Goal: Task Accomplishment & Management: Use online tool/utility

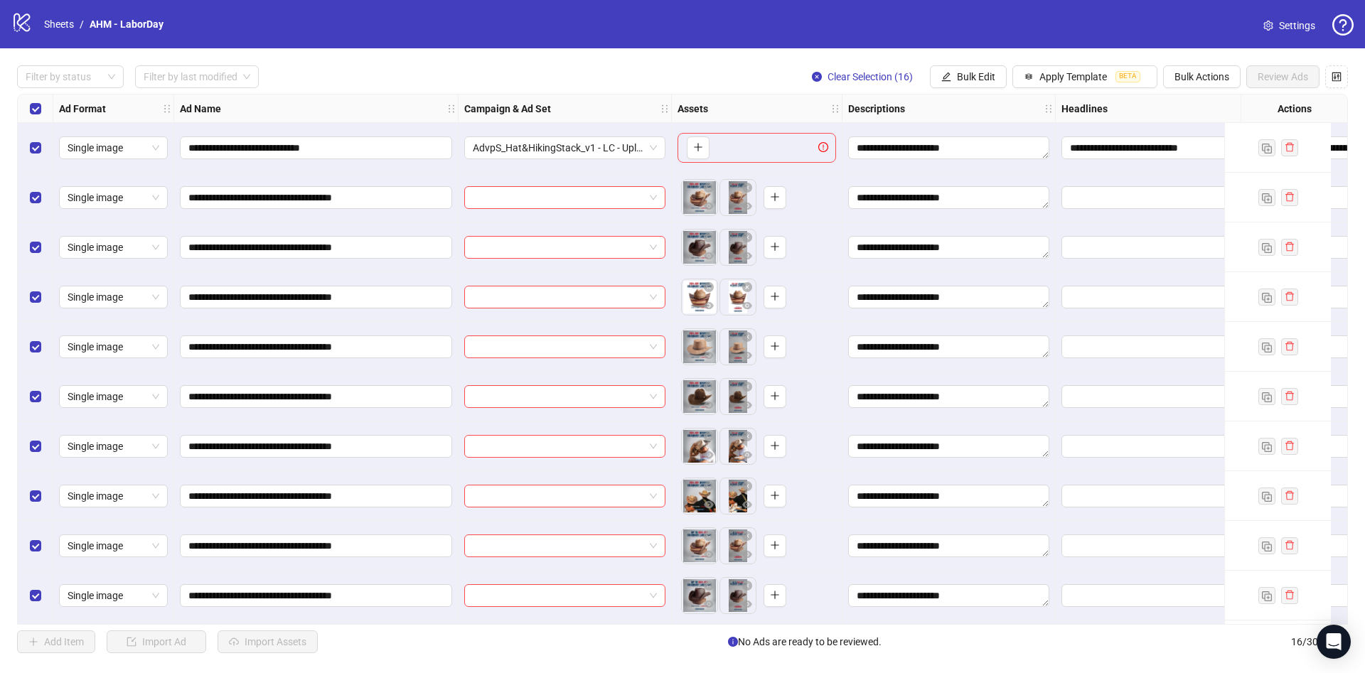
click at [43, 106] on div "Select all rows" at bounding box center [36, 109] width 36 height 28
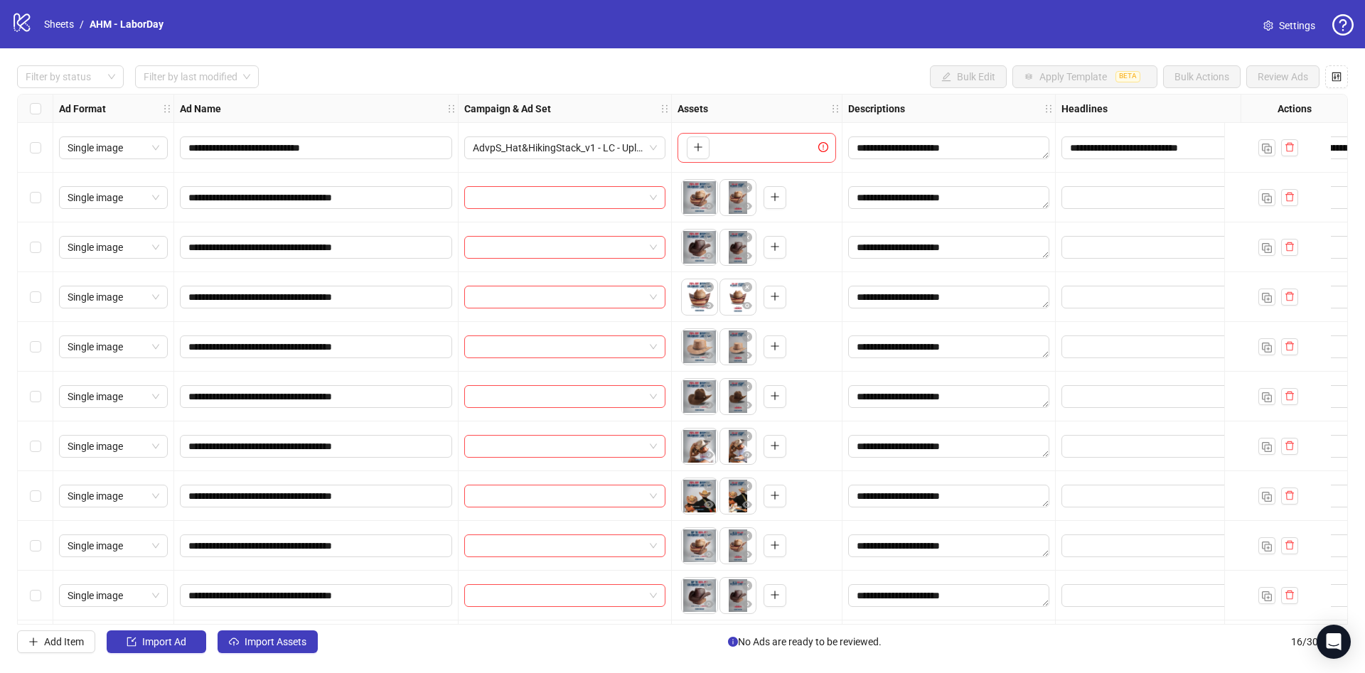
click at [43, 106] on div "Select all rows" at bounding box center [36, 109] width 36 height 28
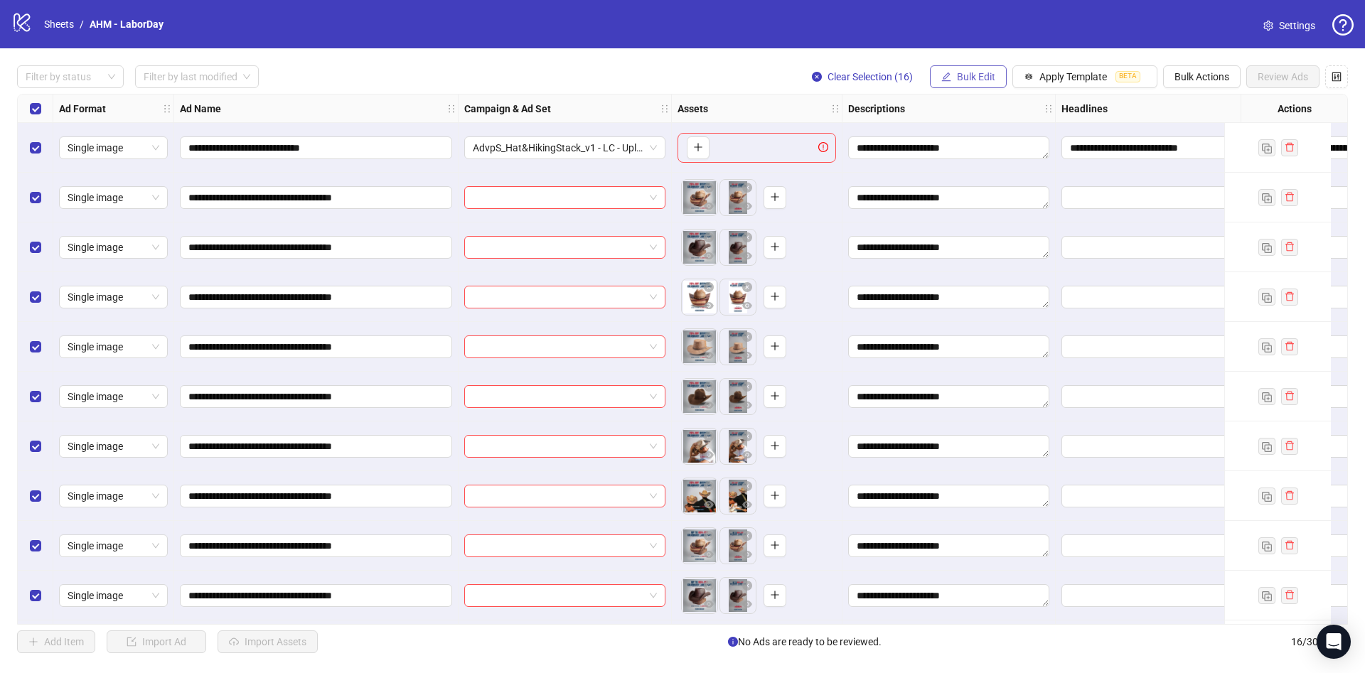
click at [958, 72] on span "Bulk Edit" at bounding box center [976, 76] width 38 height 11
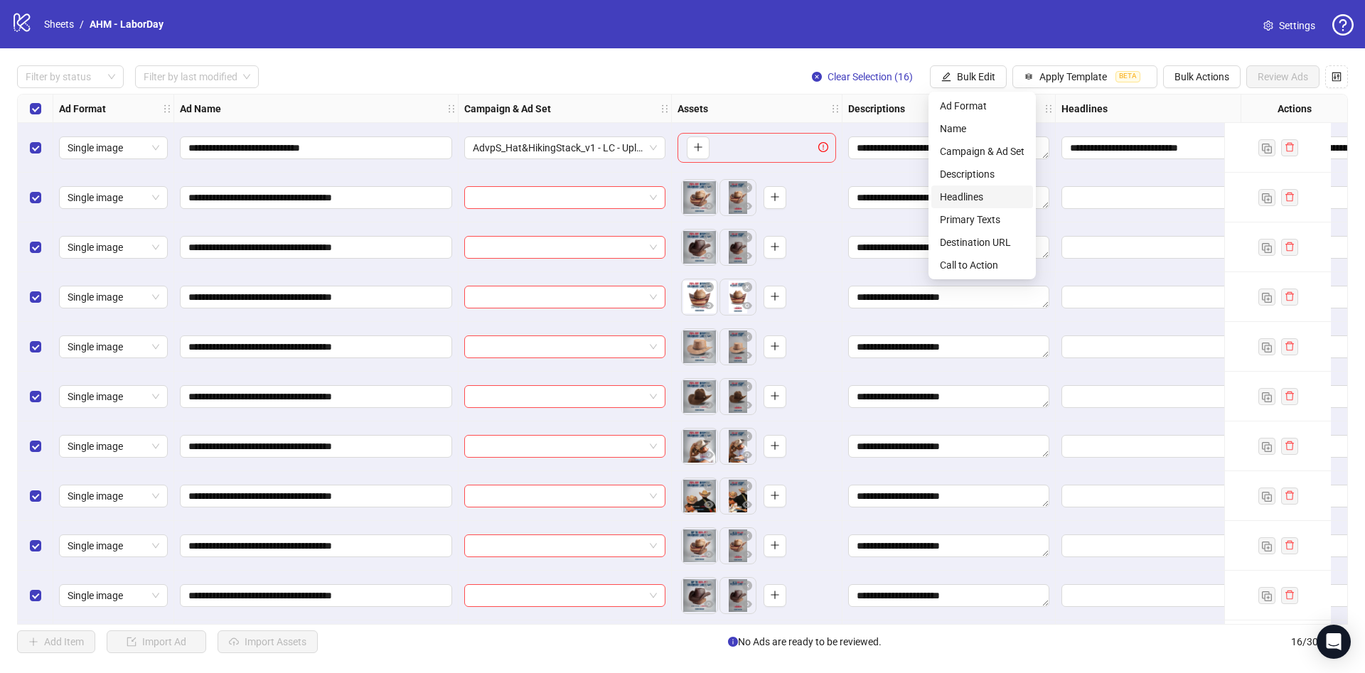
click at [980, 195] on span "Headlines" at bounding box center [982, 197] width 85 height 16
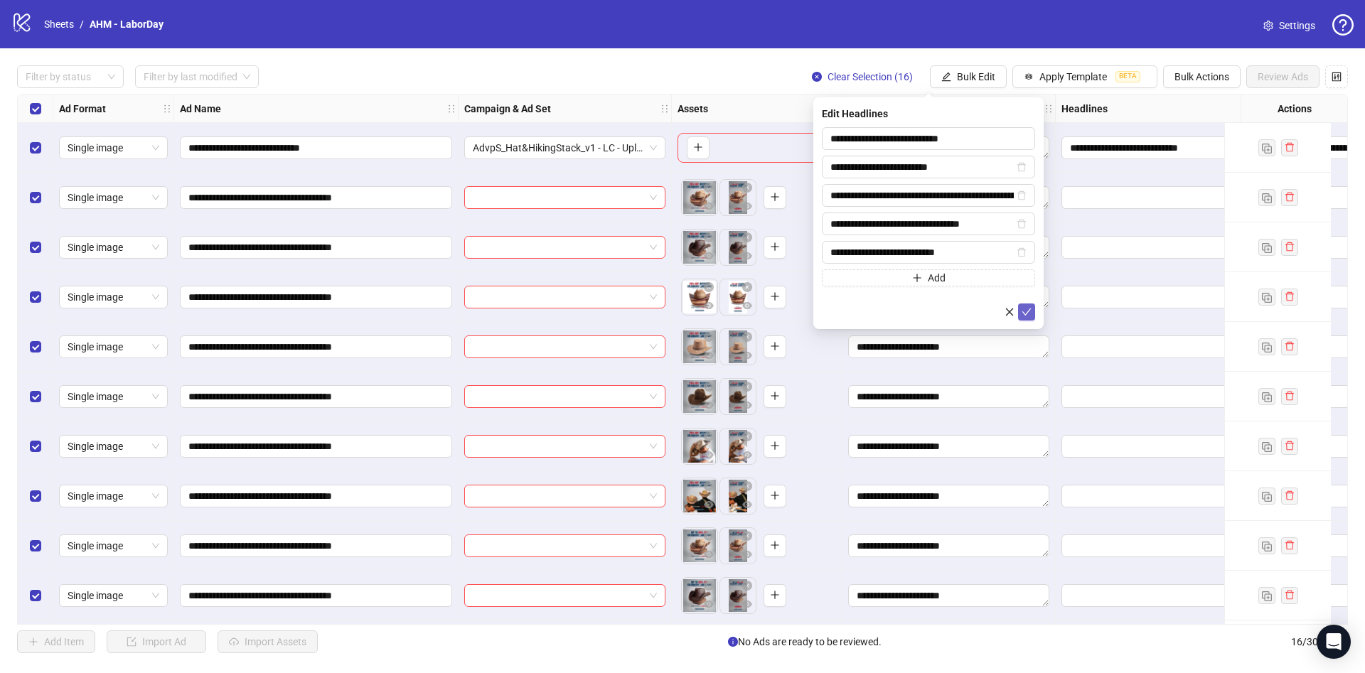
click at [1023, 311] on icon "check" at bounding box center [1026, 312] width 9 height 7
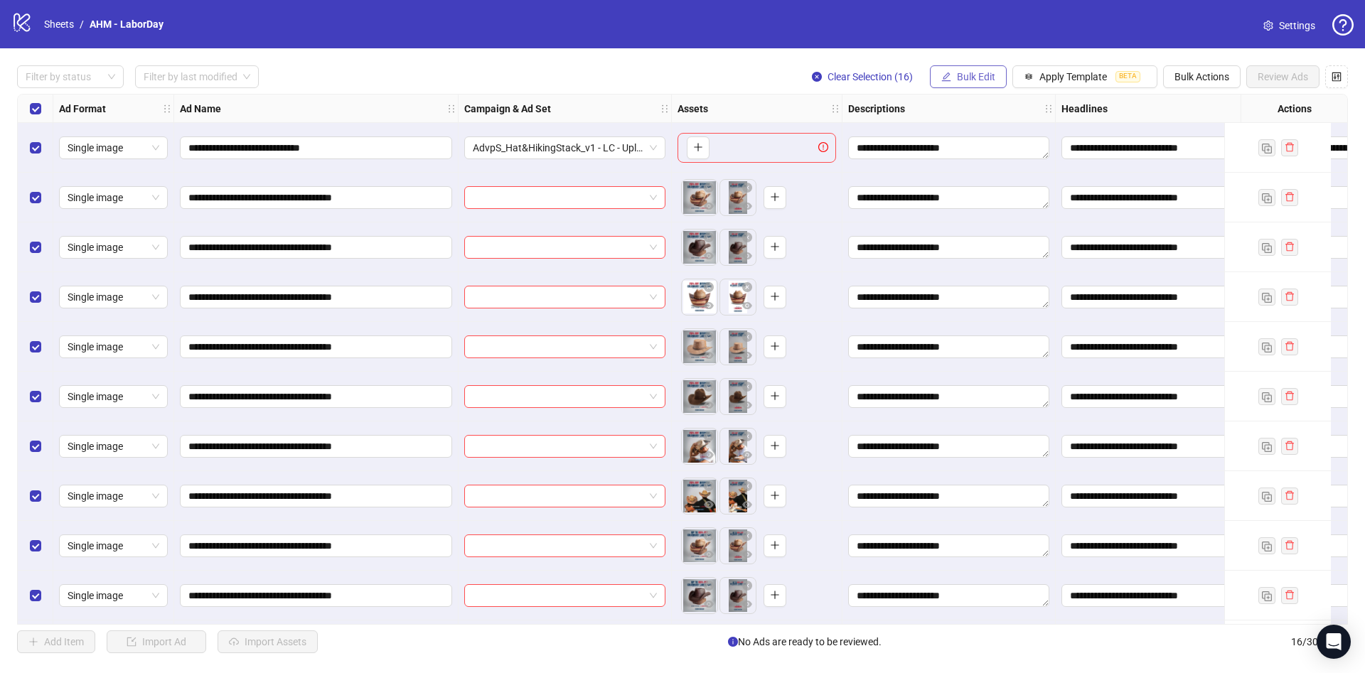
click at [974, 79] on span "Bulk Edit" at bounding box center [976, 76] width 38 height 11
click at [969, 225] on span "Primary Texts" at bounding box center [982, 220] width 85 height 16
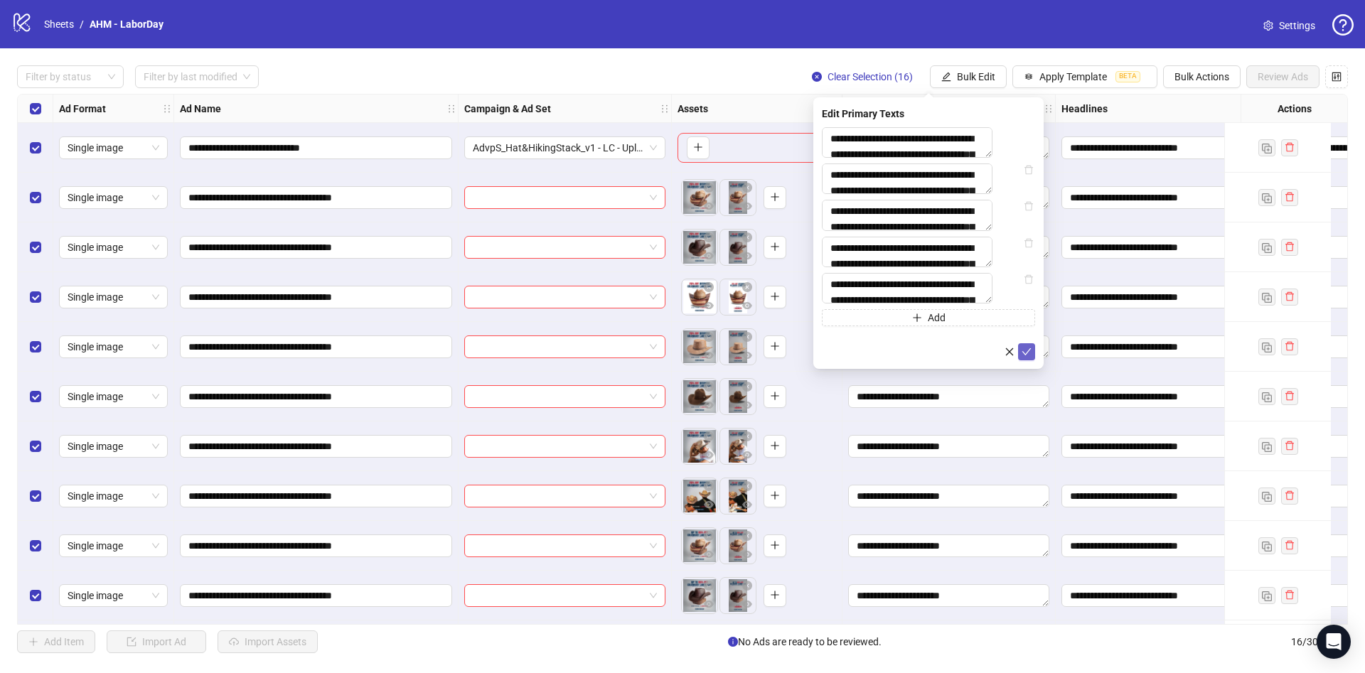
click at [1034, 360] on button "submit" at bounding box center [1026, 351] width 17 height 17
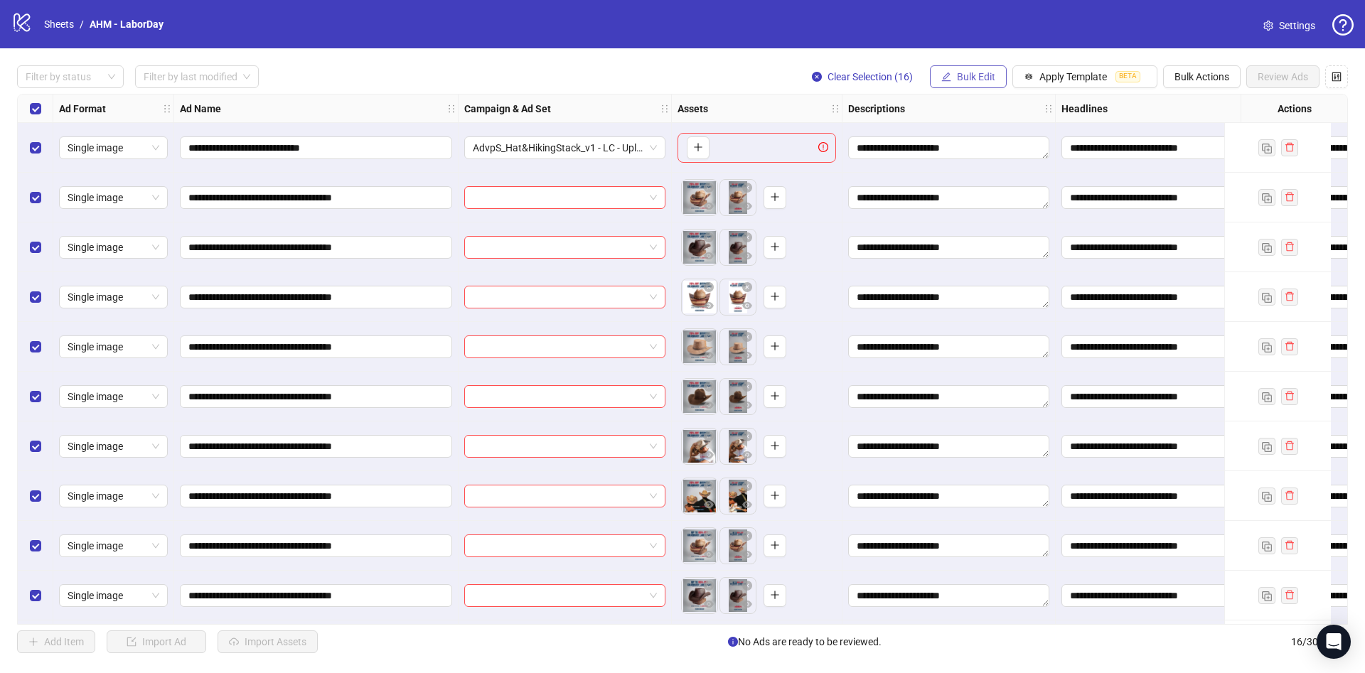
click at [961, 77] on span "Bulk Edit" at bounding box center [976, 76] width 38 height 11
click at [954, 245] on span "Destination URL" at bounding box center [982, 243] width 85 height 16
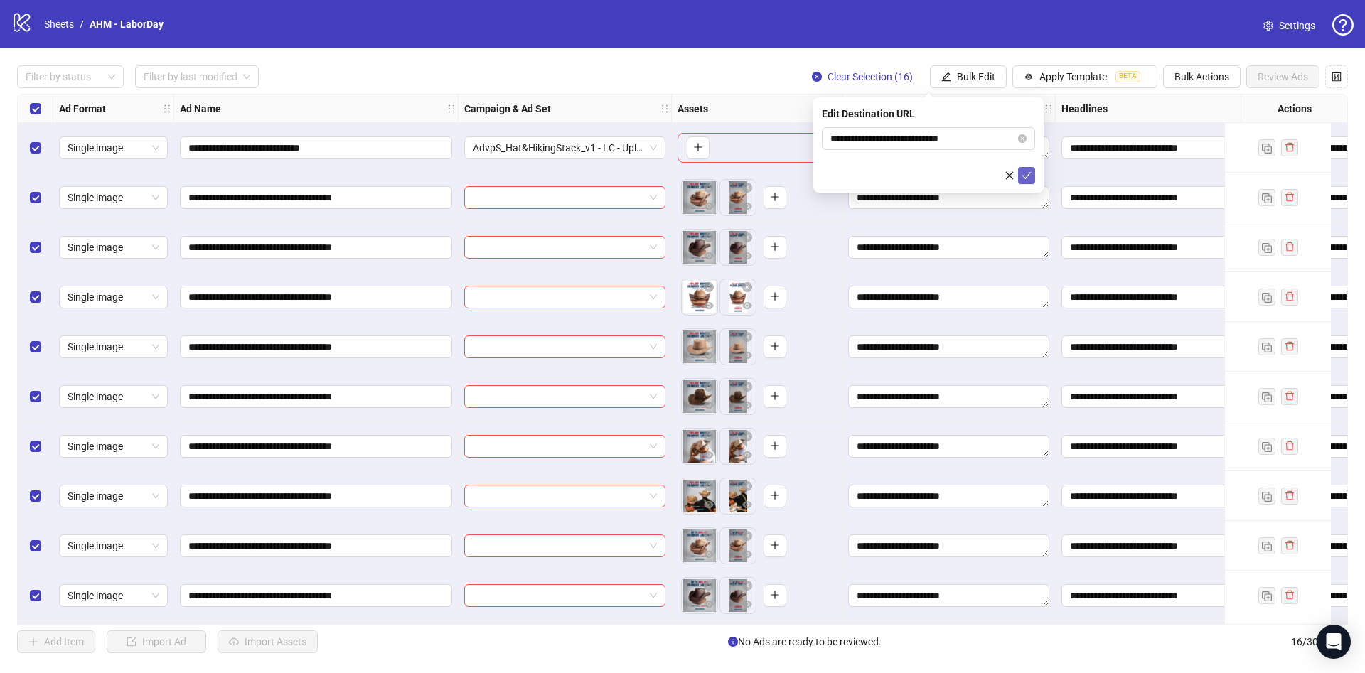
click at [1027, 178] on icon "check" at bounding box center [1027, 176] width 10 height 10
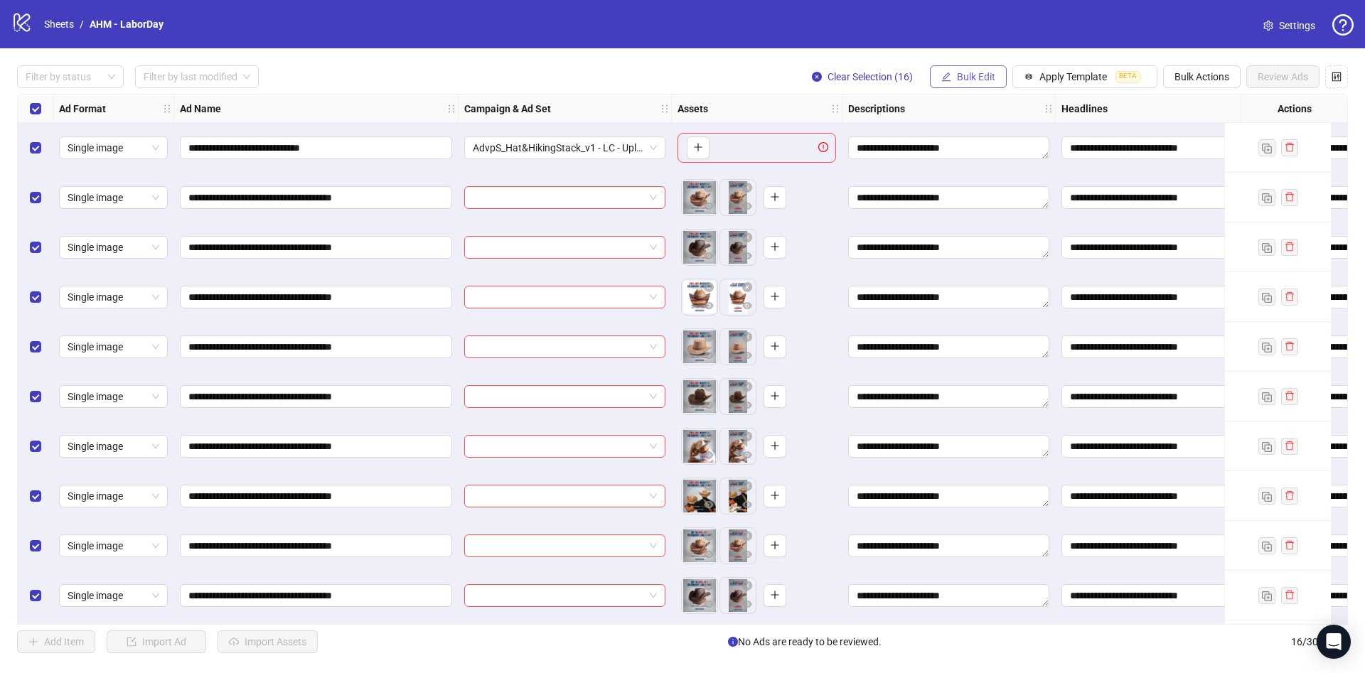
click at [986, 79] on span "Bulk Edit" at bounding box center [976, 76] width 38 height 11
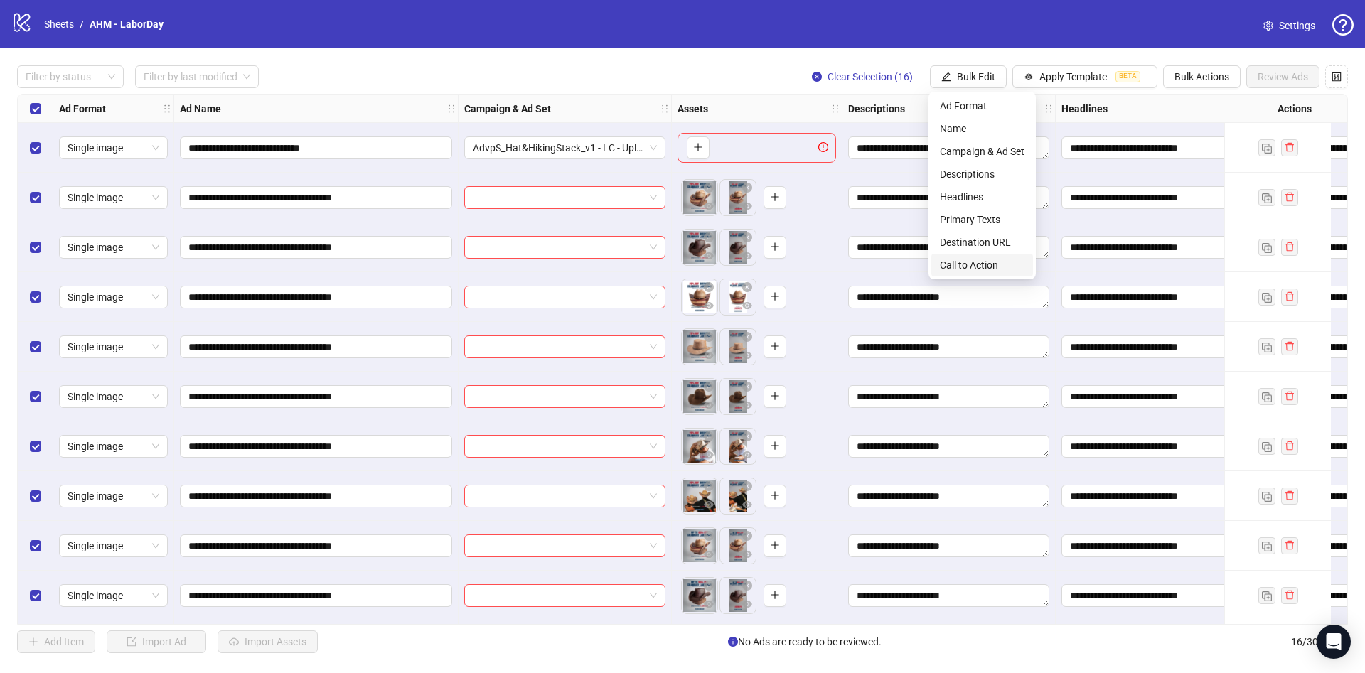
click at [956, 262] on span "Call to Action" at bounding box center [982, 265] width 85 height 16
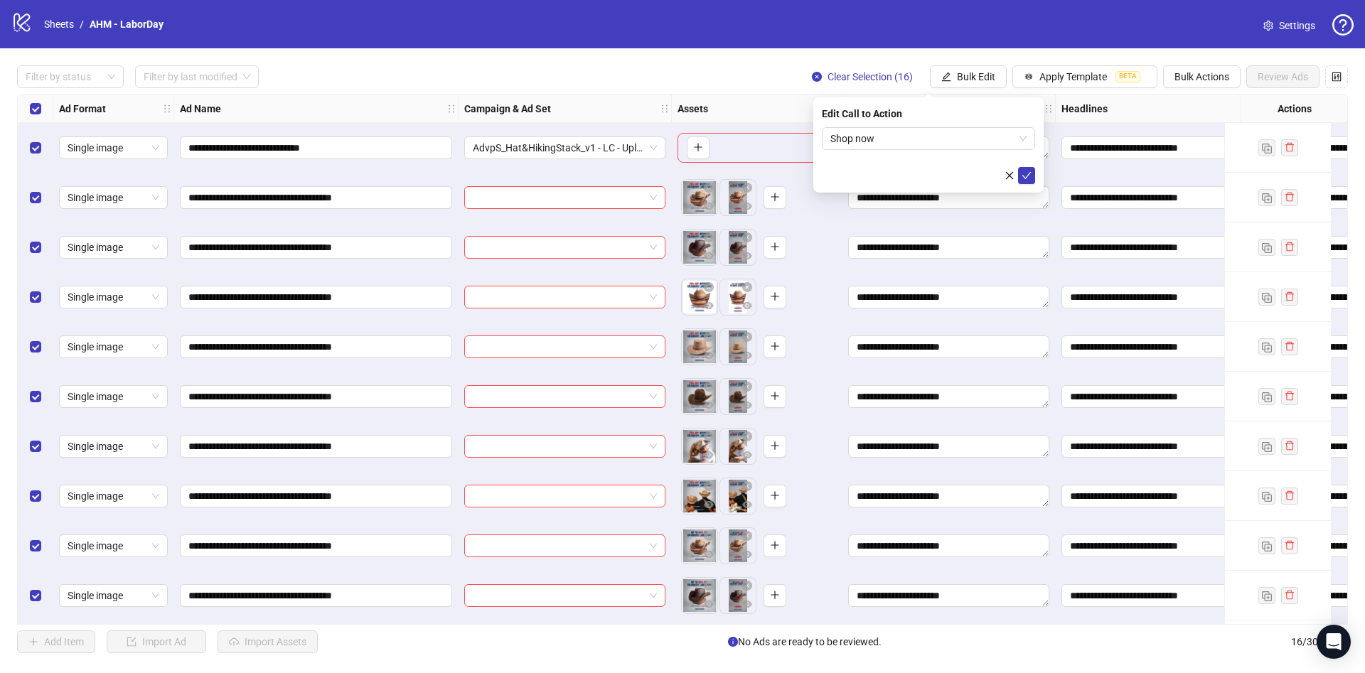
click at [1031, 165] on form "Shop now" at bounding box center [928, 155] width 213 height 57
click at [1028, 178] on icon "check" at bounding box center [1027, 176] width 10 height 10
click at [30, 140] on label "Select row 1" at bounding box center [35, 148] width 11 height 16
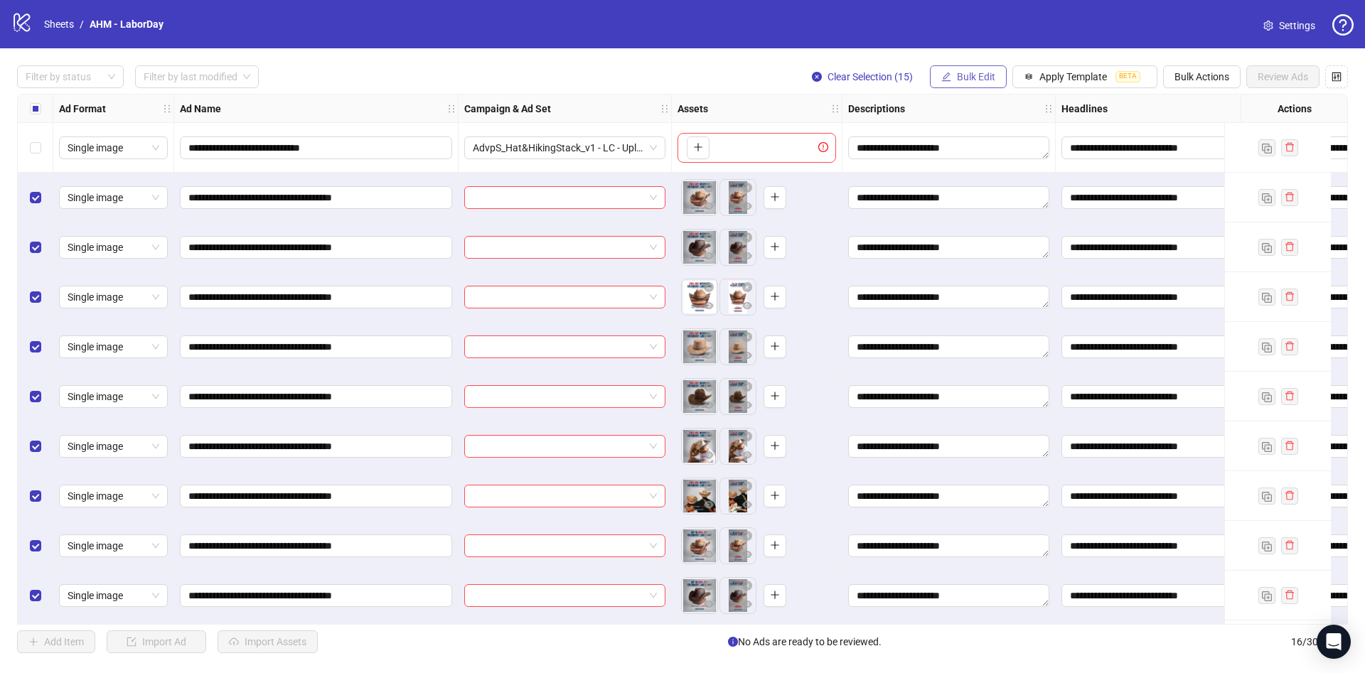
click at [959, 82] on span "Bulk Edit" at bounding box center [976, 76] width 38 height 11
click at [997, 149] on span "Campaign & Ad Set" at bounding box center [982, 152] width 85 height 16
click at [881, 144] on input "search" at bounding box center [921, 138] width 183 height 21
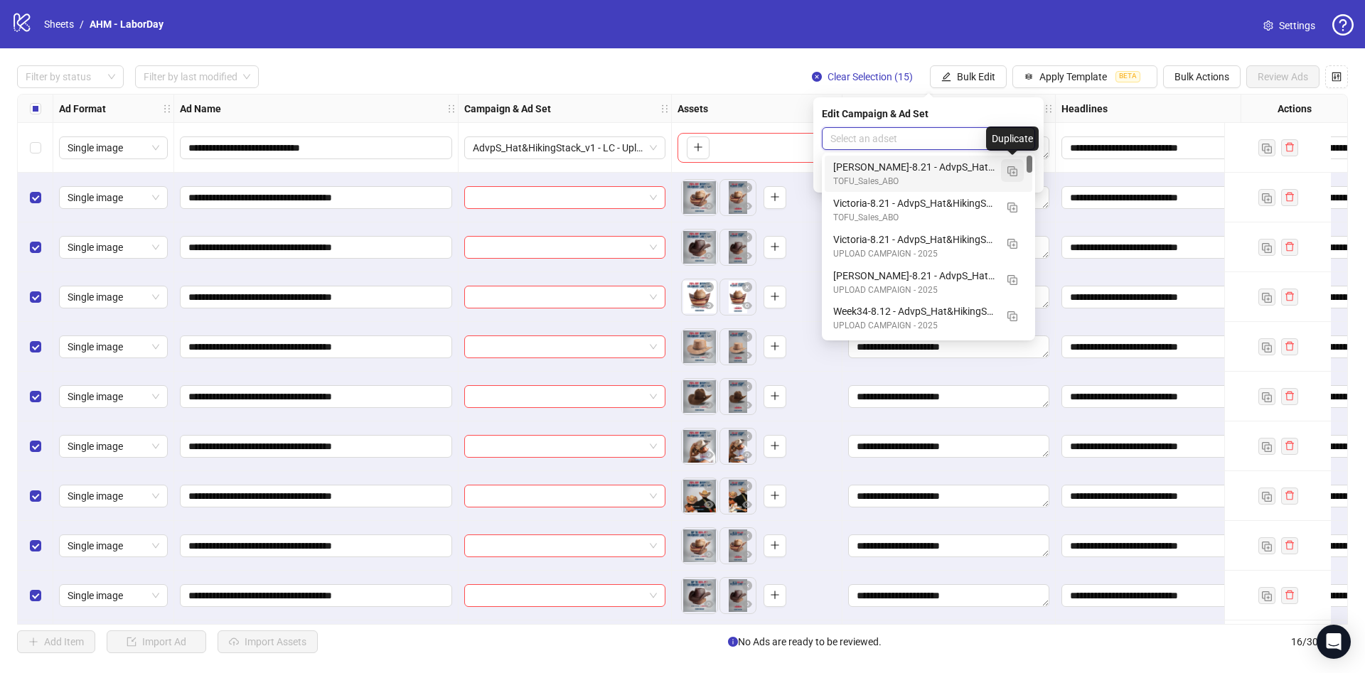
click at [1012, 168] on img "button" at bounding box center [1012, 171] width 10 height 10
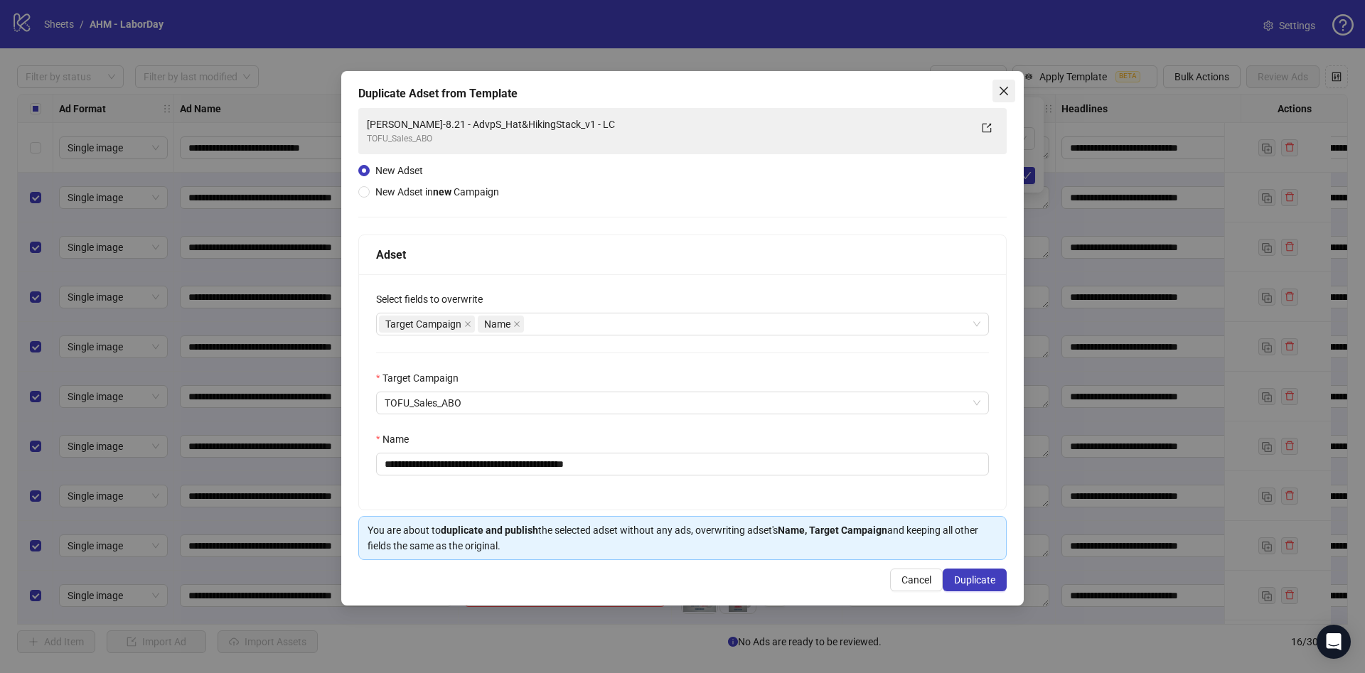
click at [1004, 92] on icon "close" at bounding box center [1003, 90] width 11 height 11
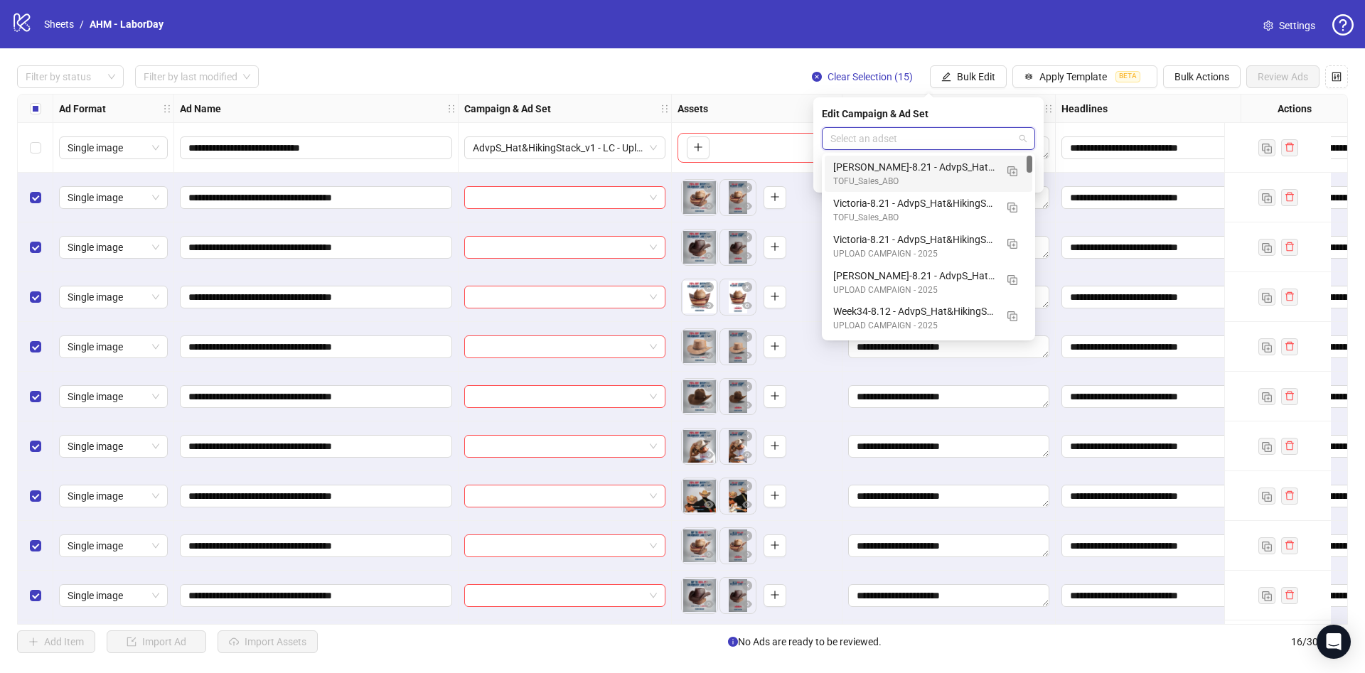
click at [946, 145] on input "search" at bounding box center [921, 138] width 183 height 21
click at [1011, 239] on img "button" at bounding box center [1012, 244] width 10 height 10
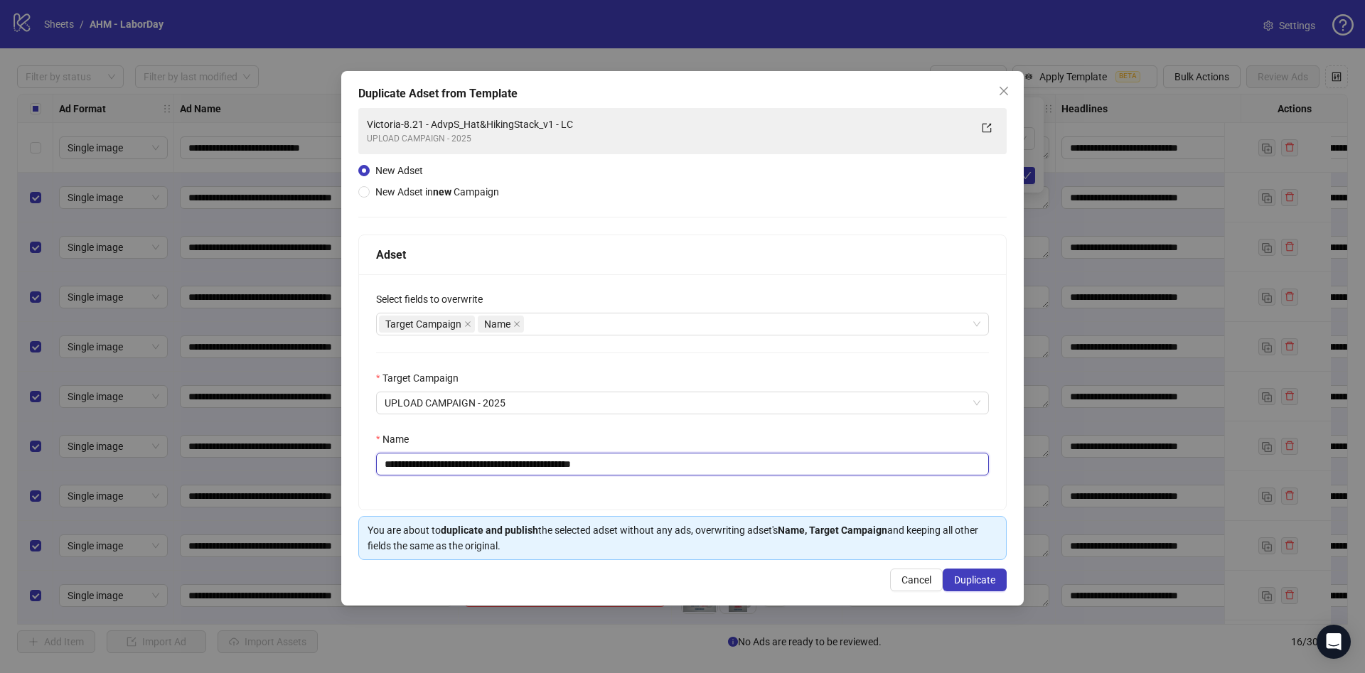
drag, startPoint x: 440, startPoint y: 465, endPoint x: 124, endPoint y: 466, distance: 316.4
click at [124, 466] on div "**********" at bounding box center [682, 336] width 1365 height 673
drag, startPoint x: 600, startPoint y: 469, endPoint x: 970, endPoint y: 464, distance: 369.7
click at [970, 464] on input "**********" at bounding box center [682, 464] width 613 height 23
type input "**********"
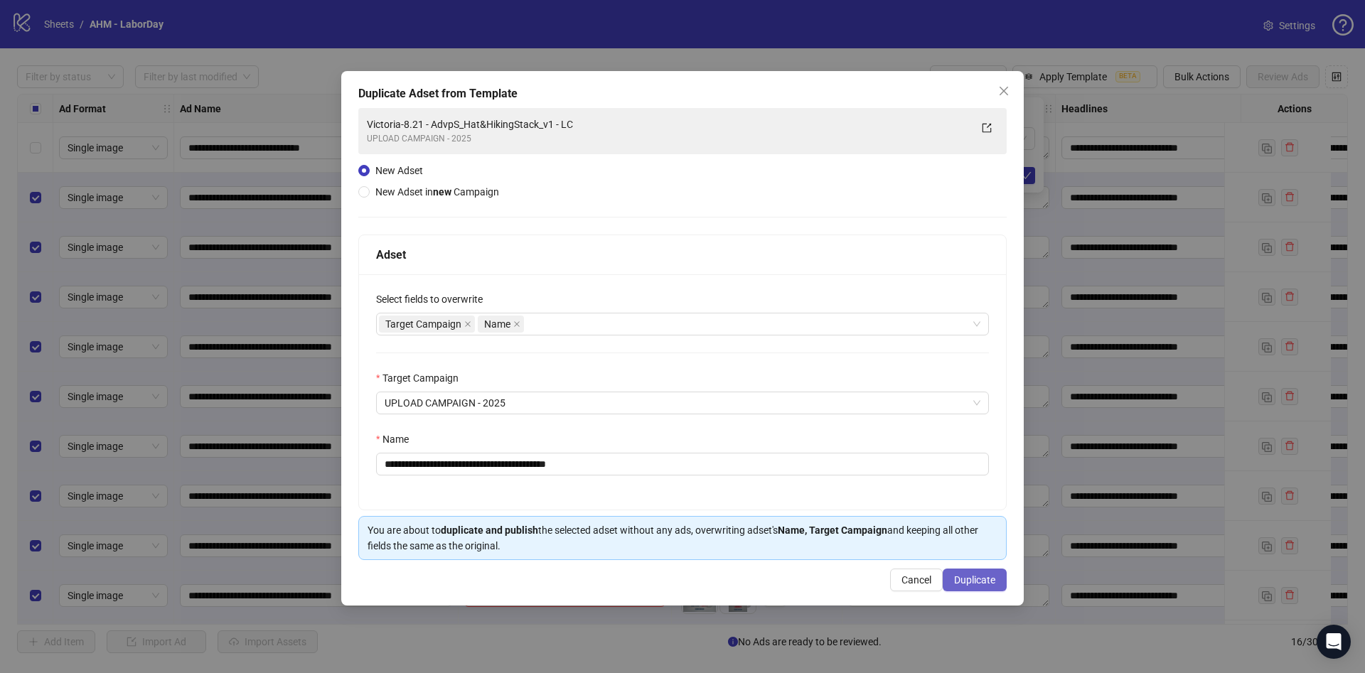
click at [977, 579] on span "Duplicate" at bounding box center [974, 579] width 41 height 11
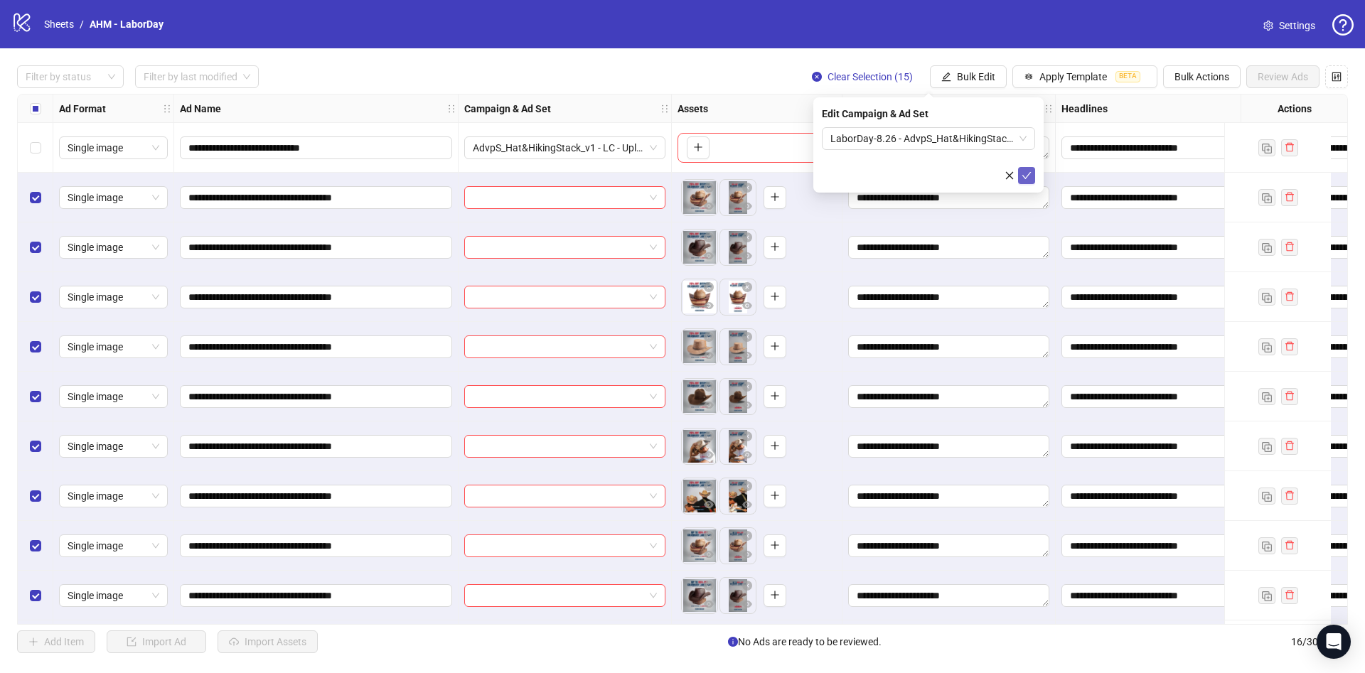
click at [1027, 173] on icon "check" at bounding box center [1027, 176] width 10 height 10
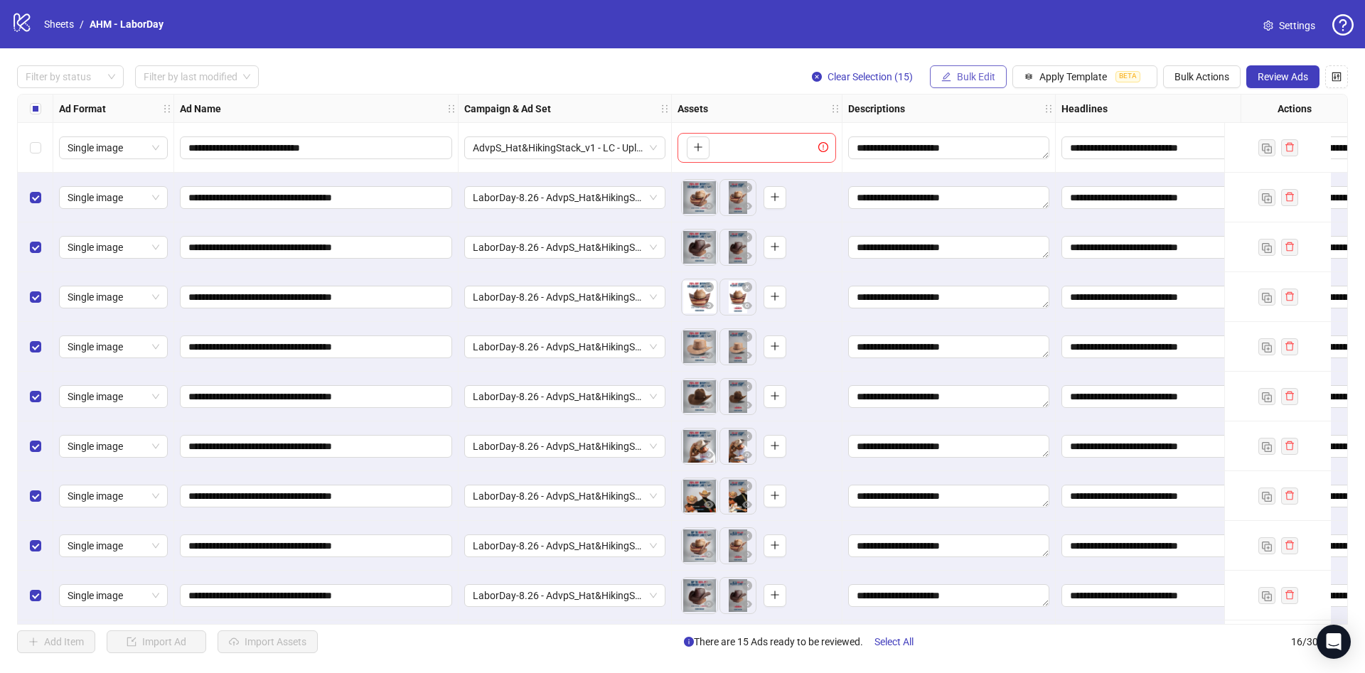
click at [976, 67] on button "Bulk Edit" at bounding box center [968, 76] width 77 height 23
click at [980, 127] on span "Name" at bounding box center [982, 129] width 85 height 16
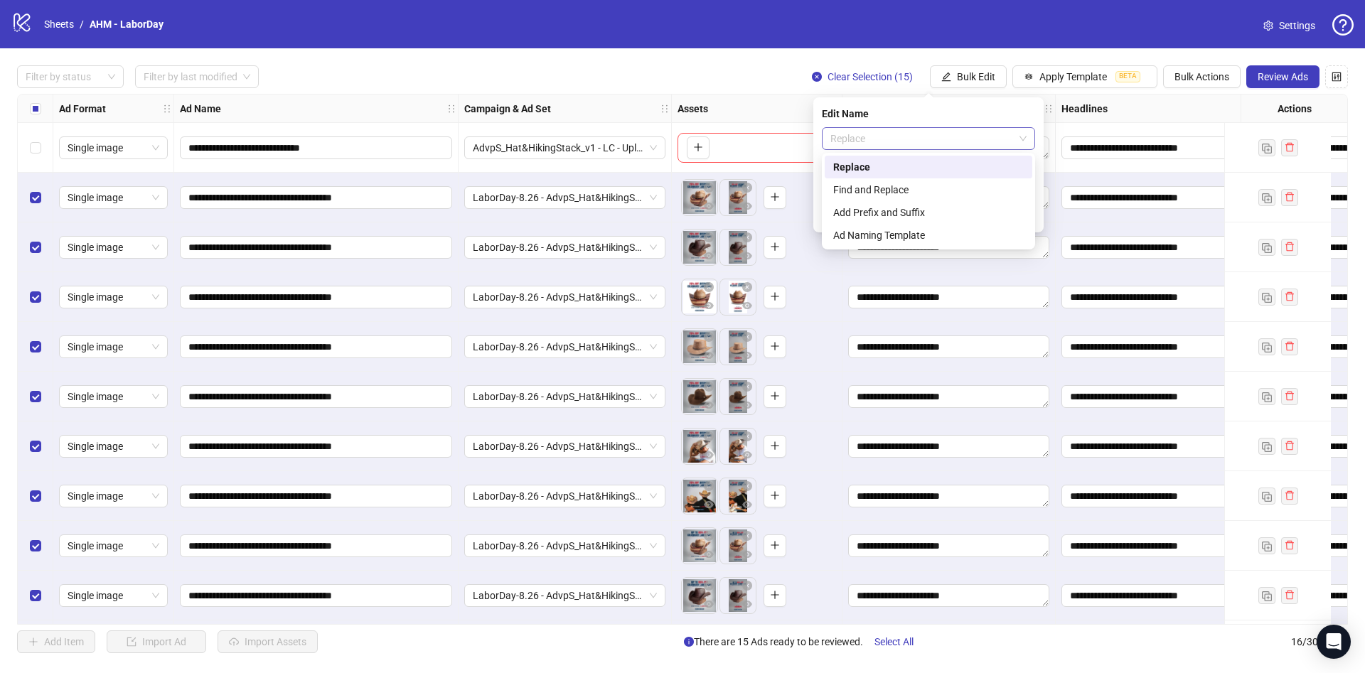
click at [912, 144] on span "Replace" at bounding box center [928, 138] width 196 height 21
click at [894, 205] on div "Add Prefix and Suffix" at bounding box center [928, 213] width 191 height 16
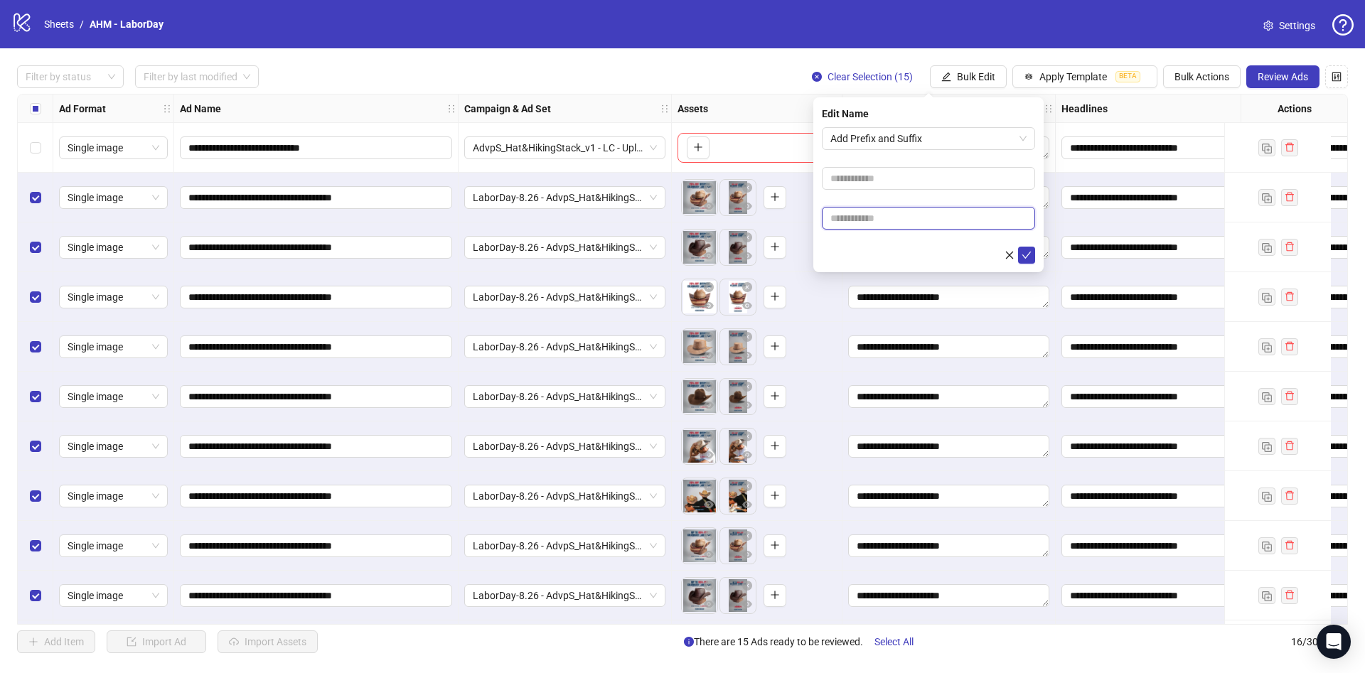
click at [894, 216] on input "text" at bounding box center [928, 218] width 213 height 23
paste input "**********"
type input "**********"
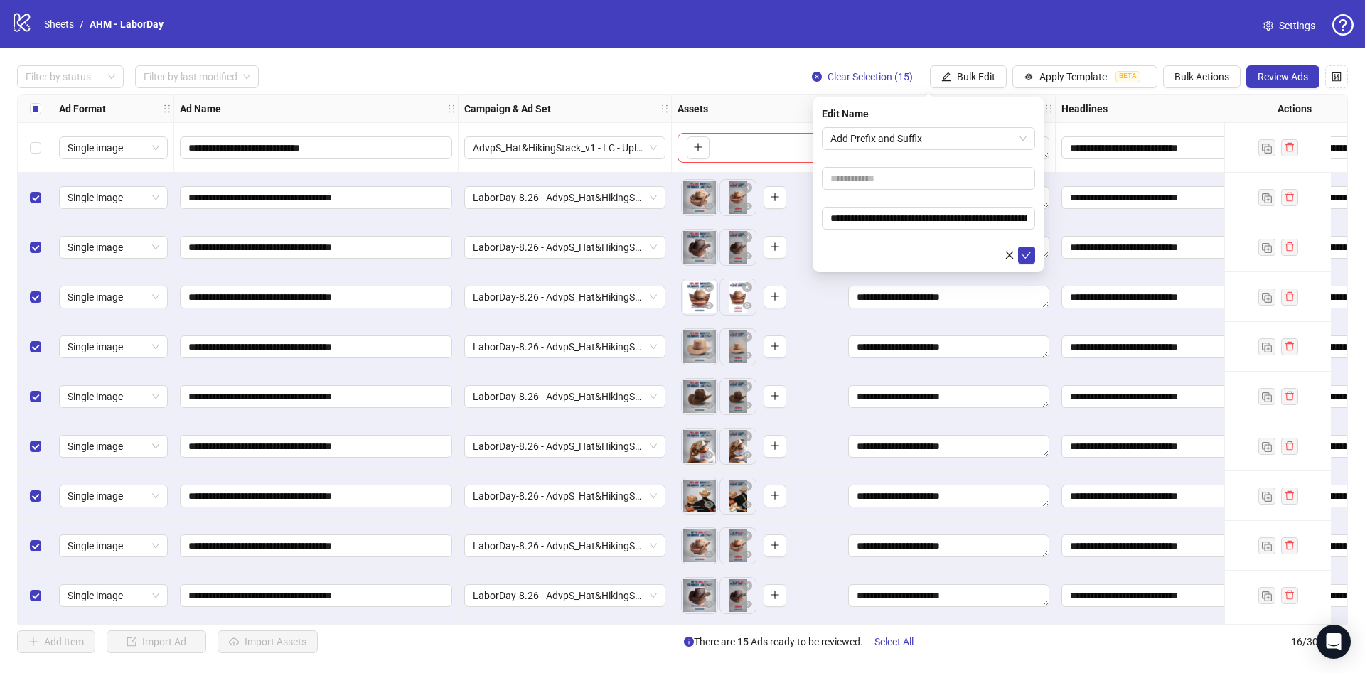
click at [1018, 247] on button "submit" at bounding box center [1026, 255] width 17 height 17
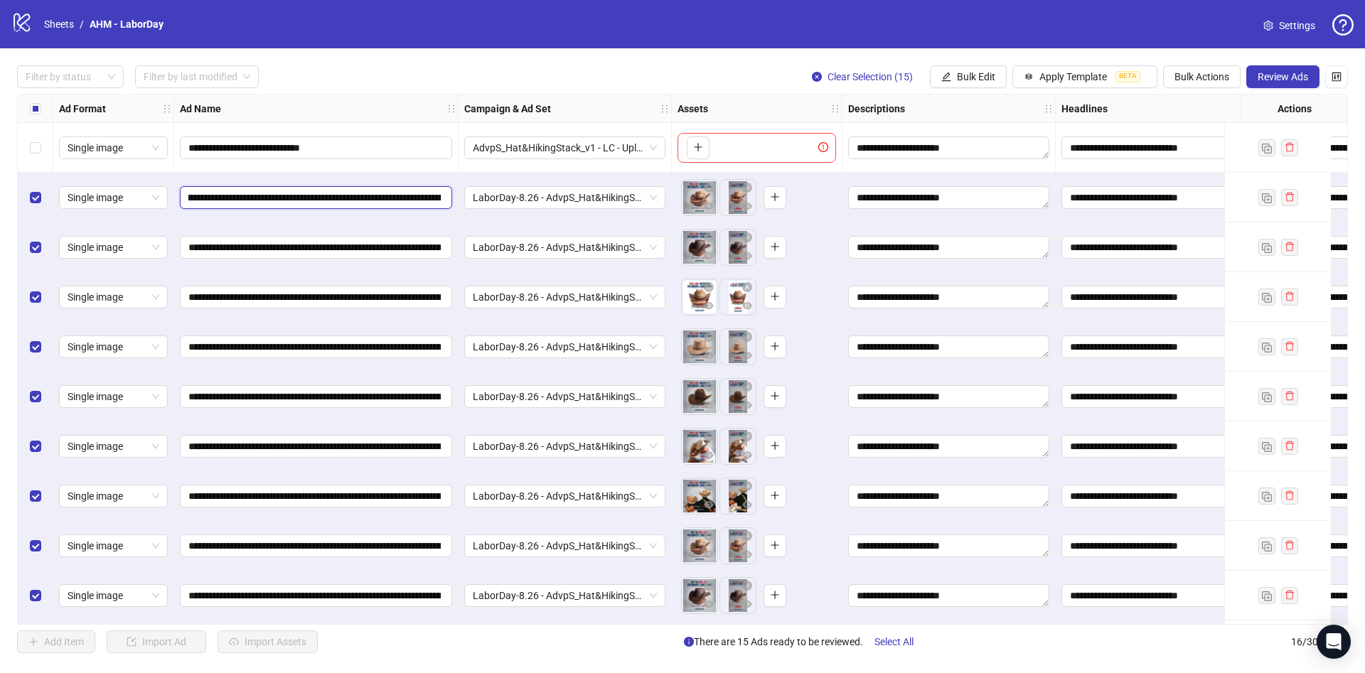
scroll to position [0, 237]
drag, startPoint x: 345, startPoint y: 197, endPoint x: 460, endPoint y: 205, distance: 115.4
click at [460, 95] on div "**********" at bounding box center [803, 95] width 1571 height 0
click at [405, 193] on input "**********" at bounding box center [314, 198] width 252 height 16
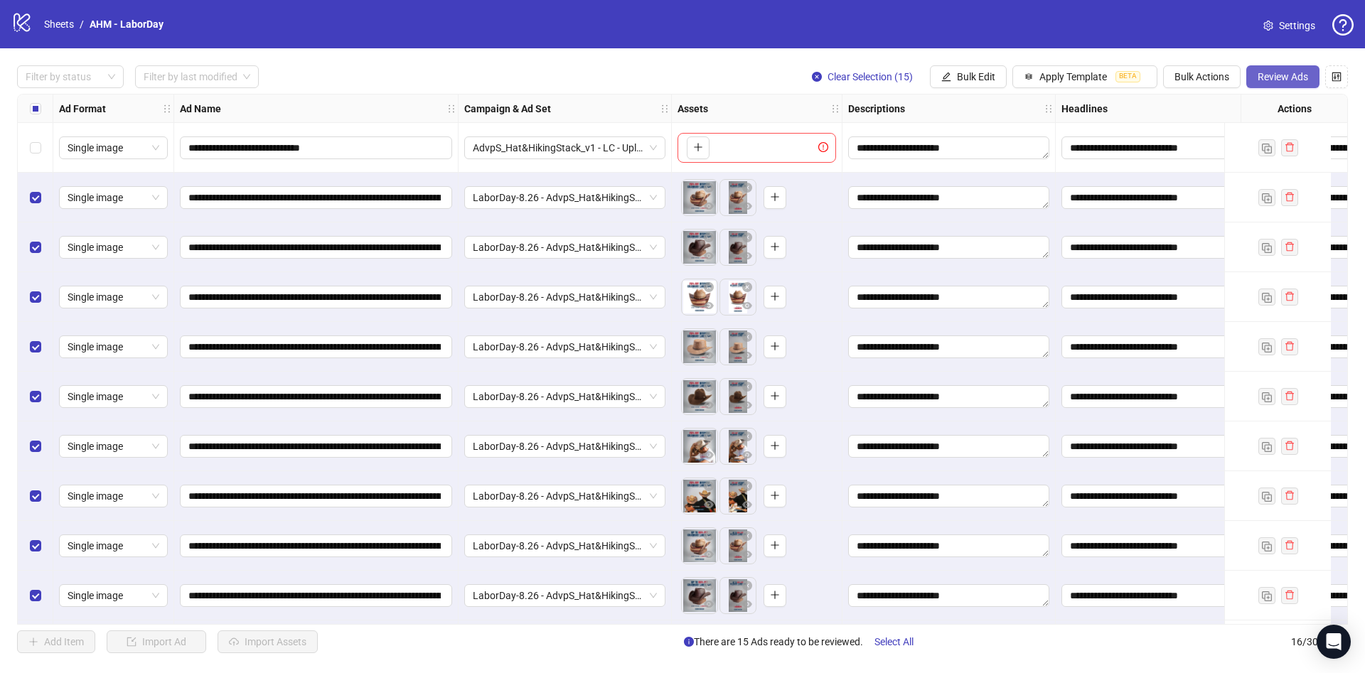
click at [1294, 71] on span "Review Ads" at bounding box center [1283, 76] width 50 height 11
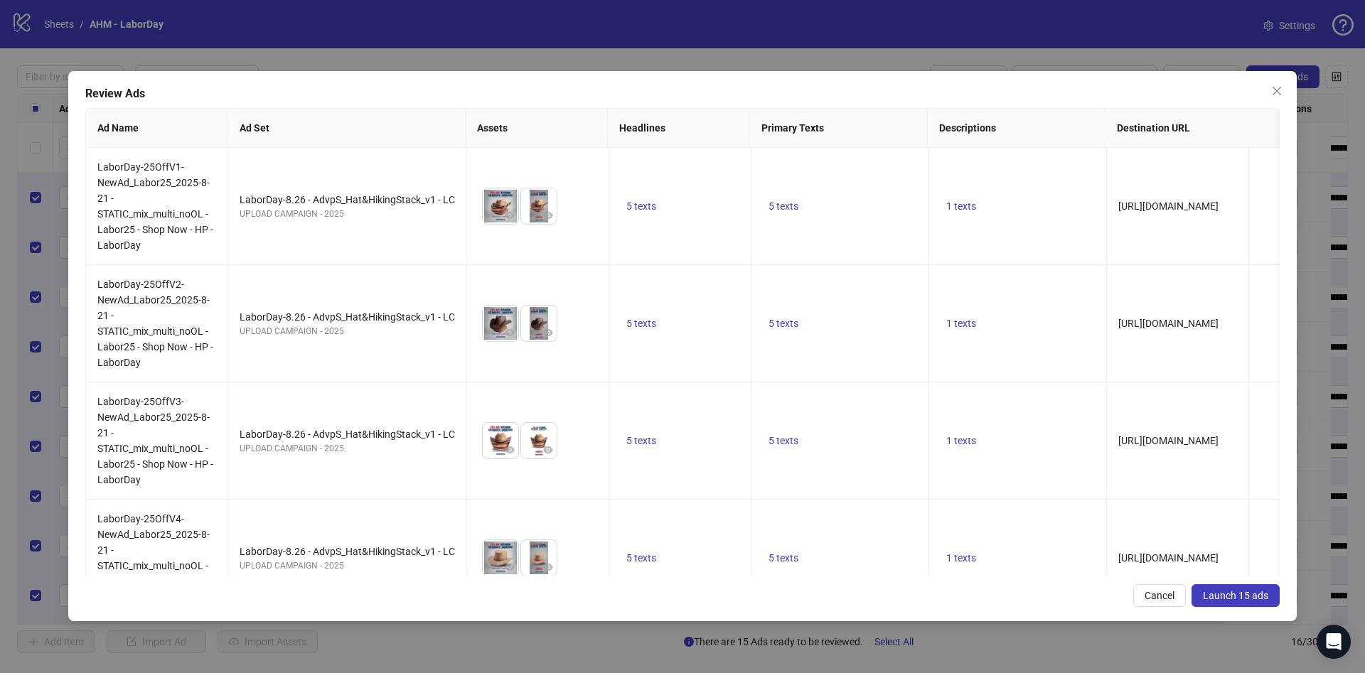
click at [1233, 601] on button "Launch 15 ads" at bounding box center [1236, 595] width 88 height 23
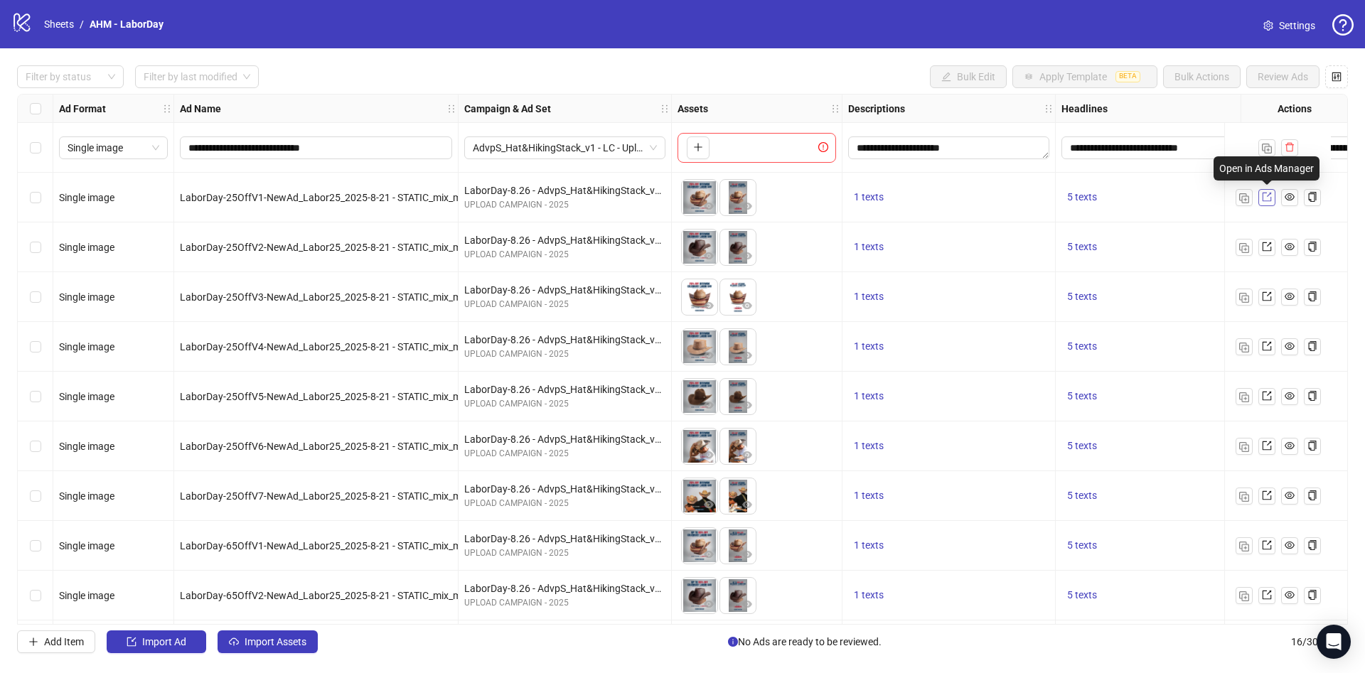
click at [1263, 203] on span at bounding box center [1267, 198] width 10 height 16
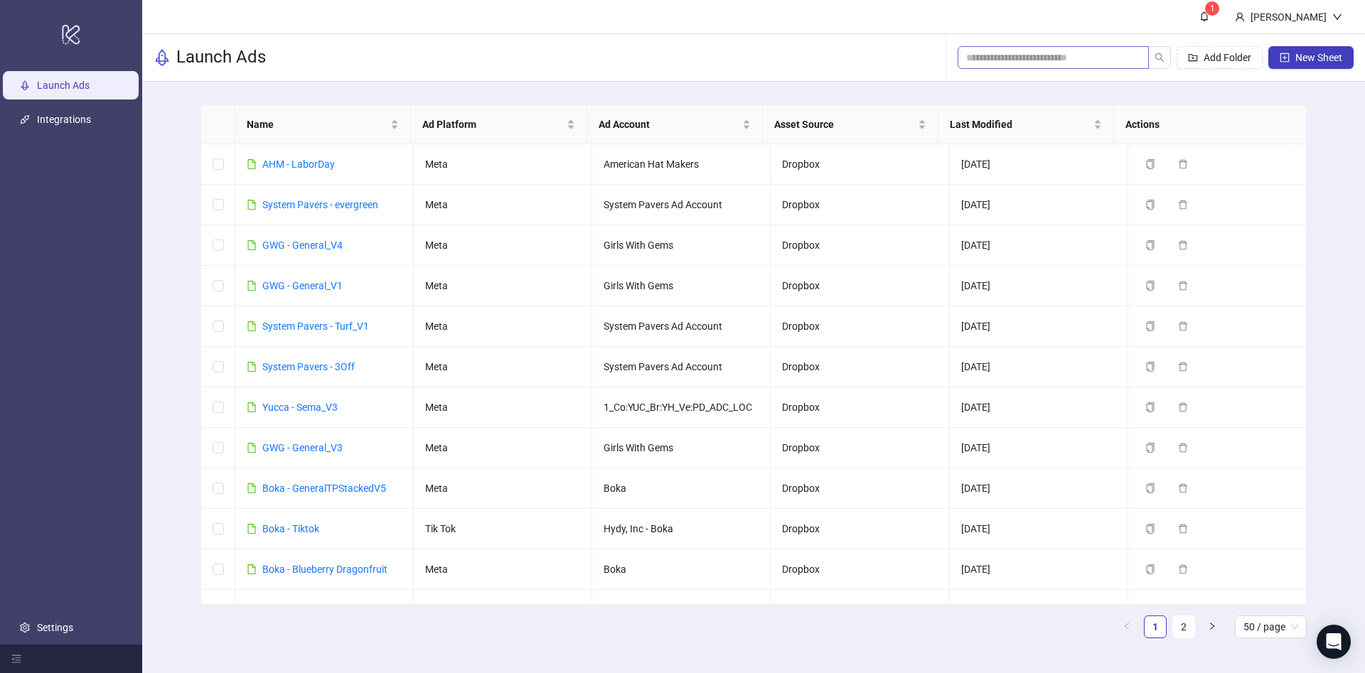
click at [1053, 48] on span at bounding box center [1053, 57] width 191 height 23
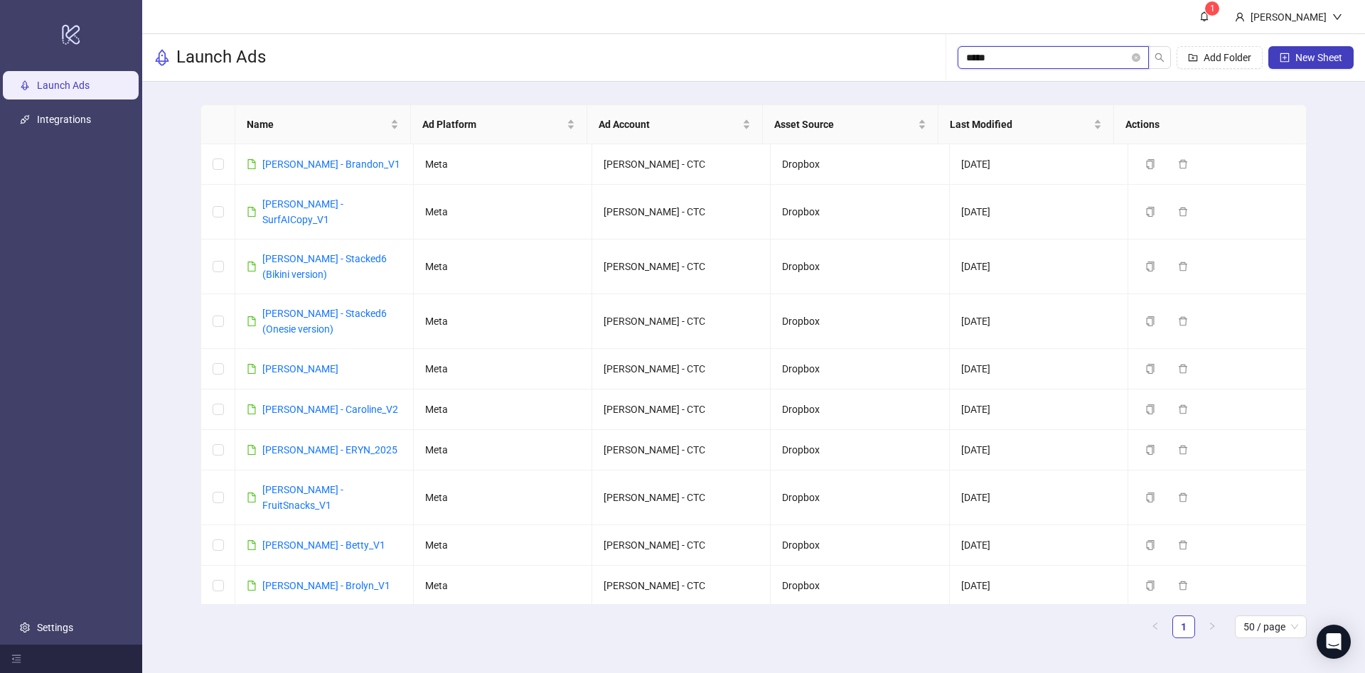
type input "*****"
click at [1145, 207] on icon "copy" at bounding box center [1150, 212] width 10 height 10
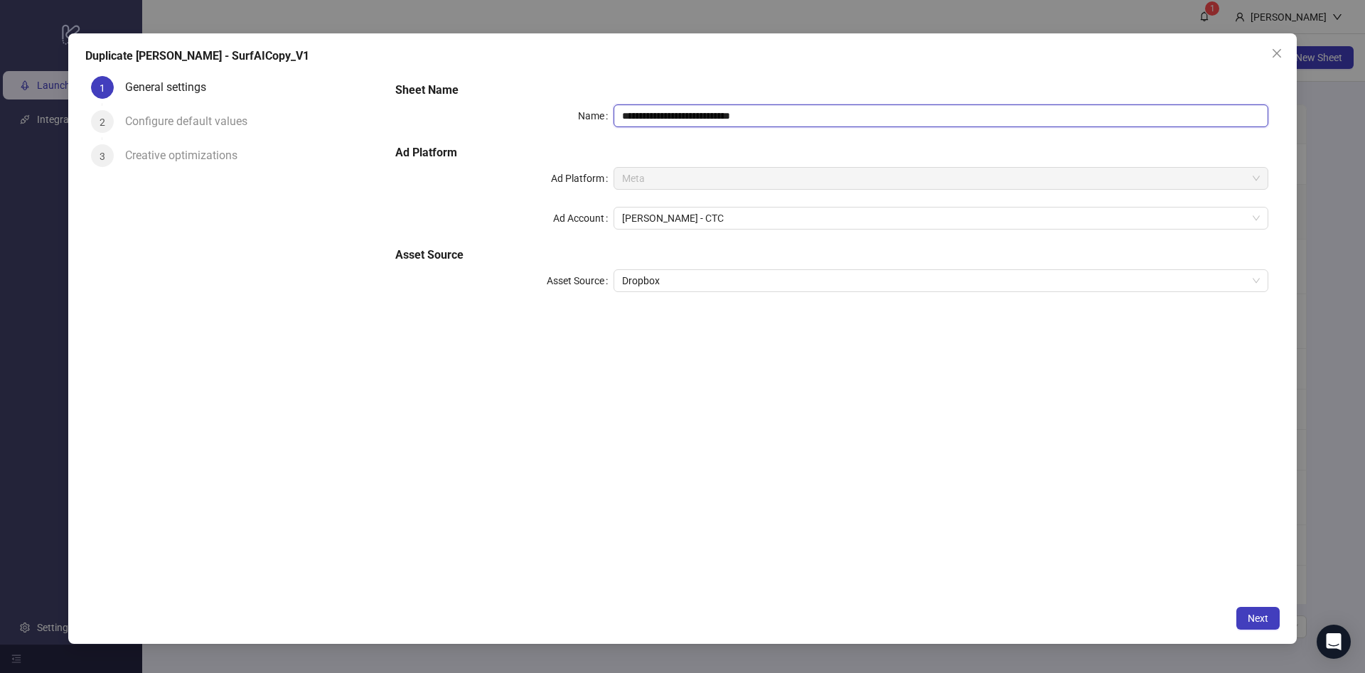
drag, startPoint x: 656, startPoint y: 117, endPoint x: 1012, endPoint y: 151, distance: 357.2
click at [1012, 151] on div "**********" at bounding box center [832, 195] width 884 height 239
type input "**********"
click at [1248, 614] on span "Next" at bounding box center [1258, 618] width 21 height 11
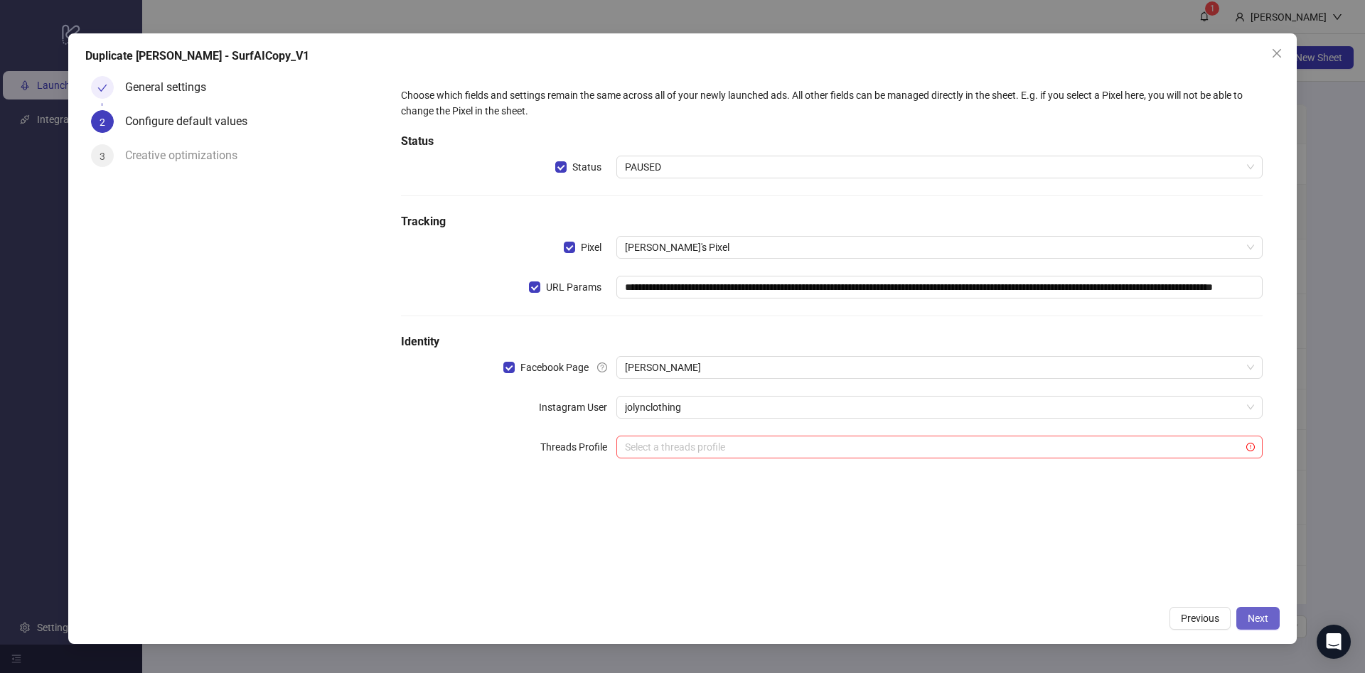
click at [1248, 614] on span "Next" at bounding box center [1258, 618] width 21 height 11
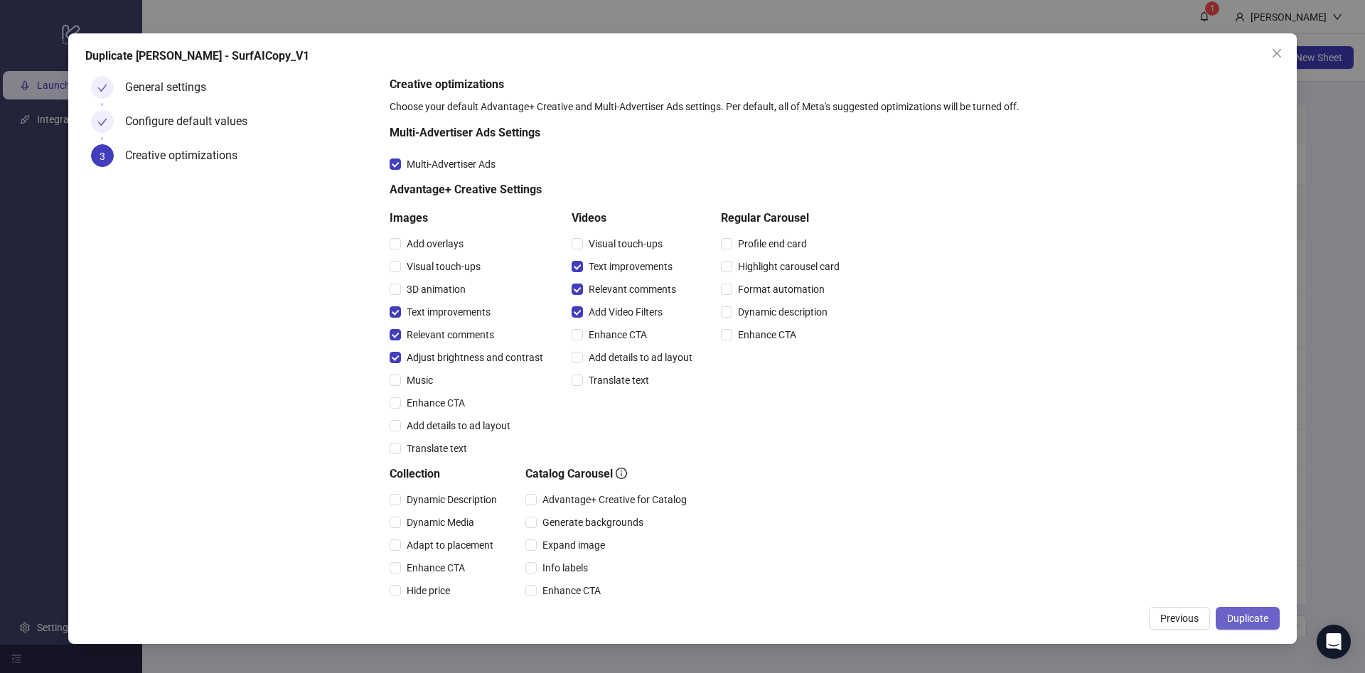
click at [1263, 609] on button "Duplicate" at bounding box center [1248, 618] width 64 height 23
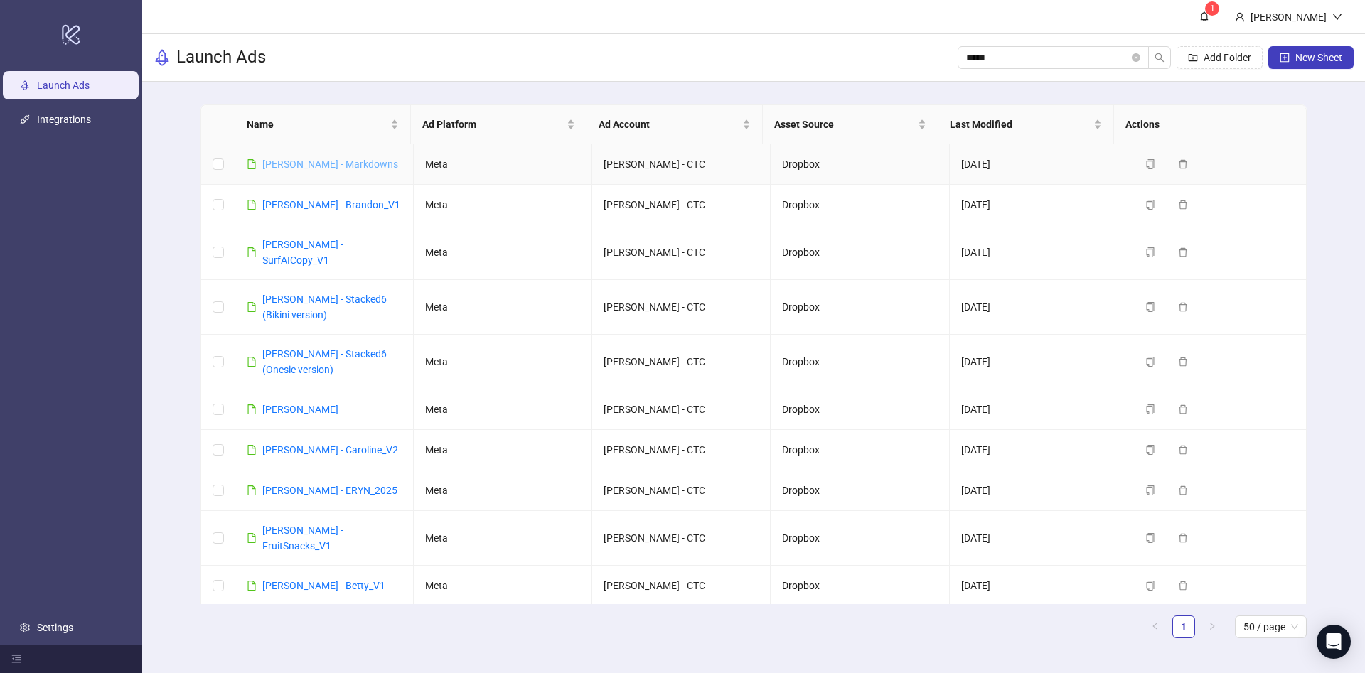
click at [324, 166] on link "[PERSON_NAME] - Markdowns" at bounding box center [330, 164] width 136 height 11
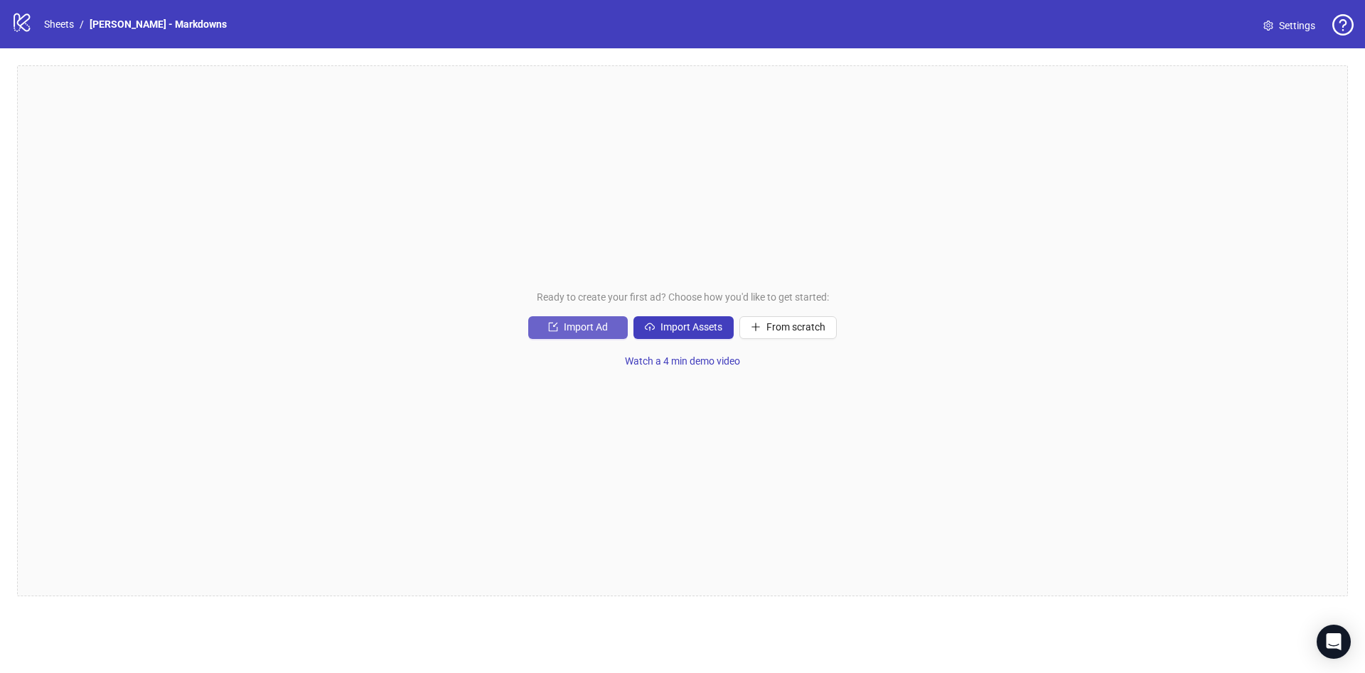
click at [598, 334] on button "Import Ad" at bounding box center [578, 327] width 100 height 23
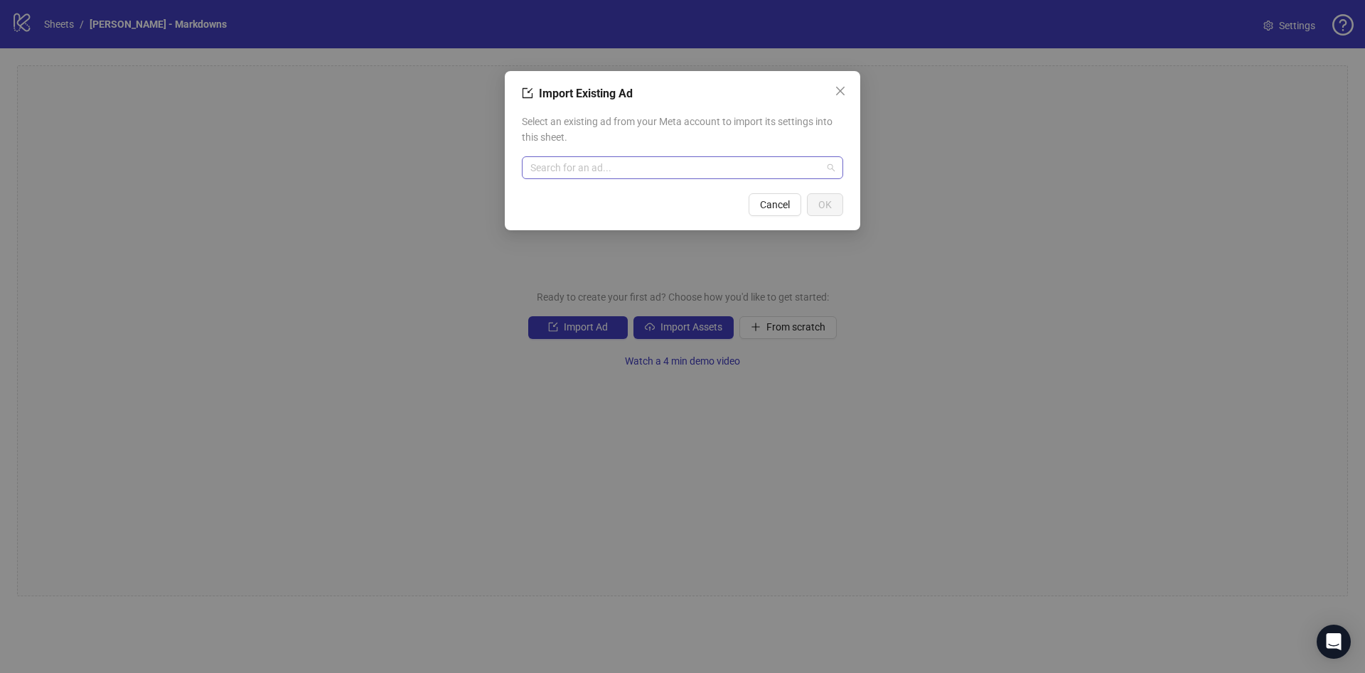
click at [678, 167] on input "search" at bounding box center [675, 167] width 291 height 21
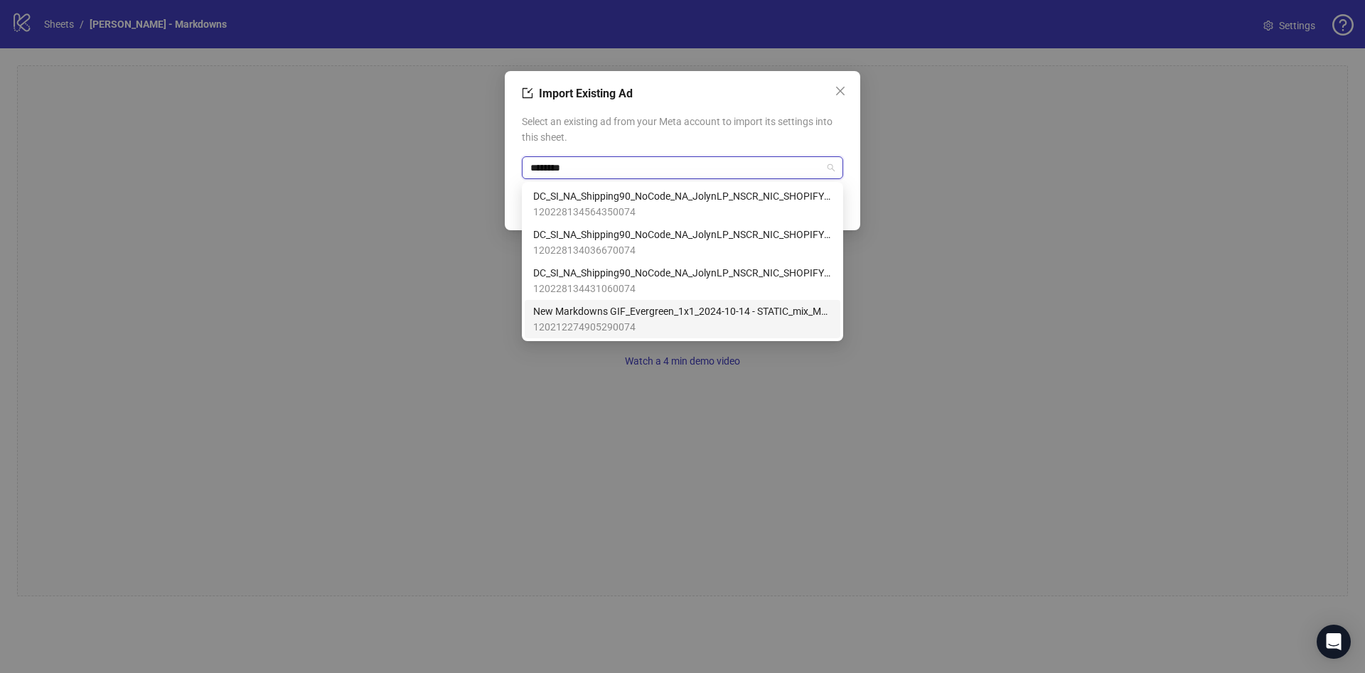
type input "********"
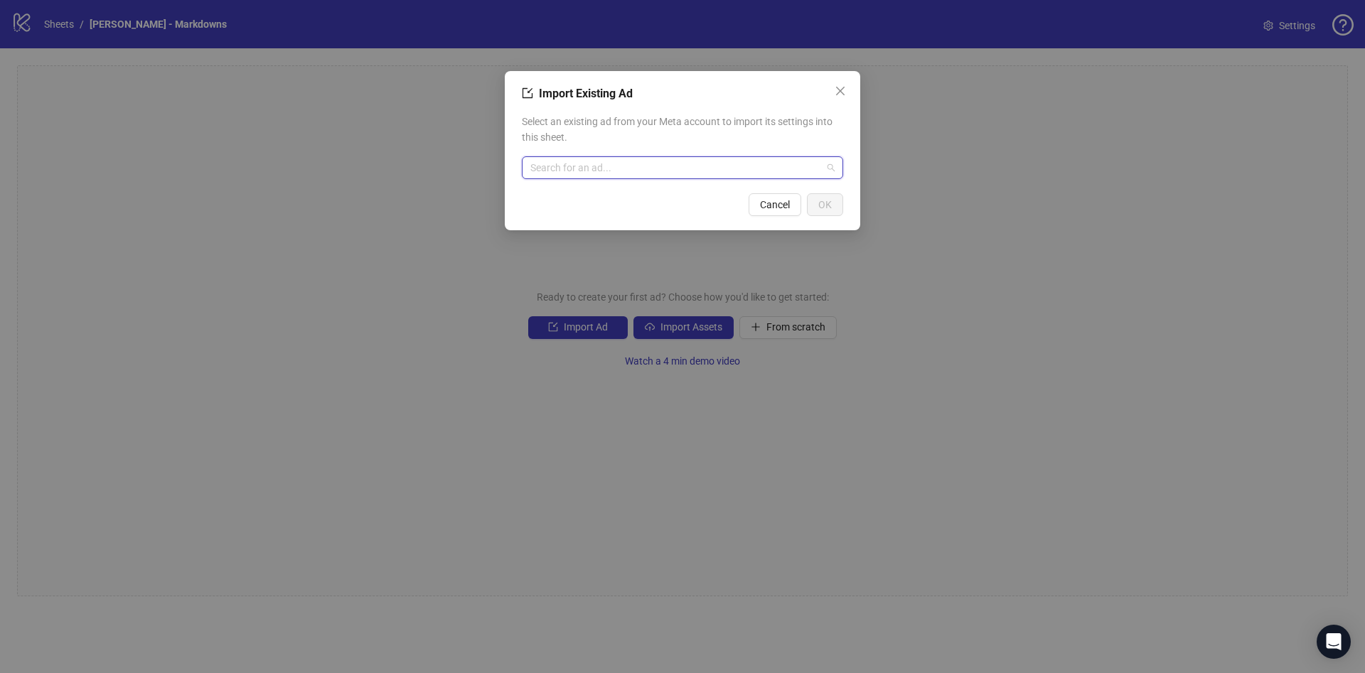
click at [622, 156] on div "Search for an ad..." at bounding box center [682, 167] width 321 height 23
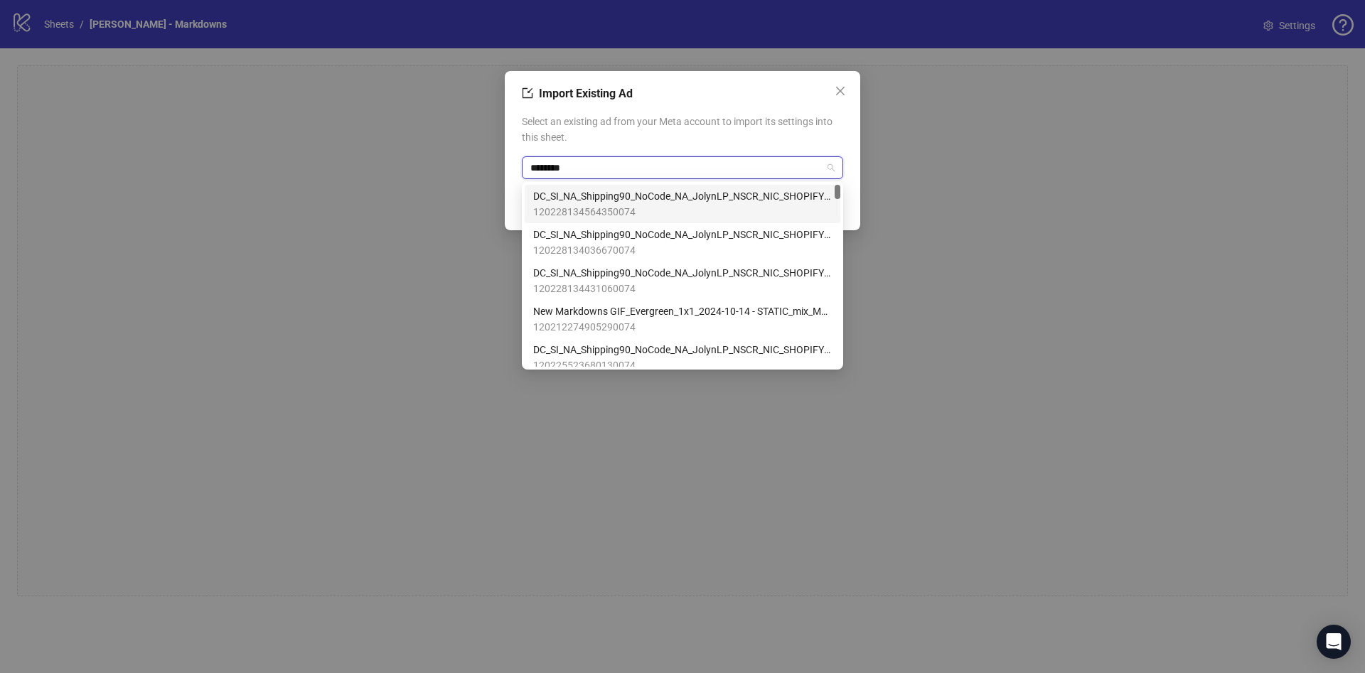
type input "*********"
click at [695, 199] on span "New Markdowns GIF_Evergreen_1x1_2024-10-14 - STATIC_mix_Multi_NoOL - Evergreen …" at bounding box center [682, 196] width 299 height 16
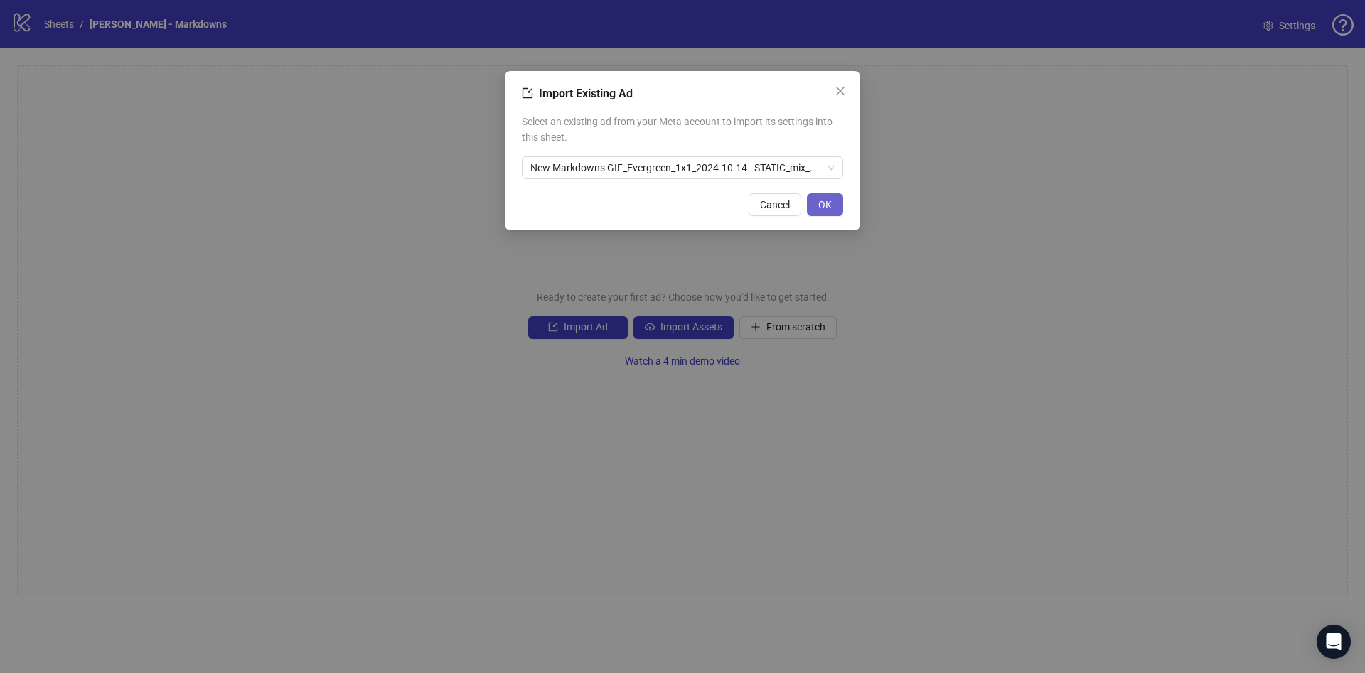
click at [831, 199] on span "OK" at bounding box center [825, 204] width 14 height 11
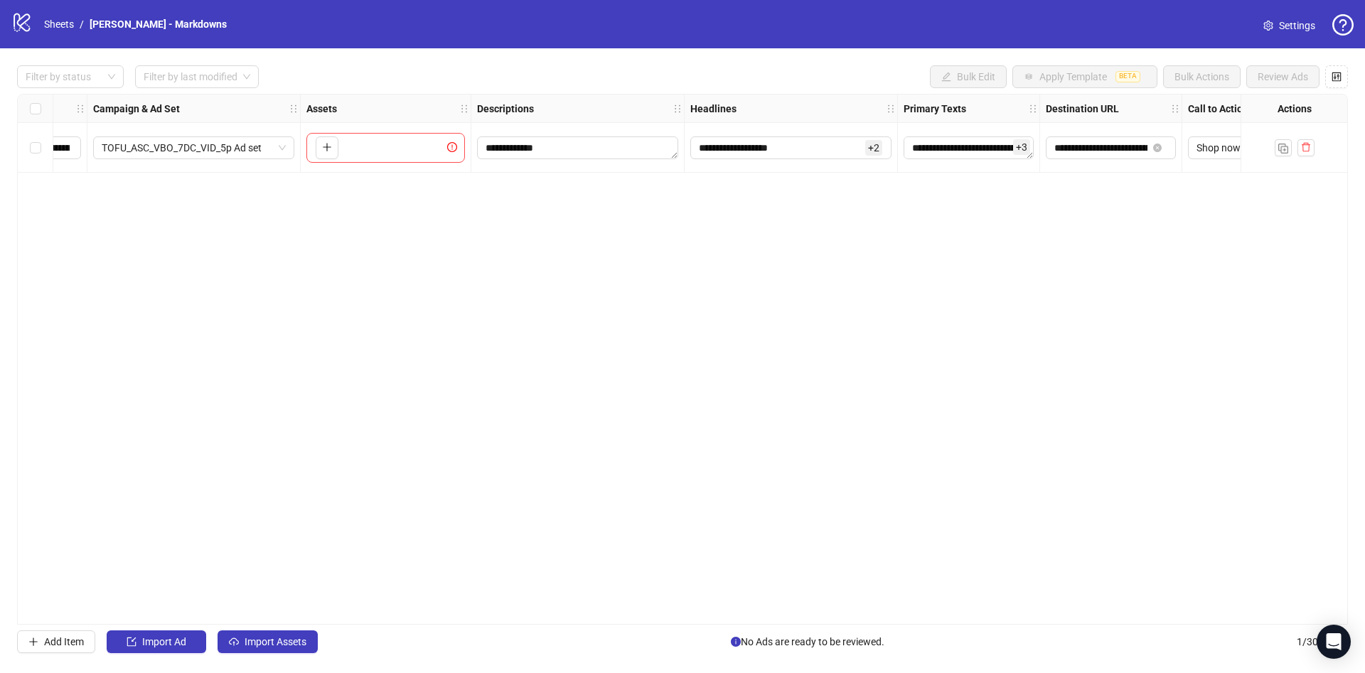
scroll to position [0, 371]
click at [1113, 145] on input "**********" at bounding box center [1100, 148] width 93 height 16
drag, startPoint x: 1113, startPoint y: 145, endPoint x: 1180, endPoint y: 166, distance: 70.8
click at [1180, 166] on div "**********" at bounding box center [1111, 148] width 142 height 50
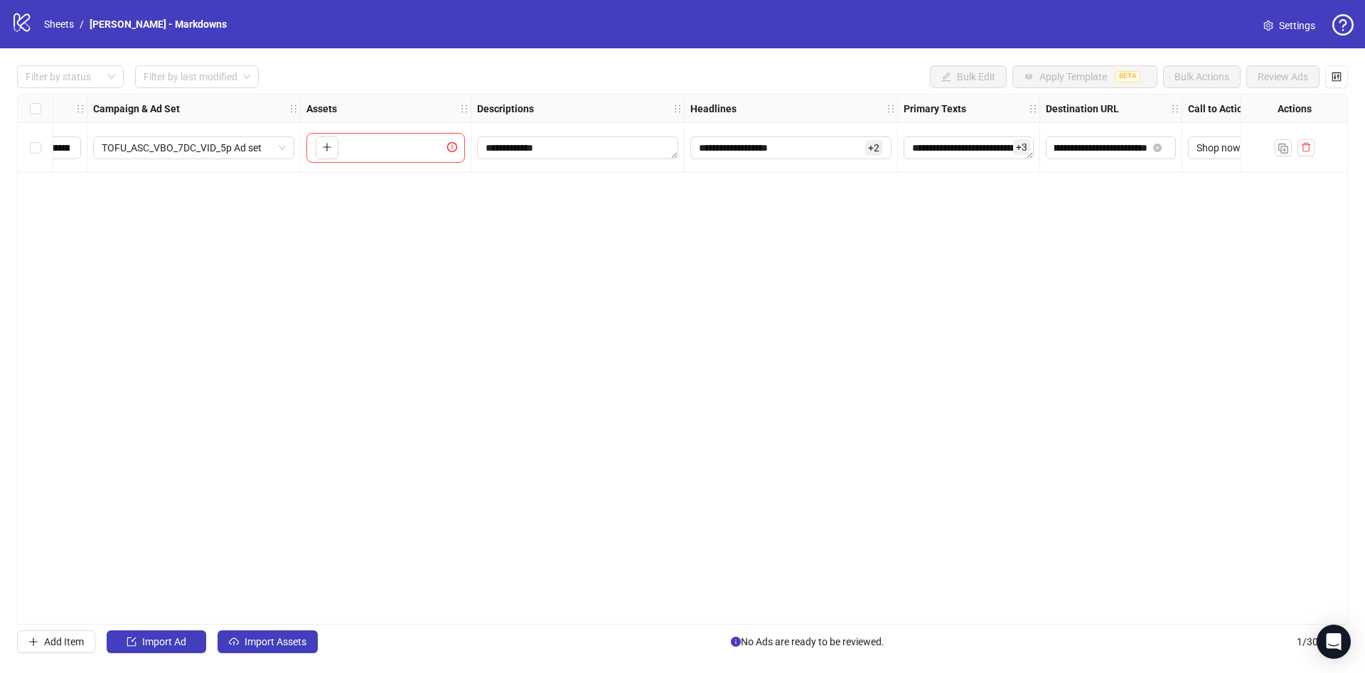
scroll to position [0, 0]
click at [1099, 201] on div "**********" at bounding box center [682, 359] width 1331 height 531
drag, startPoint x: 1099, startPoint y: 618, endPoint x: 798, endPoint y: 609, distance: 300.8
click at [798, 609] on div "**********" at bounding box center [682, 359] width 1331 height 531
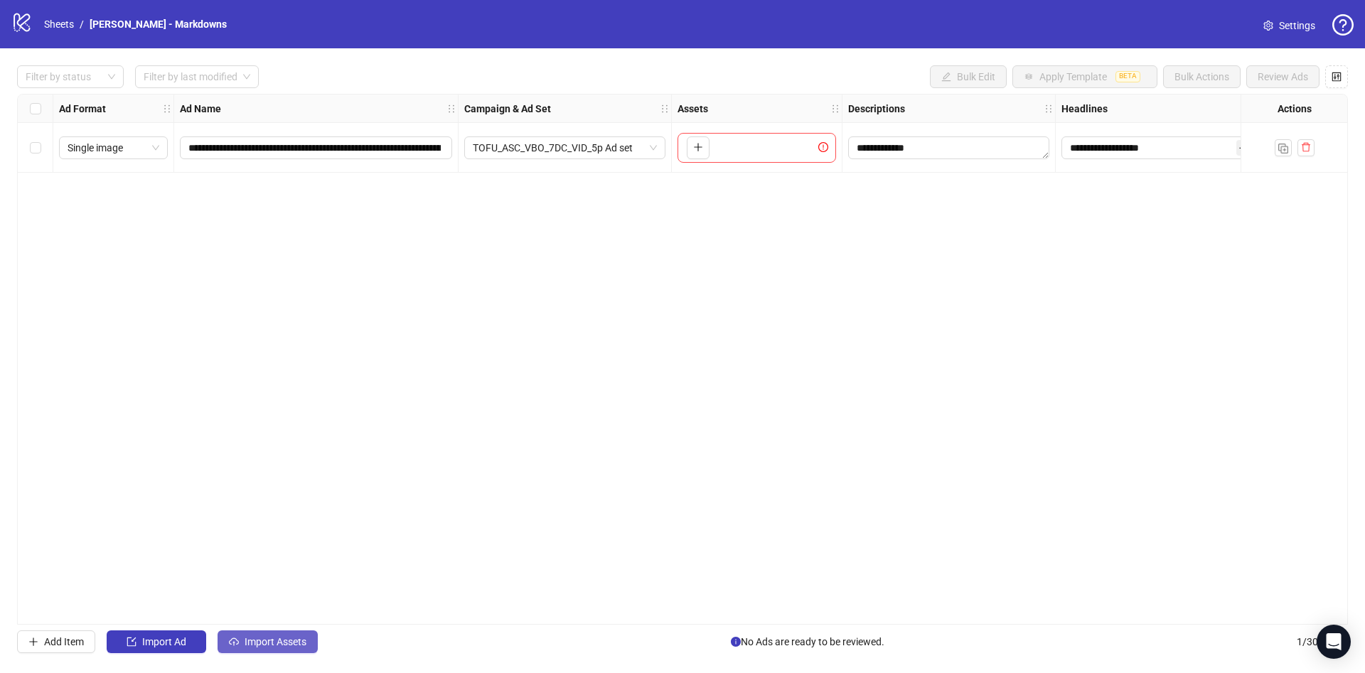
click at [257, 631] on button "Import Assets" at bounding box center [268, 642] width 100 height 23
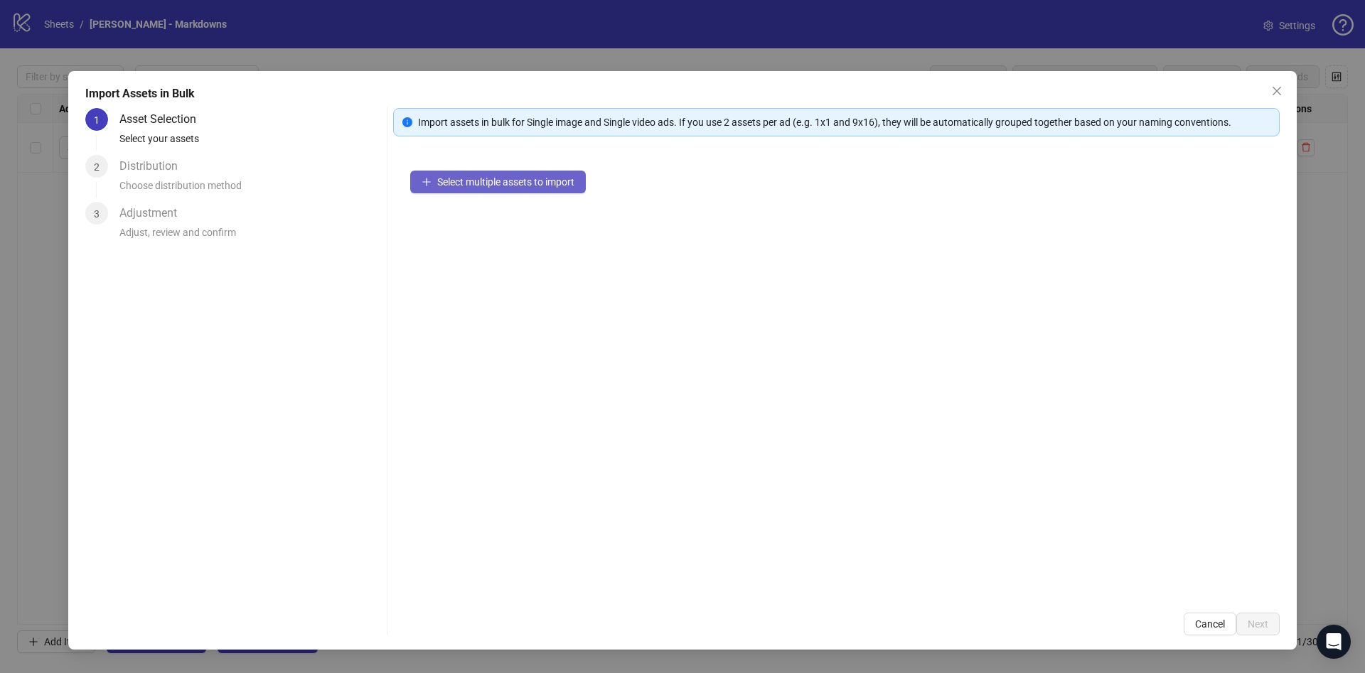
click at [515, 187] on span "Select multiple assets to import" at bounding box center [505, 181] width 137 height 11
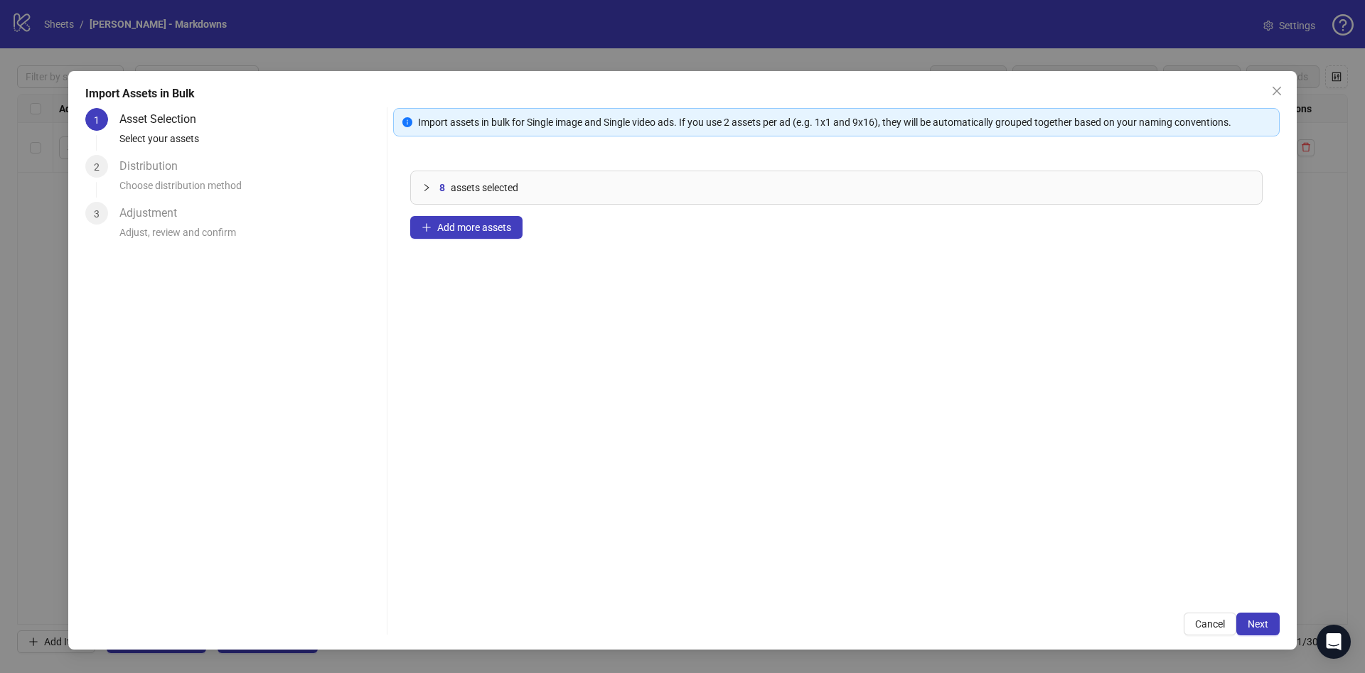
click at [1296, 638] on div "Import Assets in Bulk 1 Asset Selection Select your assets 2 Distribution Choos…" at bounding box center [682, 360] width 1228 height 579
click at [1254, 625] on span "Next" at bounding box center [1258, 624] width 21 height 11
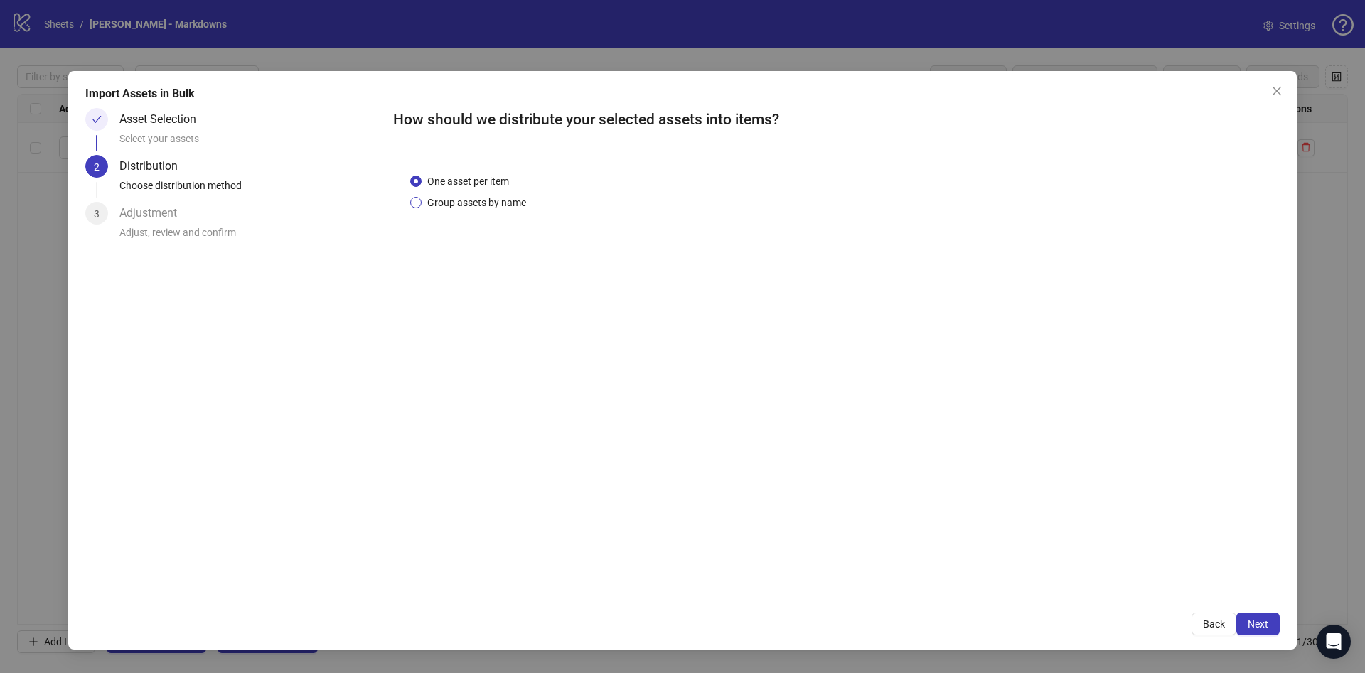
click at [482, 207] on span "Group assets by name" at bounding box center [477, 203] width 110 height 16
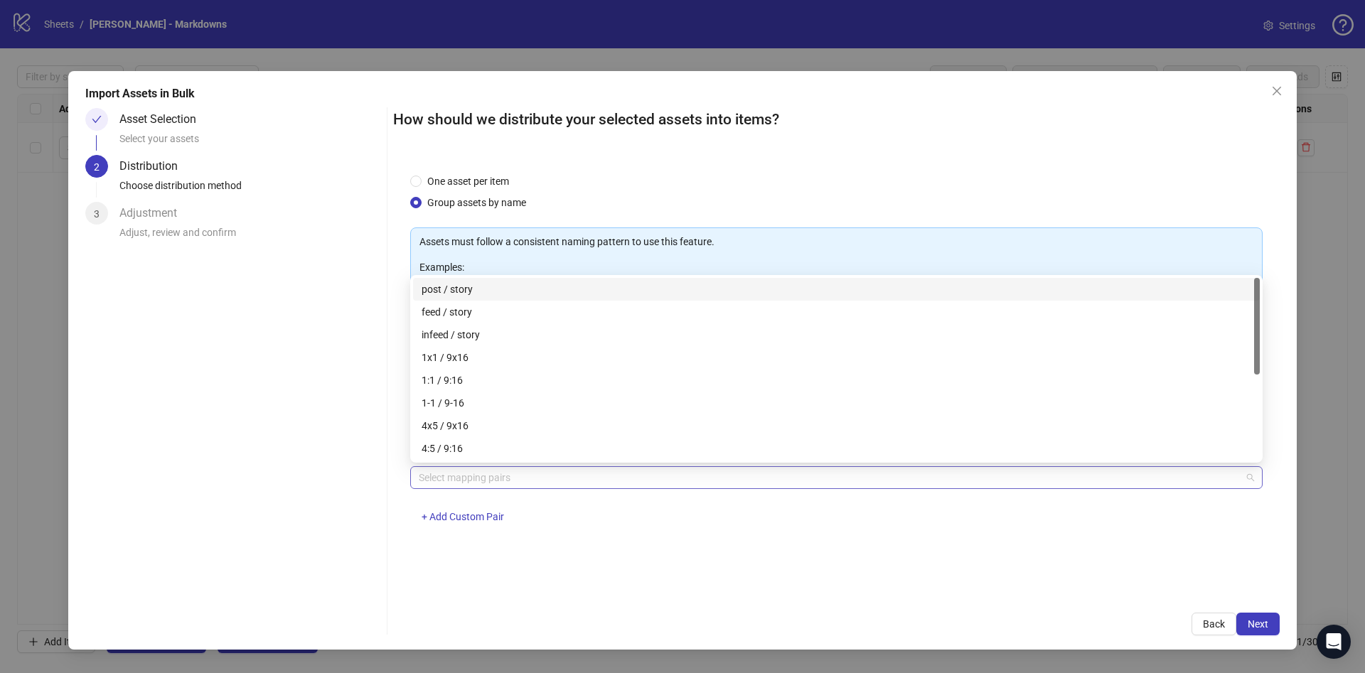
click at [504, 476] on div at bounding box center [829, 478] width 832 height 20
click at [623, 350] on div "1x1 / 9x16" at bounding box center [837, 358] width 830 height 16
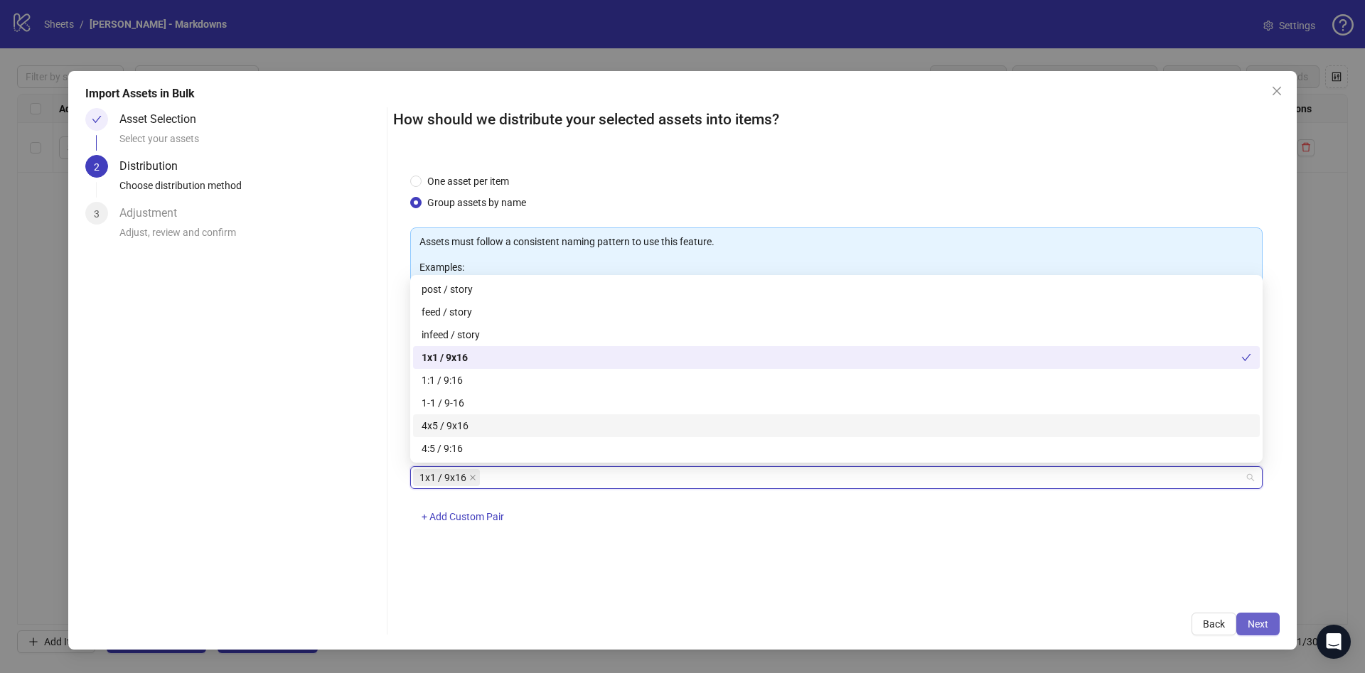
click at [1261, 619] on span "Next" at bounding box center [1258, 624] width 21 height 11
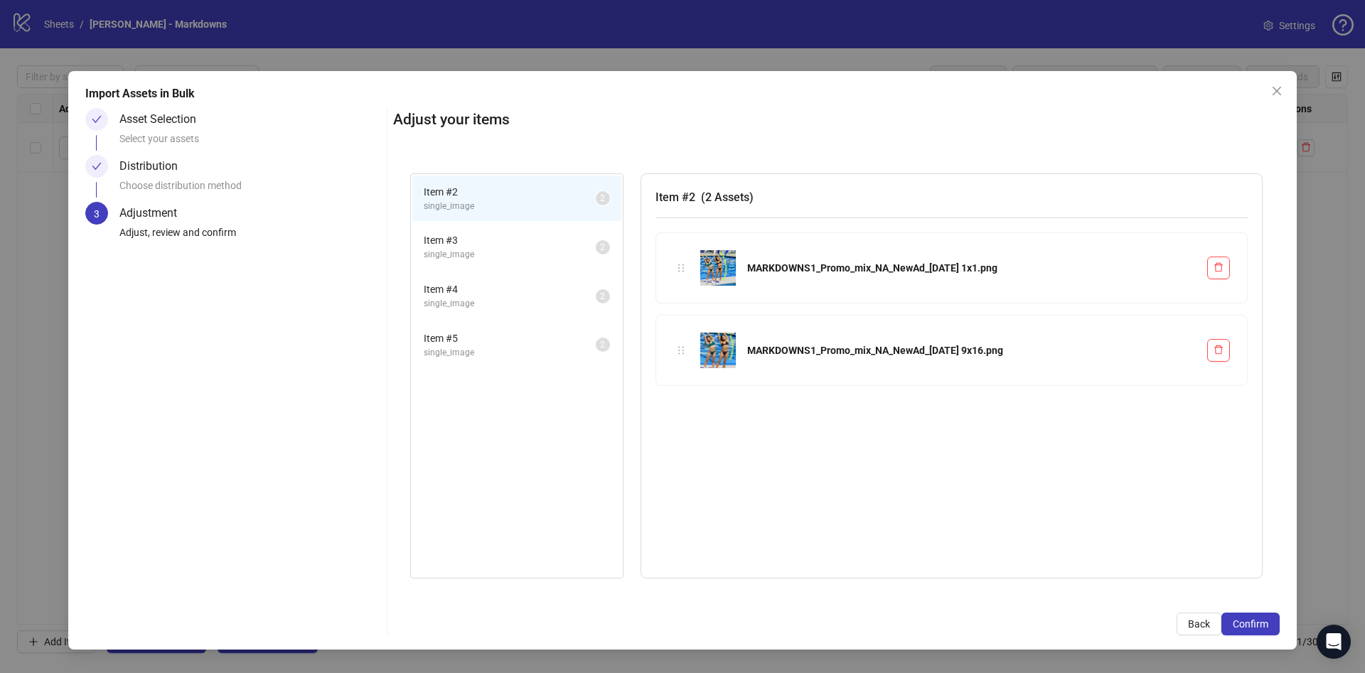
click at [1261, 619] on span "Confirm" at bounding box center [1251, 624] width 36 height 11
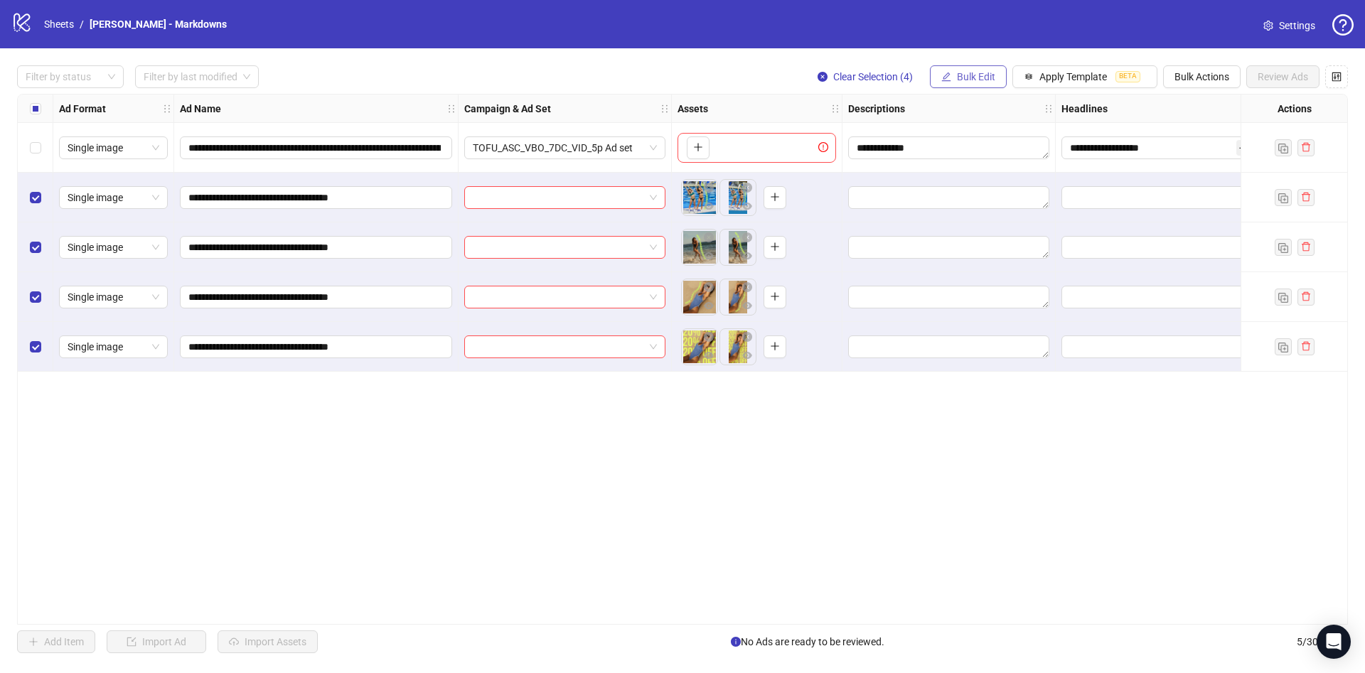
click at [958, 78] on span "Bulk Edit" at bounding box center [976, 76] width 38 height 11
click at [1017, 149] on span "Campaign & Ad Set" at bounding box center [982, 152] width 85 height 16
click at [958, 68] on button "Bulk Edit" at bounding box center [968, 76] width 77 height 23
click at [964, 124] on span "Name" at bounding box center [982, 129] width 85 height 16
click at [949, 173] on input "text" at bounding box center [928, 178] width 213 height 23
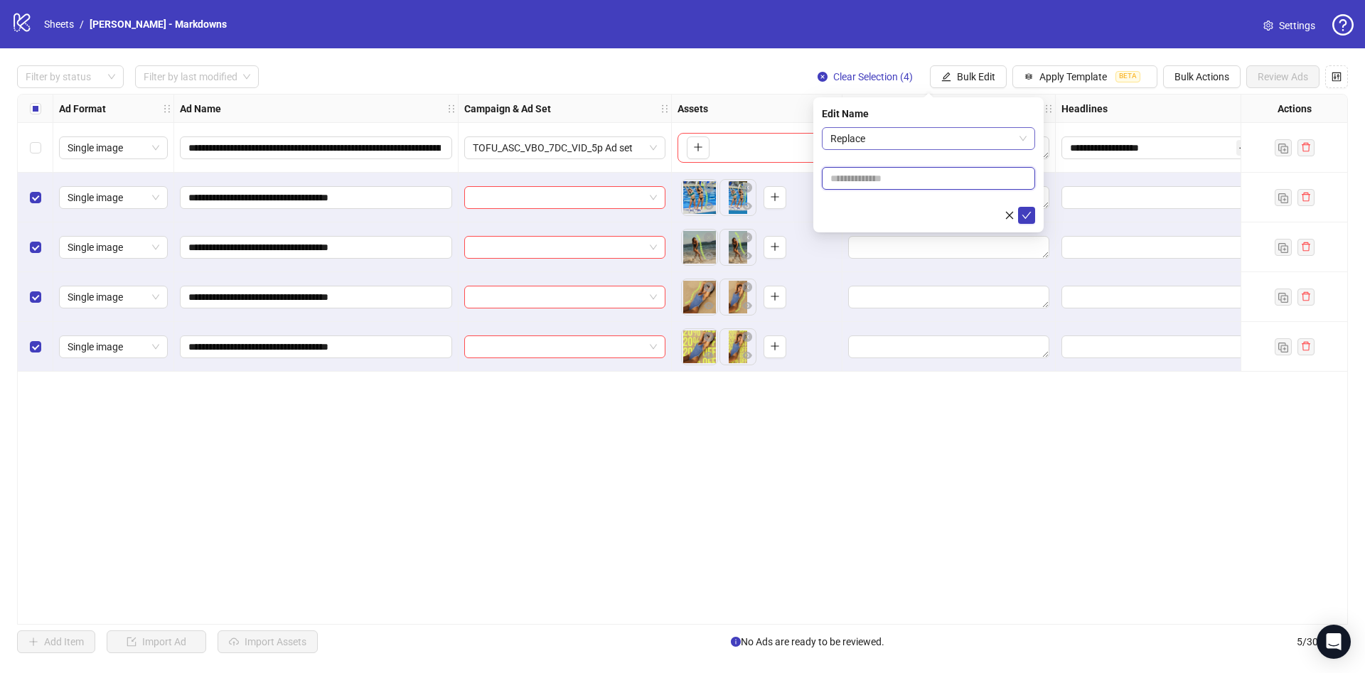
click at [965, 136] on span "Replace" at bounding box center [928, 138] width 196 height 21
click at [885, 207] on div "Add Prefix and Suffix" at bounding box center [928, 213] width 191 height 16
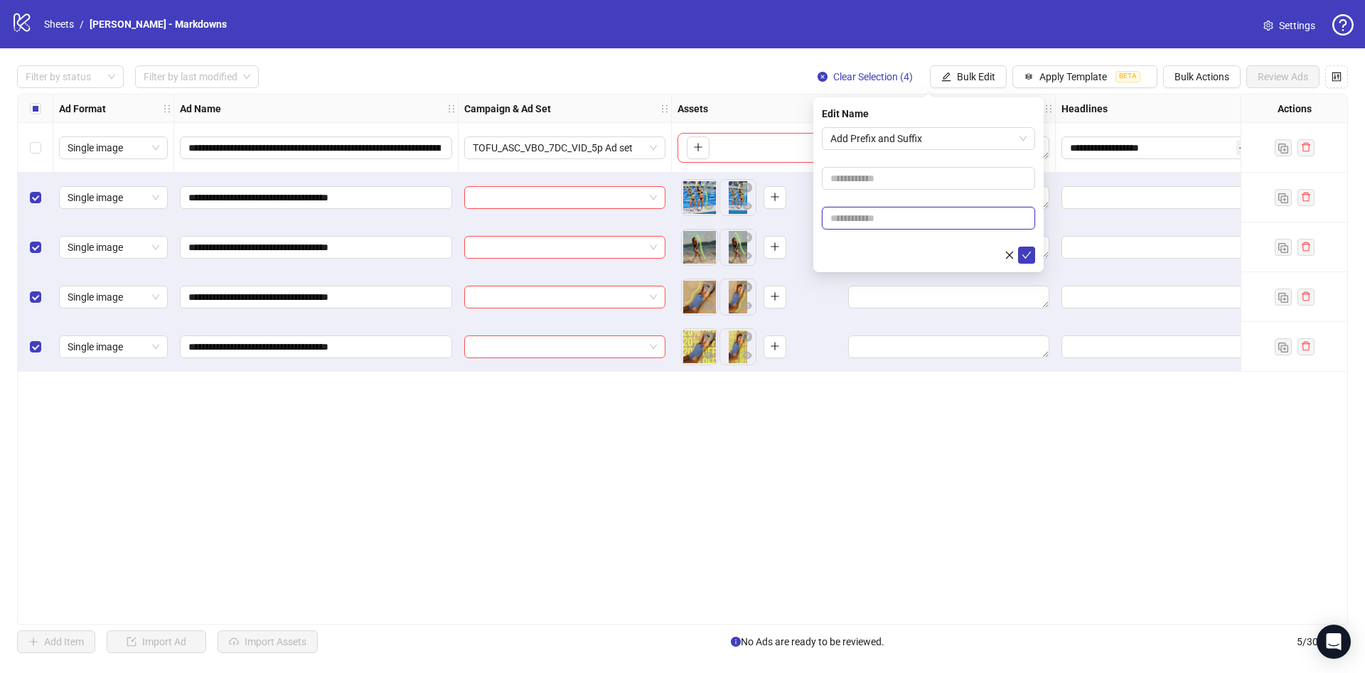
click at [895, 217] on input "text" at bounding box center [928, 218] width 213 height 23
paste input "**********"
type input "**********"
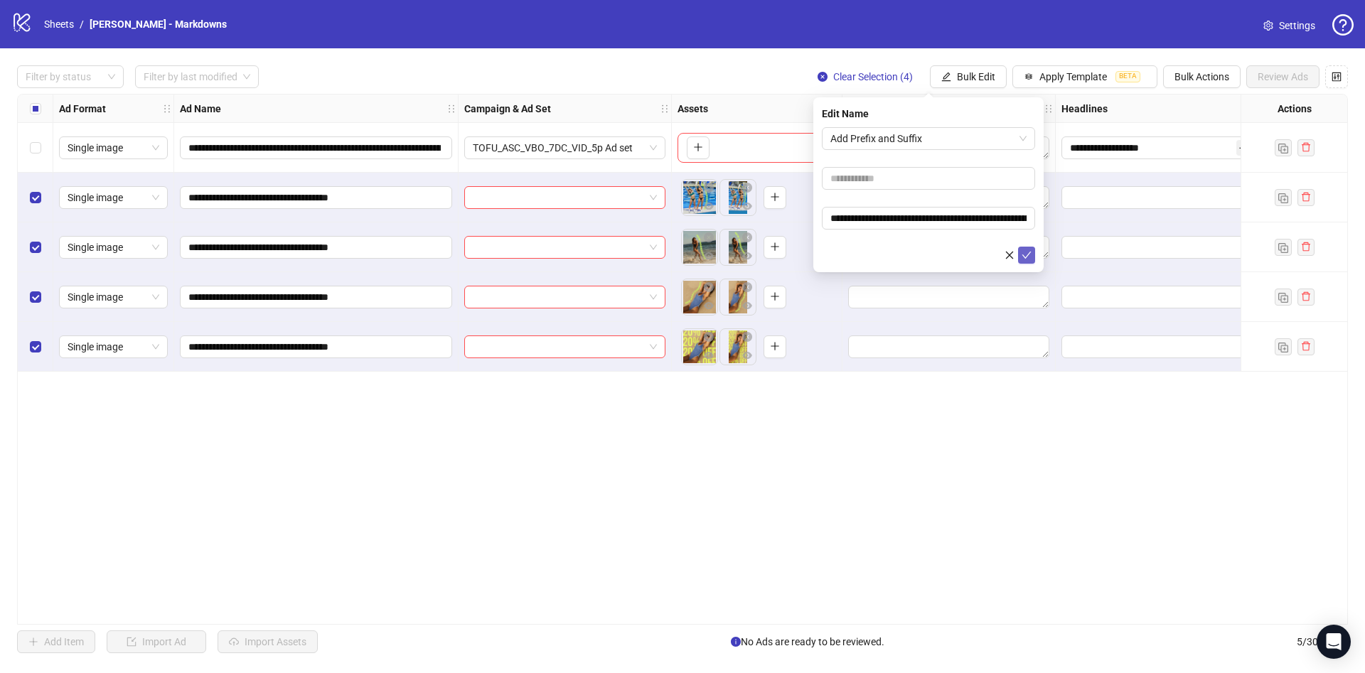
click at [1030, 259] on icon "check" at bounding box center [1027, 255] width 10 height 10
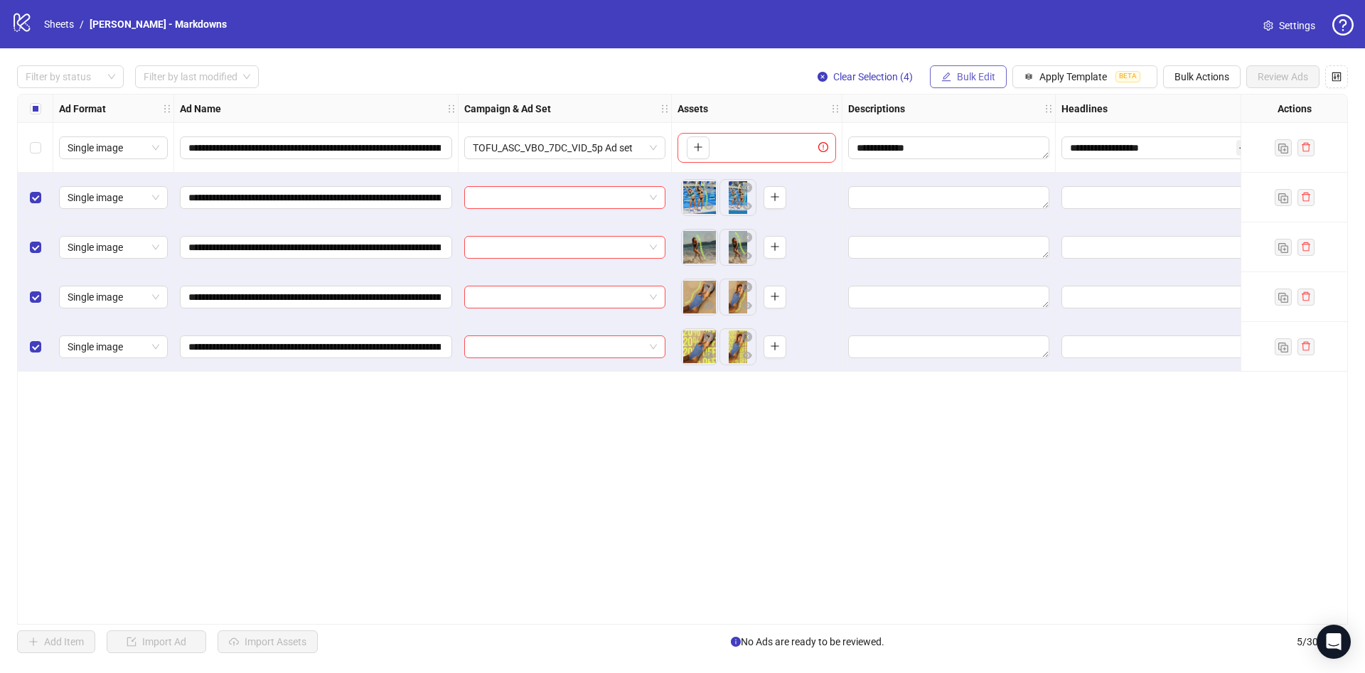
click at [960, 68] on button "Bulk Edit" at bounding box center [968, 76] width 77 height 23
click at [952, 150] on span "Campaign & Ad Set" at bounding box center [982, 152] width 85 height 16
click at [898, 132] on input "search" at bounding box center [921, 138] width 183 height 21
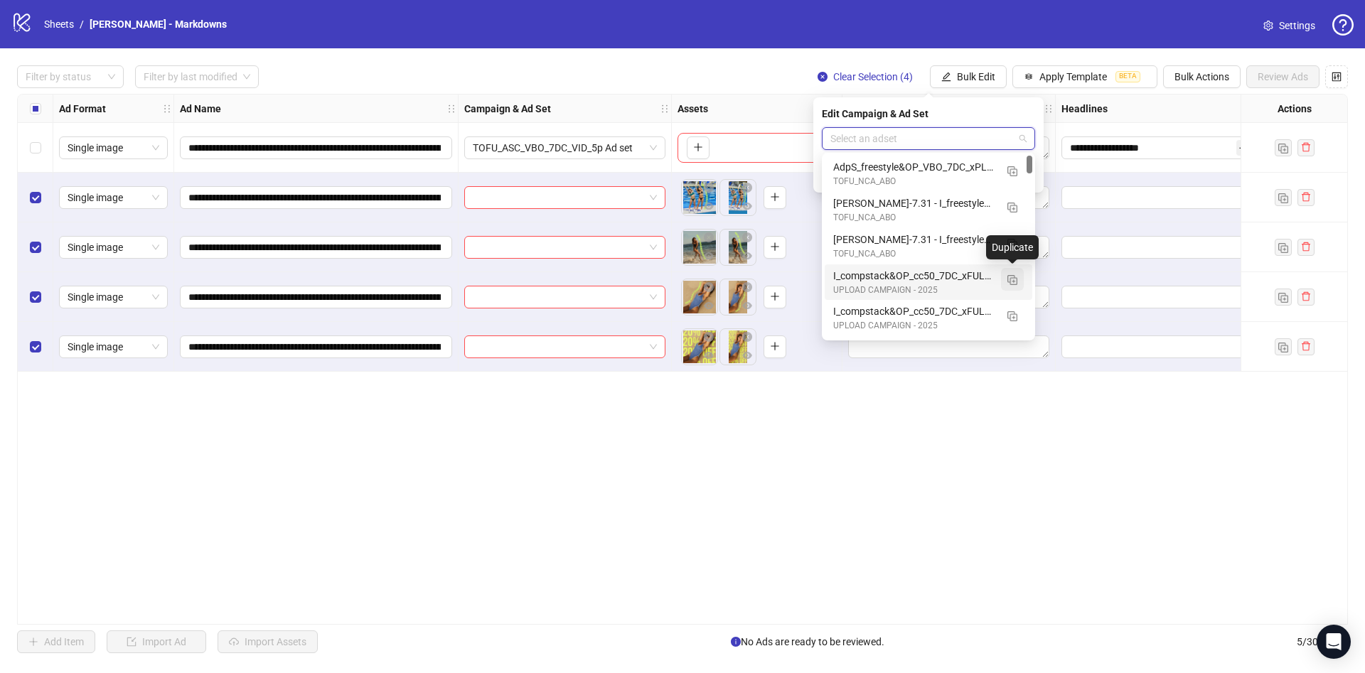
click at [1012, 283] on img "button" at bounding box center [1012, 280] width 10 height 10
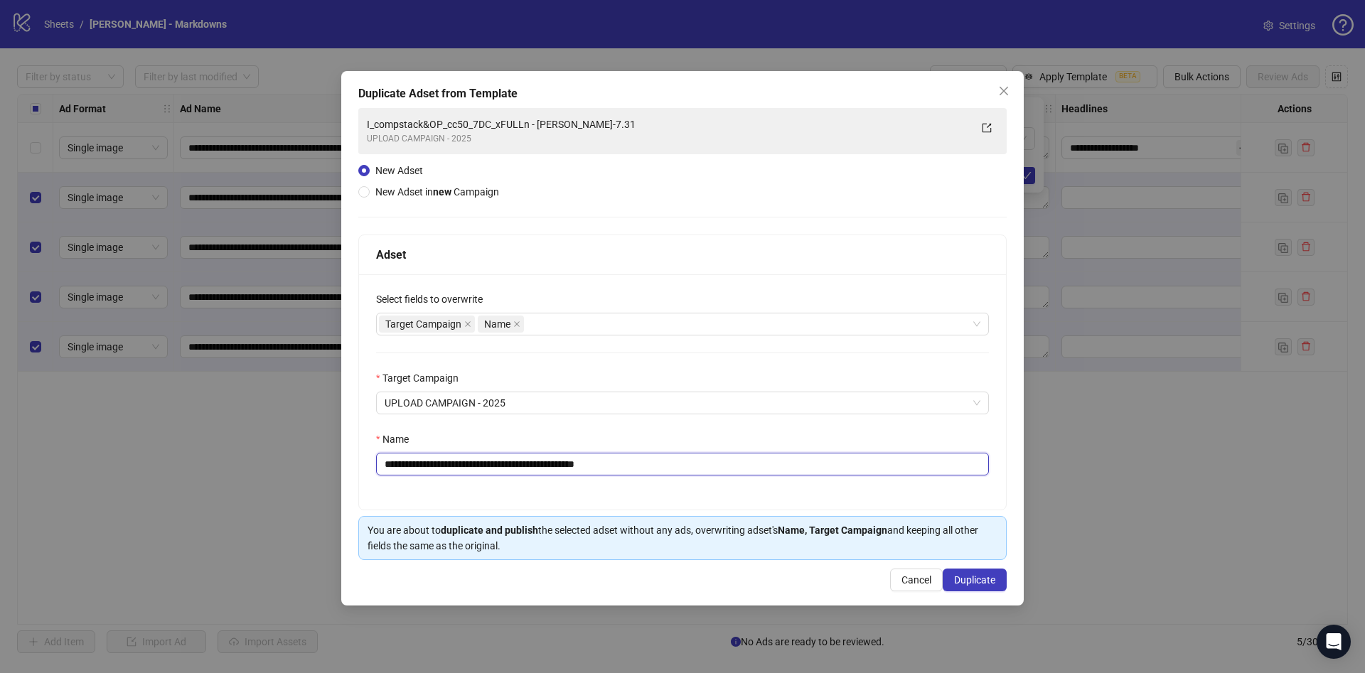
drag, startPoint x: 555, startPoint y: 467, endPoint x: 797, endPoint y: 502, distance: 244.2
click at [797, 502] on div "**********" at bounding box center [682, 391] width 647 height 235
type input "**********"
click at [998, 586] on button "Duplicate" at bounding box center [975, 580] width 64 height 23
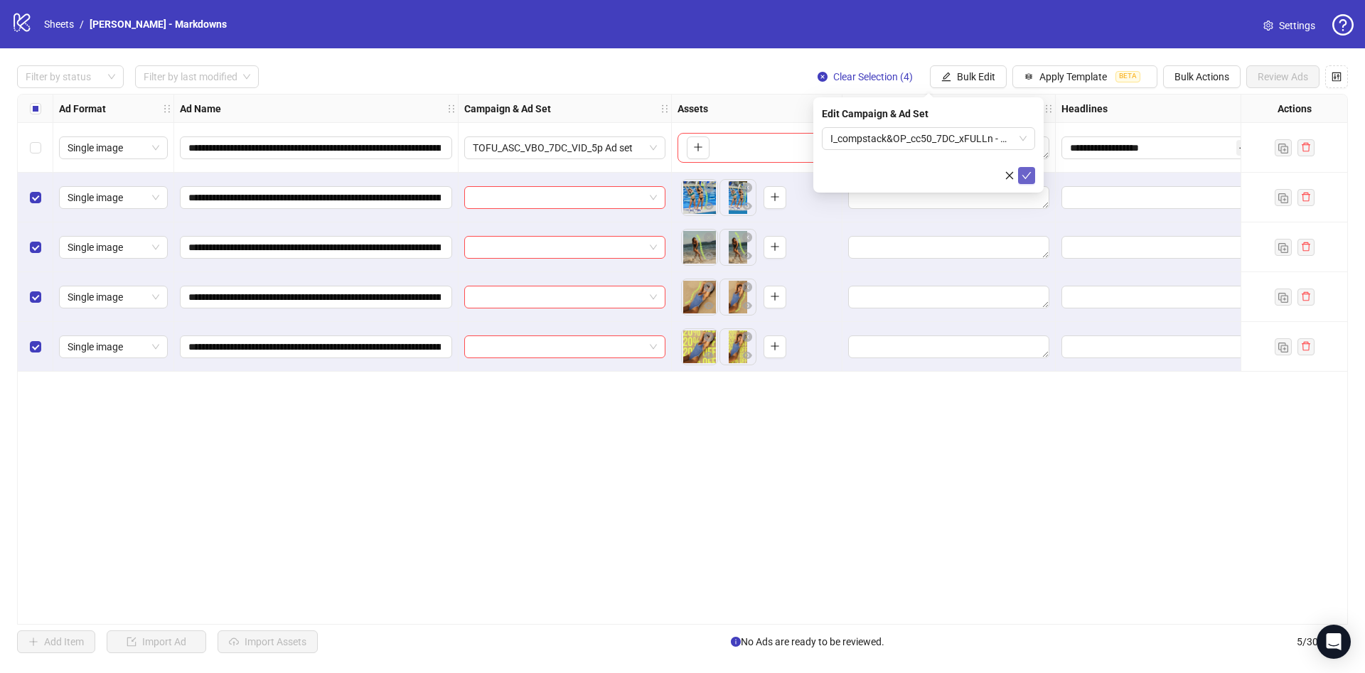
click at [1025, 173] on icon "check" at bounding box center [1027, 176] width 10 height 10
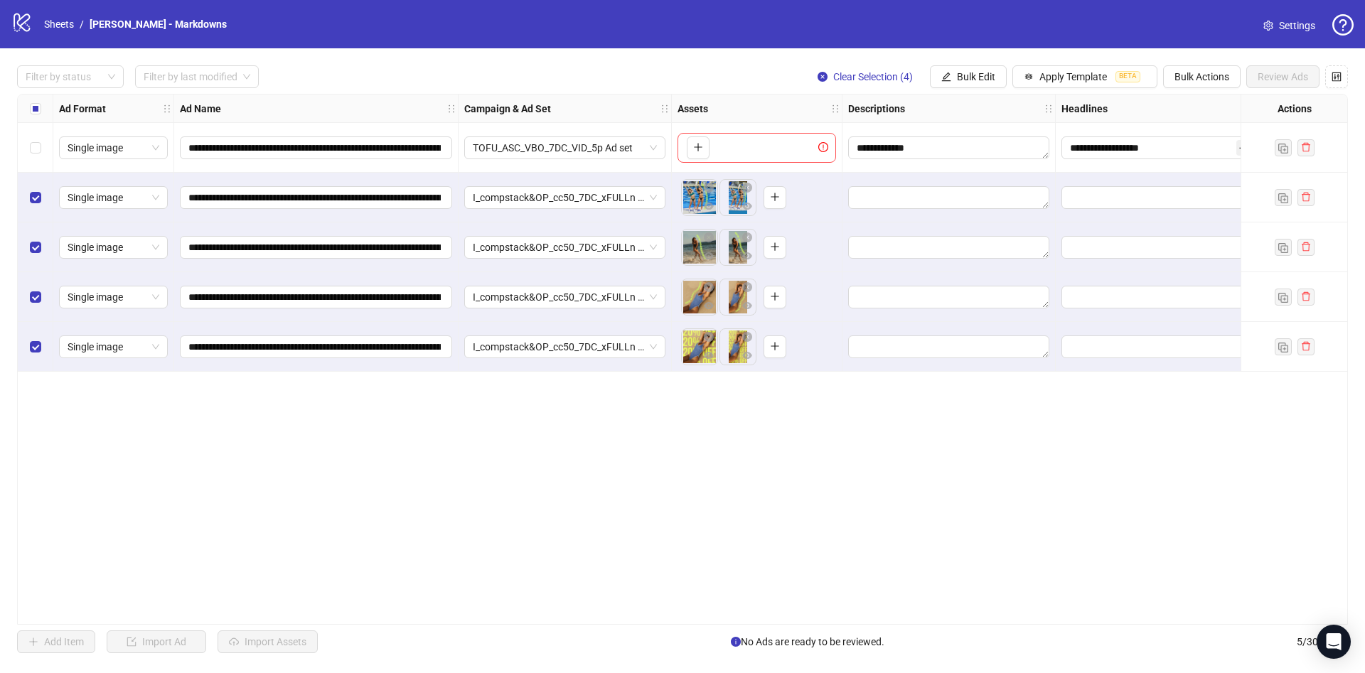
click at [31, 114] on label "Select all rows" at bounding box center [35, 109] width 11 height 16
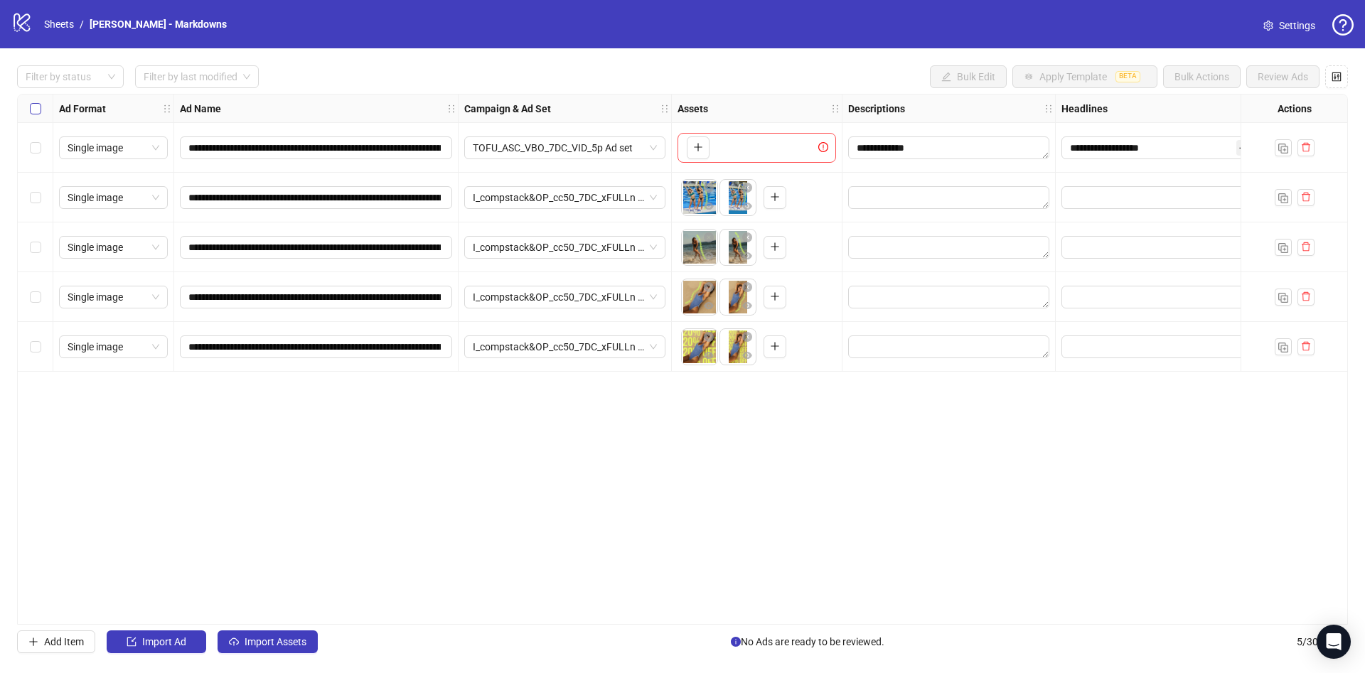
click at [31, 114] on label "Select all rows" at bounding box center [35, 109] width 11 height 16
click at [34, 115] on label "Select all rows" at bounding box center [35, 109] width 11 height 16
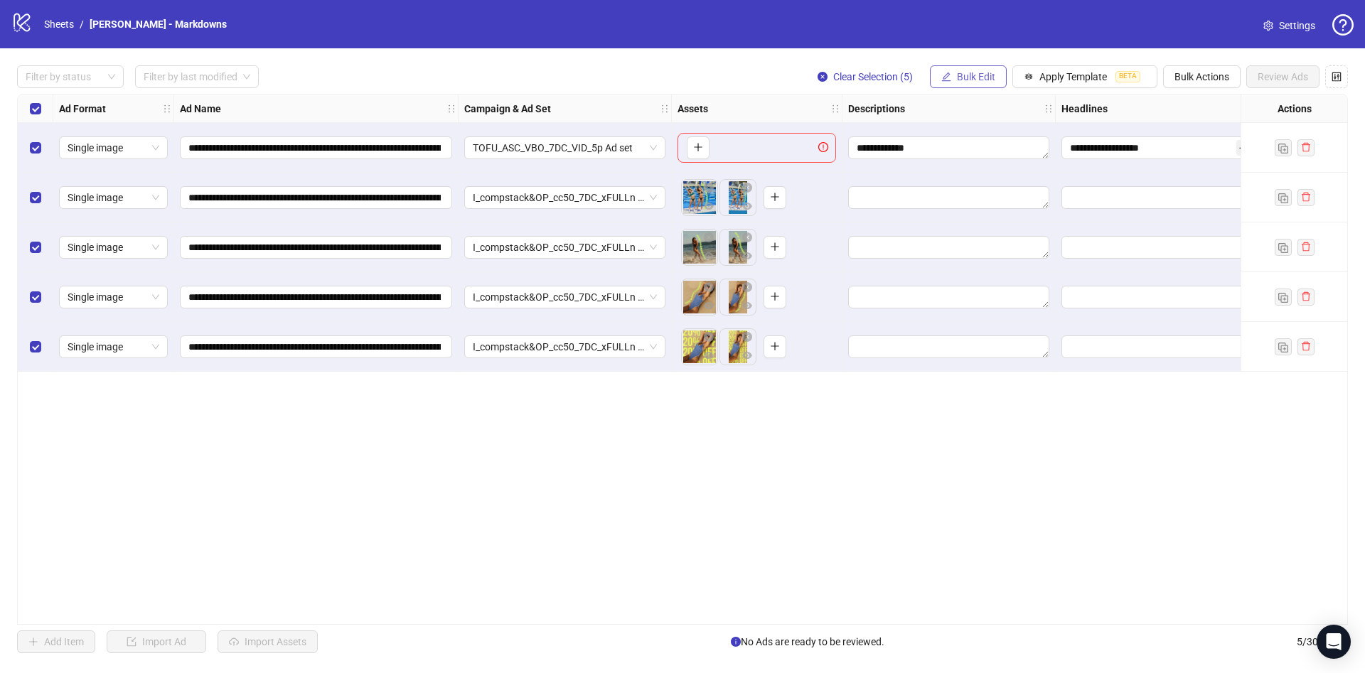
click at [965, 83] on button "Bulk Edit" at bounding box center [968, 76] width 77 height 23
click at [1016, 177] on span "Descriptions" at bounding box center [982, 174] width 85 height 16
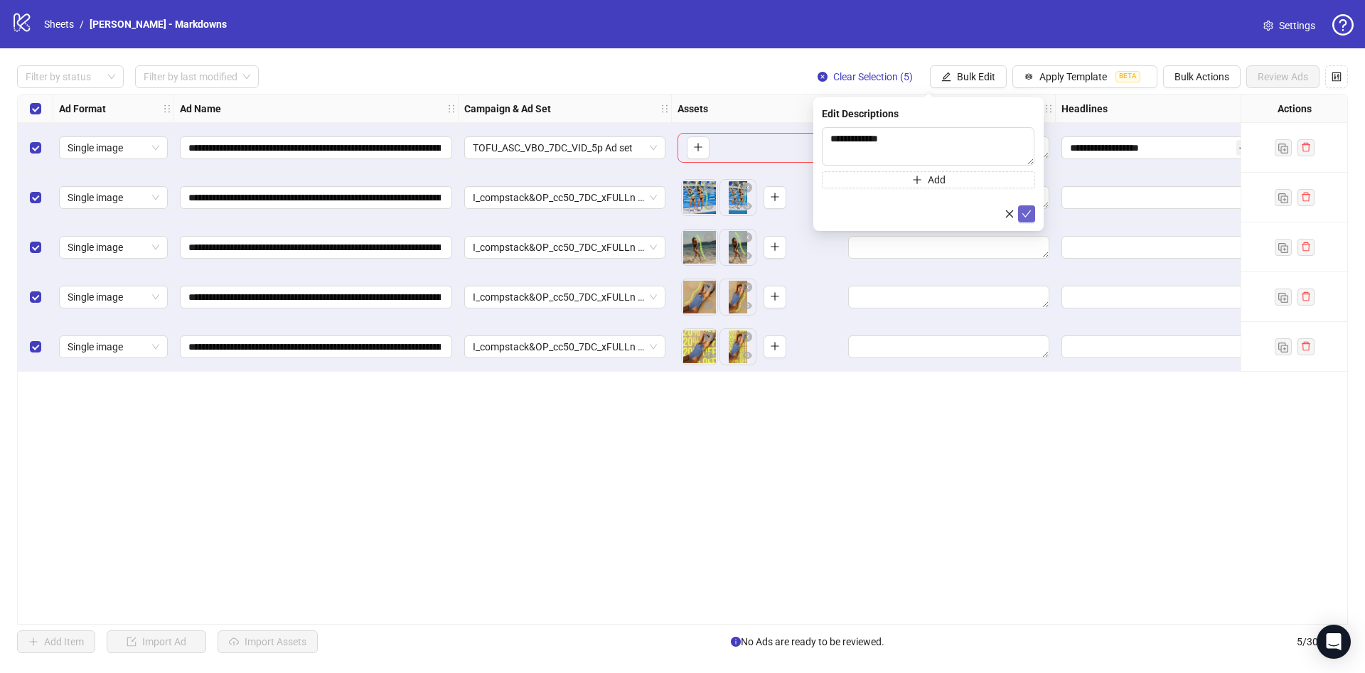
click at [1021, 217] on button "submit" at bounding box center [1026, 213] width 17 height 17
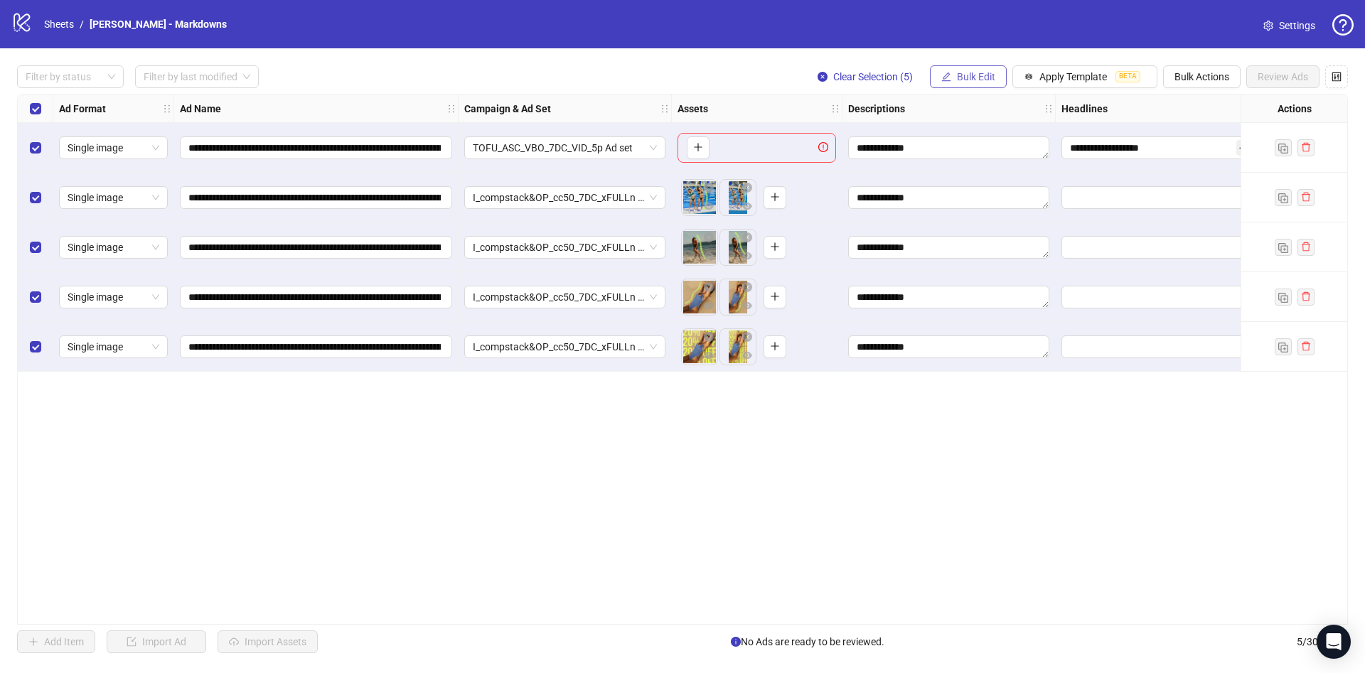
click at [975, 77] on span "Bulk Edit" at bounding box center [976, 76] width 38 height 11
click at [957, 196] on span "Headlines" at bounding box center [982, 197] width 85 height 16
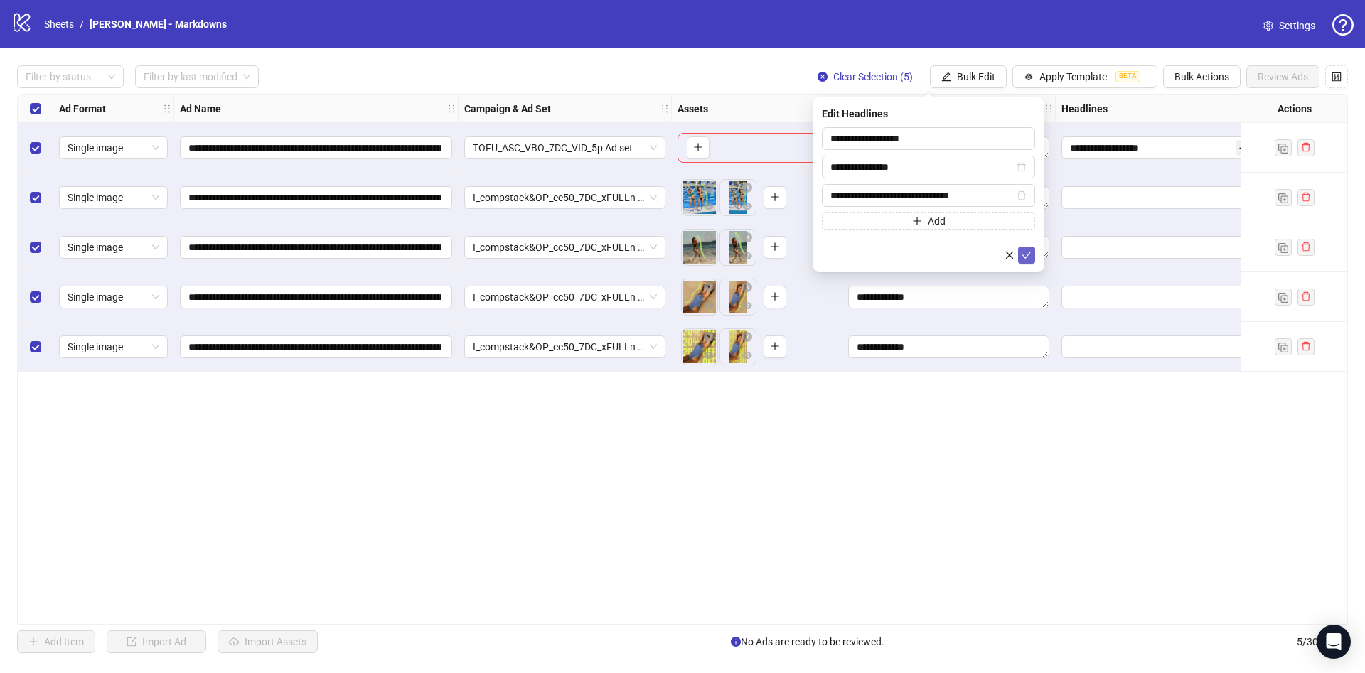
click at [1025, 250] on icon "check" at bounding box center [1027, 255] width 10 height 10
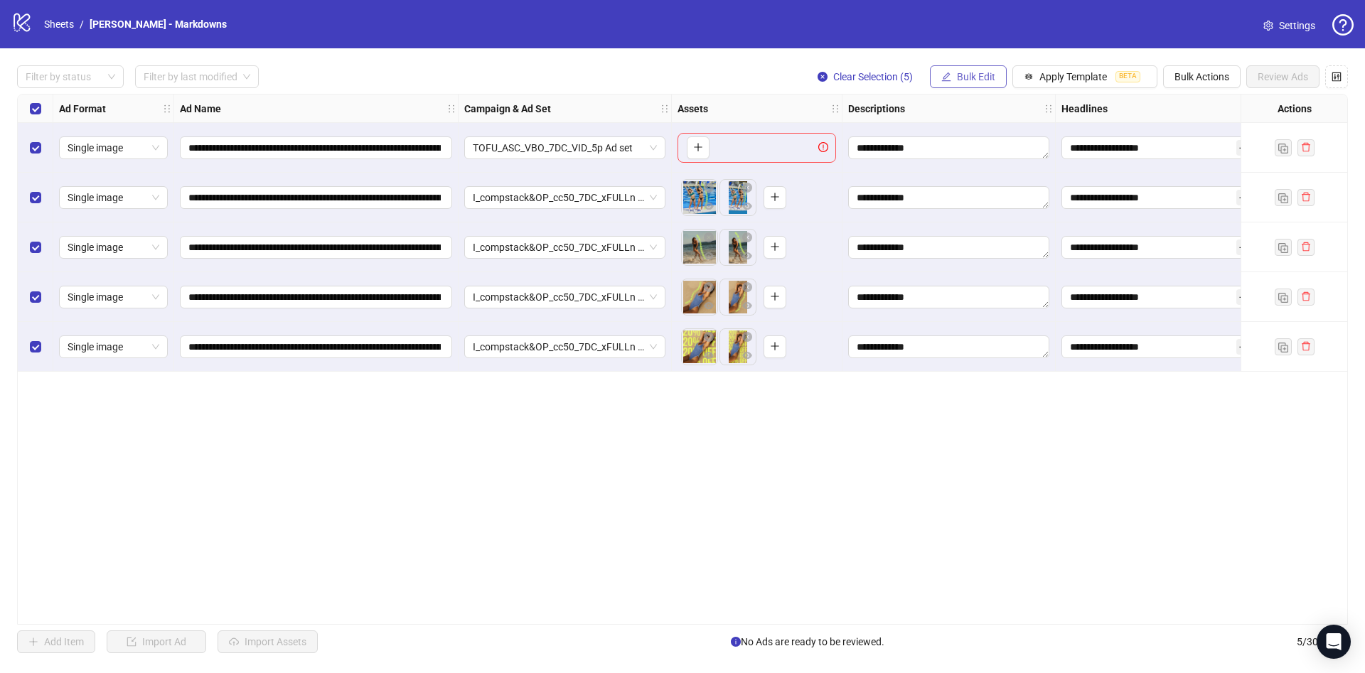
click at [984, 79] on span "Bulk Edit" at bounding box center [976, 76] width 38 height 11
click at [975, 213] on span "Primary Texts" at bounding box center [982, 220] width 85 height 16
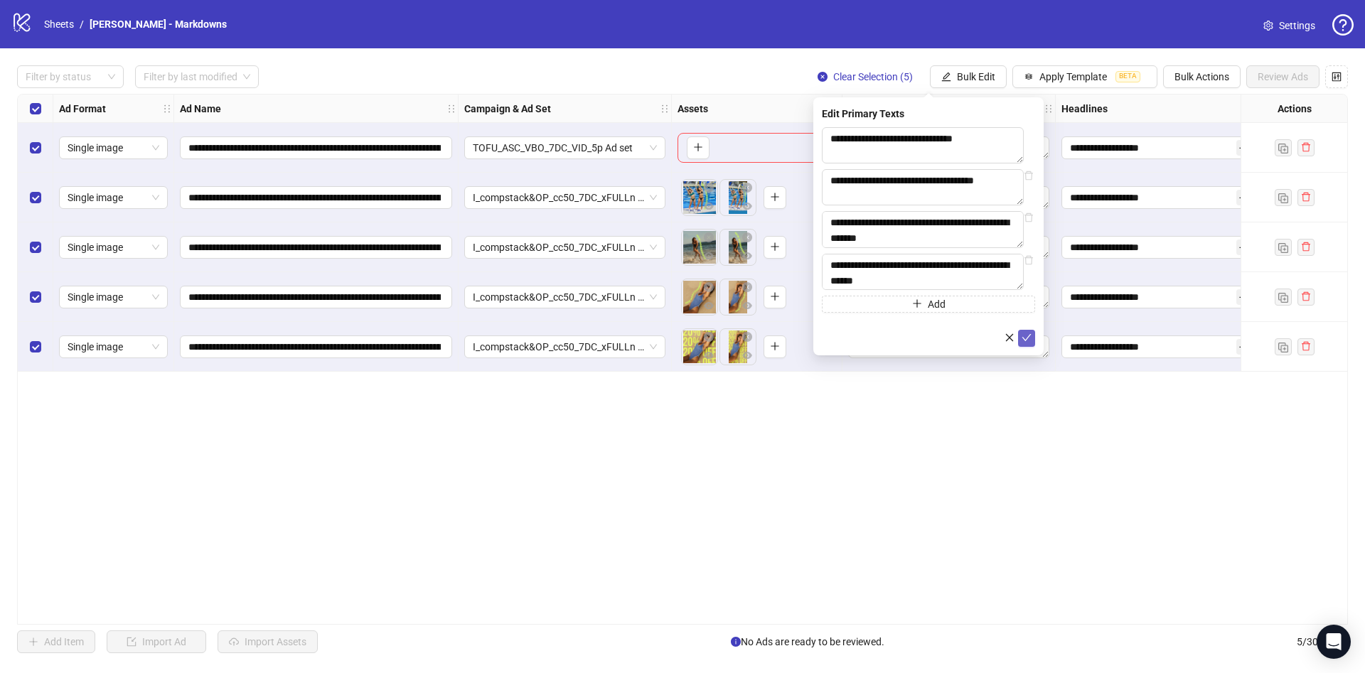
click at [1026, 341] on icon "check" at bounding box center [1027, 338] width 10 height 10
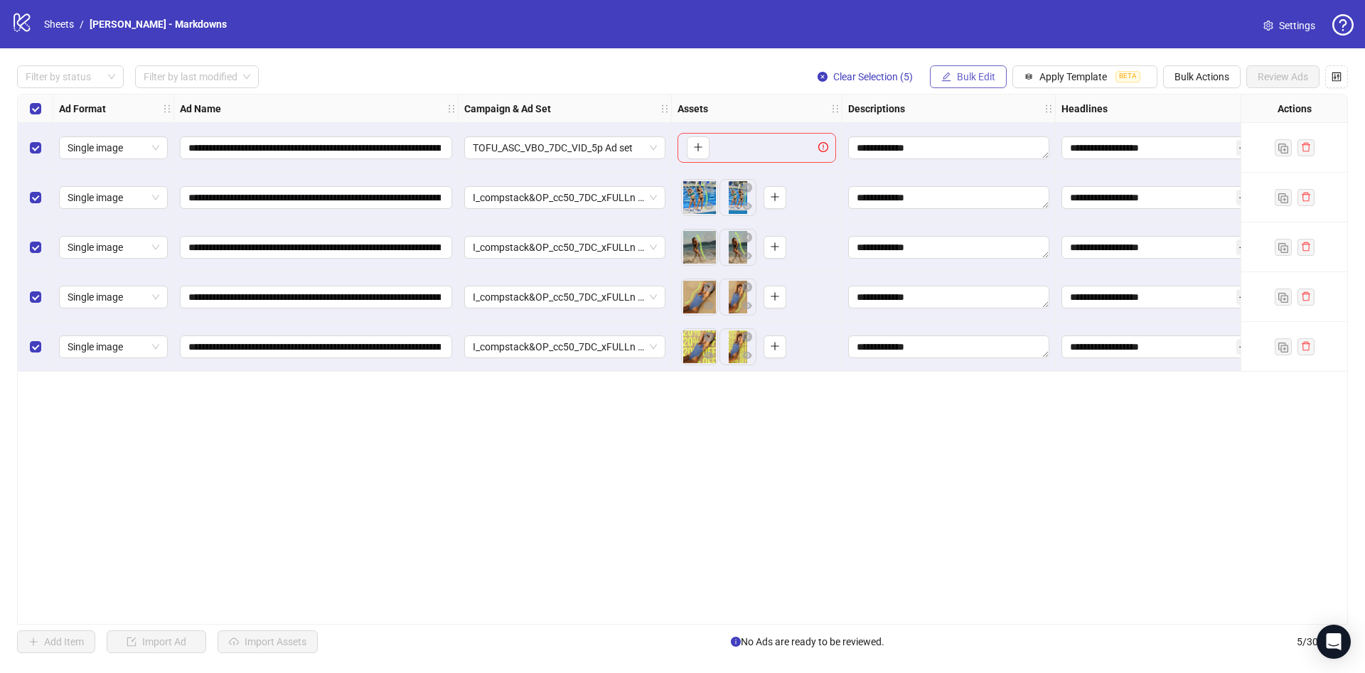
click at [981, 72] on span "Bulk Edit" at bounding box center [976, 76] width 38 height 11
click at [963, 242] on span "Destination URL" at bounding box center [982, 243] width 85 height 16
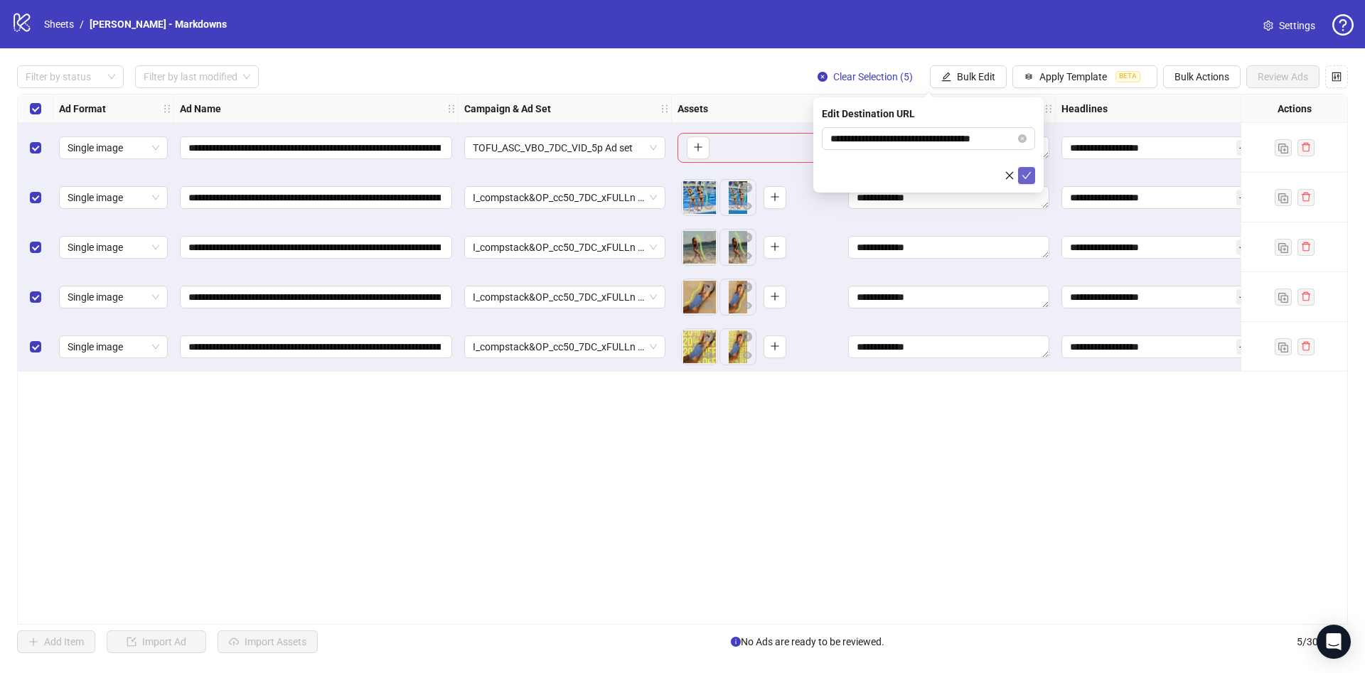
click at [1020, 181] on button "submit" at bounding box center [1026, 175] width 17 height 17
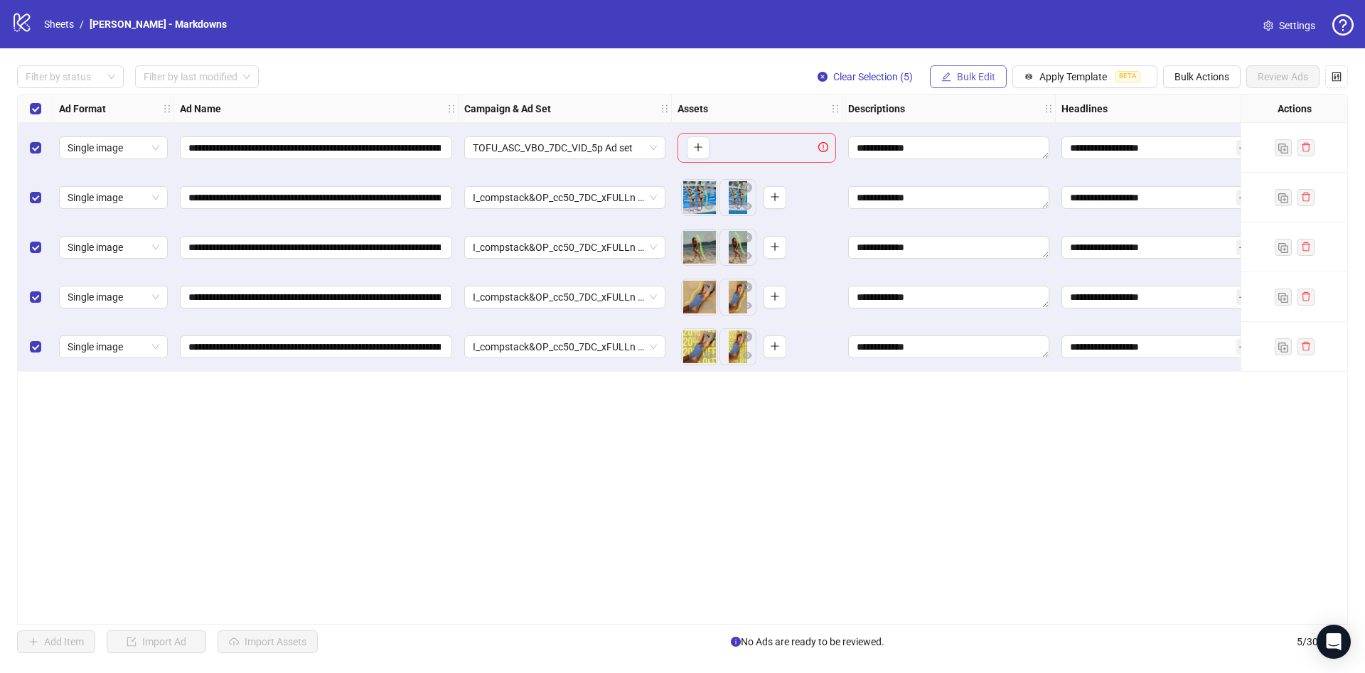
click at [965, 71] on span "Bulk Edit" at bounding box center [976, 76] width 38 height 11
click at [971, 267] on span "Call to Action" at bounding box center [982, 265] width 85 height 16
click at [1032, 178] on button "submit" at bounding box center [1026, 175] width 17 height 17
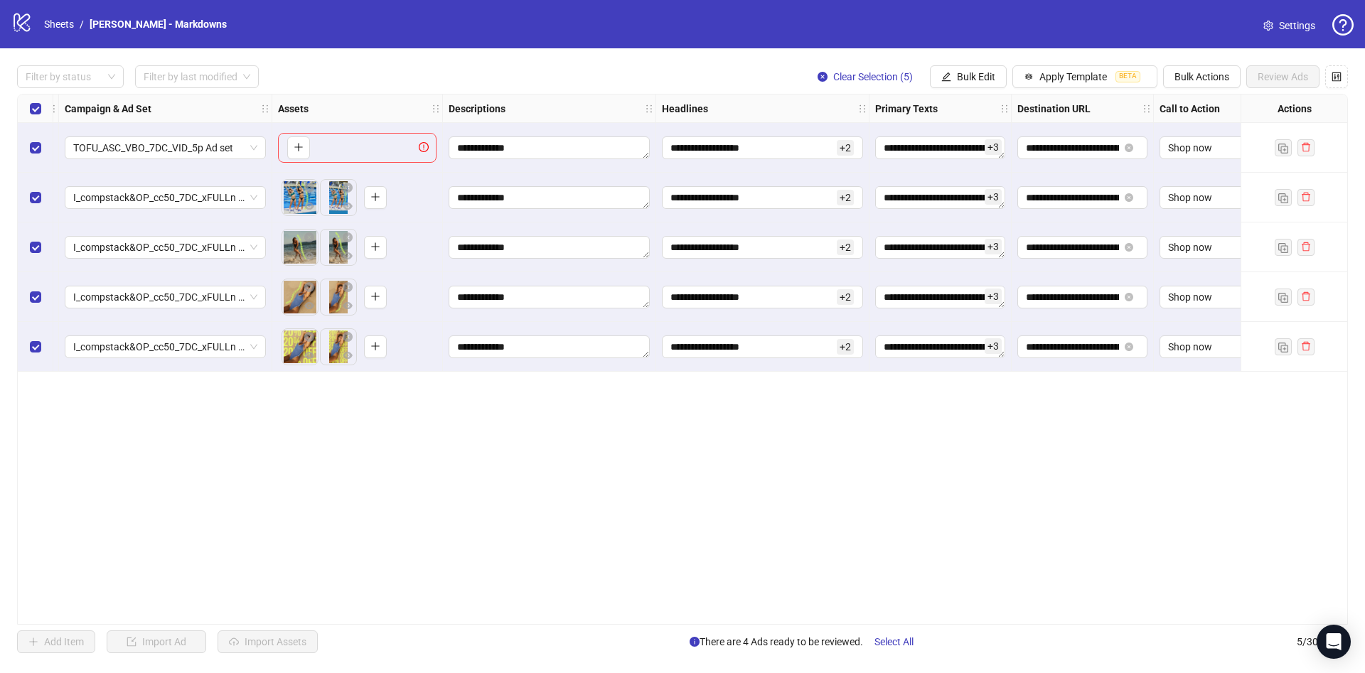
scroll to position [0, 427]
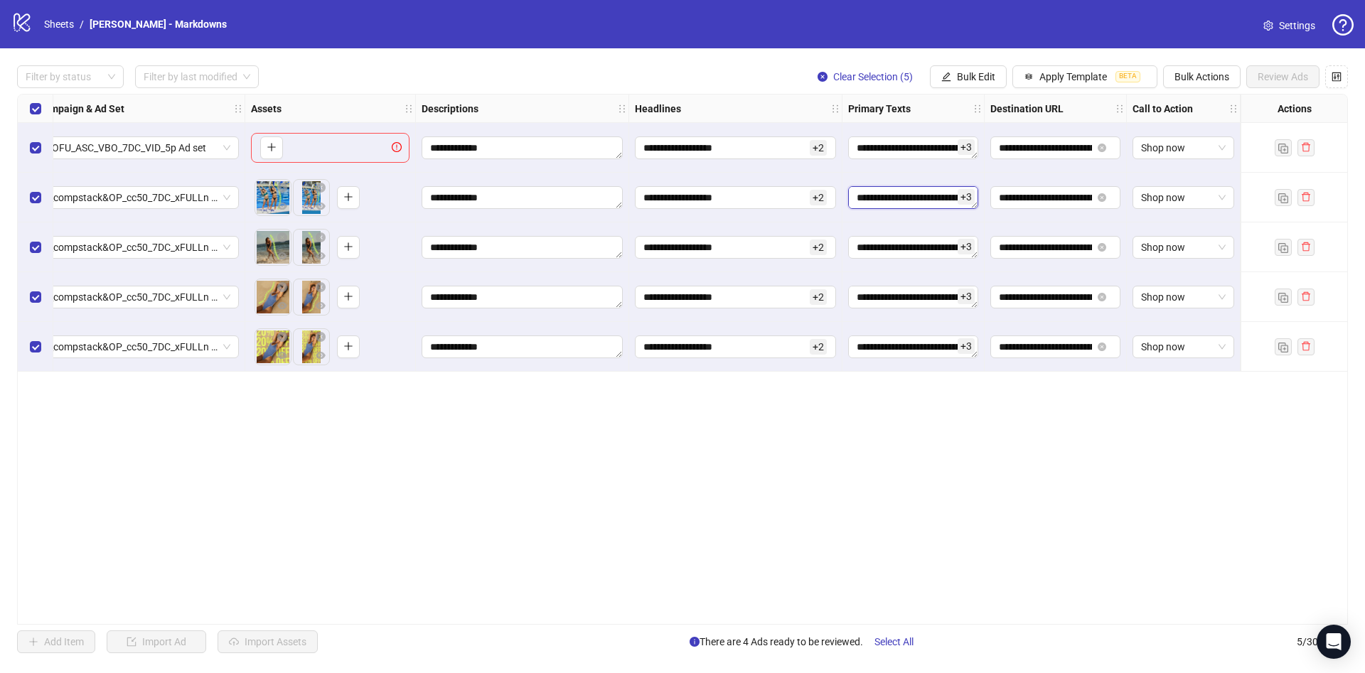
click at [851, 196] on textarea "**********" at bounding box center [913, 197] width 130 height 23
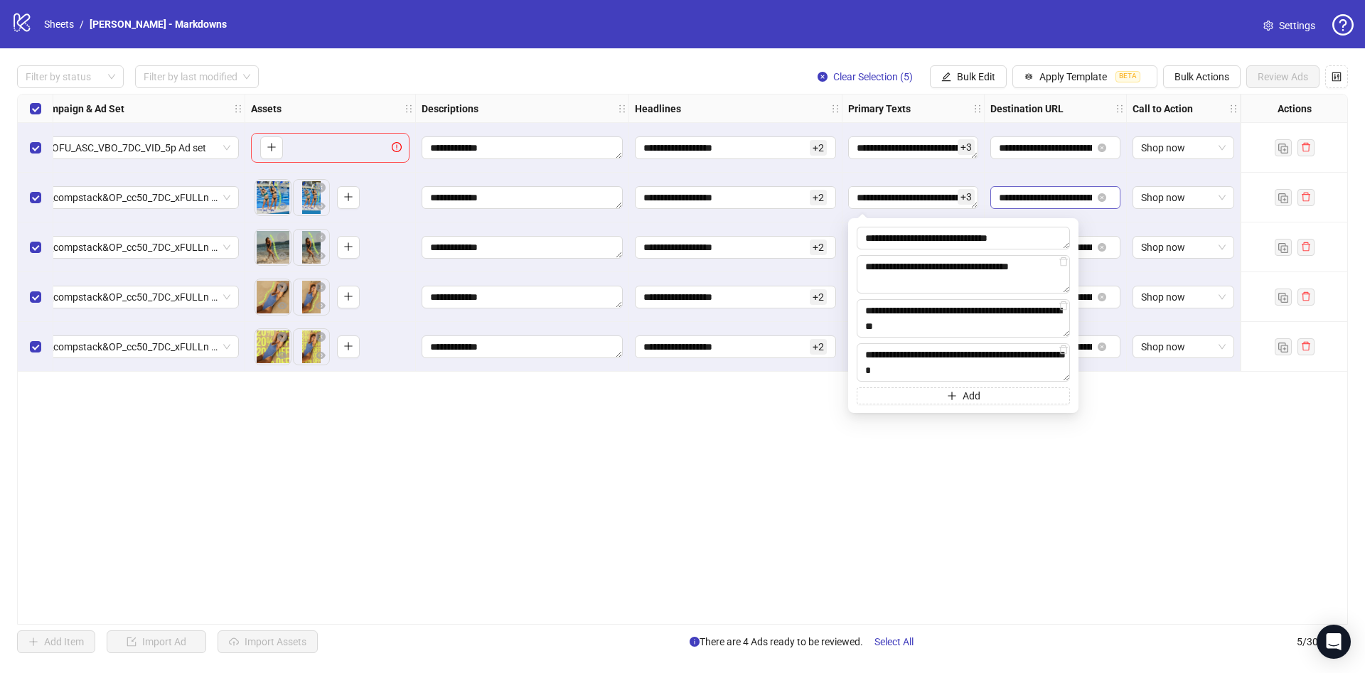
drag, startPoint x: 1063, startPoint y: 257, endPoint x: 1060, endPoint y: 192, distance: 64.8
click at [1060, 192] on body "**********" at bounding box center [682, 336] width 1365 height 673
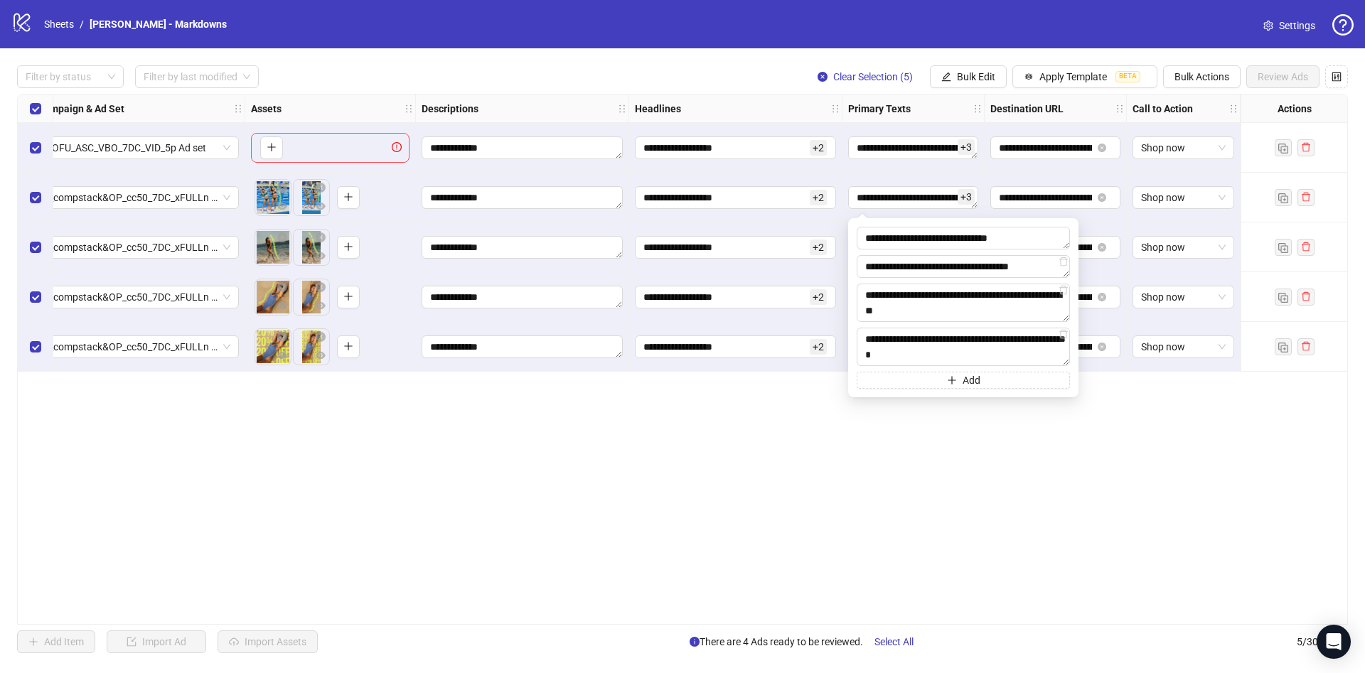
drag, startPoint x: 1066, startPoint y: 288, endPoint x: 1110, endPoint y: 176, distance: 120.7
click at [1110, 176] on body "**********" at bounding box center [682, 336] width 1365 height 673
drag, startPoint x: 1061, startPoint y: 316, endPoint x: 1101, endPoint y: 232, distance: 92.9
click at [1101, 232] on body "**********" at bounding box center [682, 336] width 1365 height 673
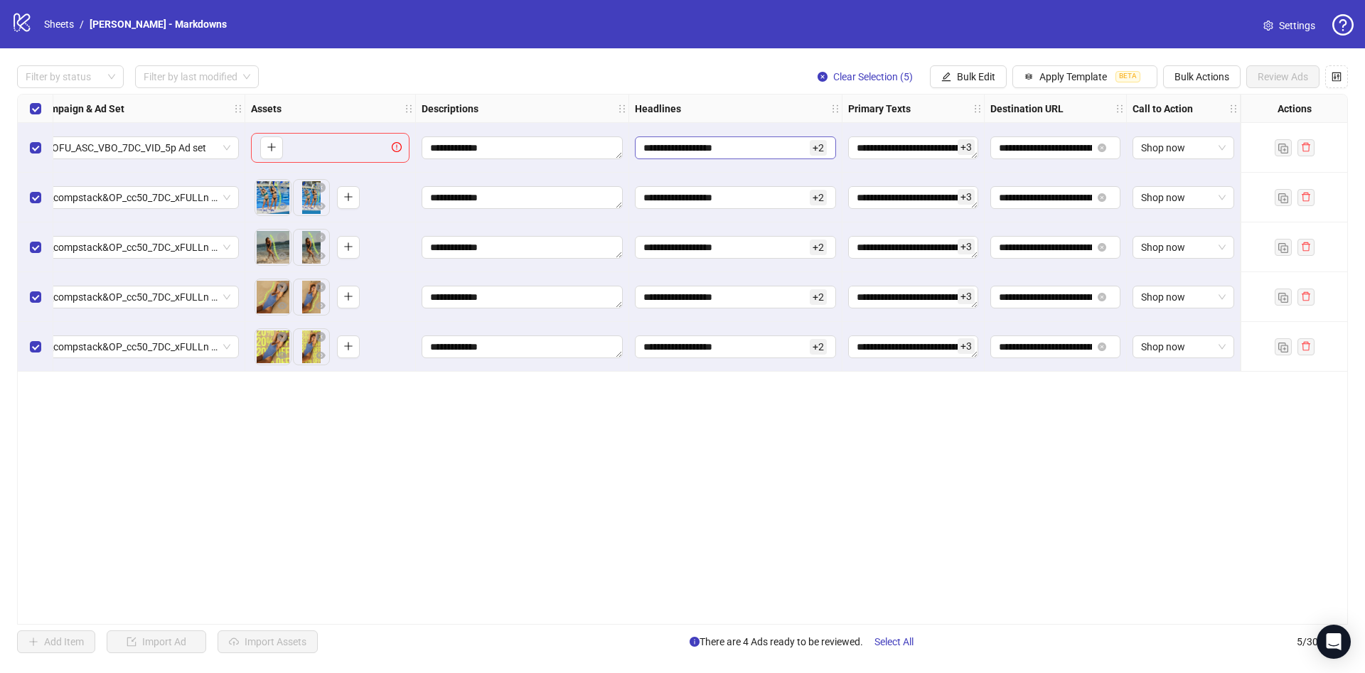
click at [728, 147] on input "**********" at bounding box center [725, 148] width 164 height 16
click at [513, 478] on div "**********" at bounding box center [682, 359] width 1331 height 531
click at [28, 149] on div "Select row 1" at bounding box center [36, 148] width 36 height 50
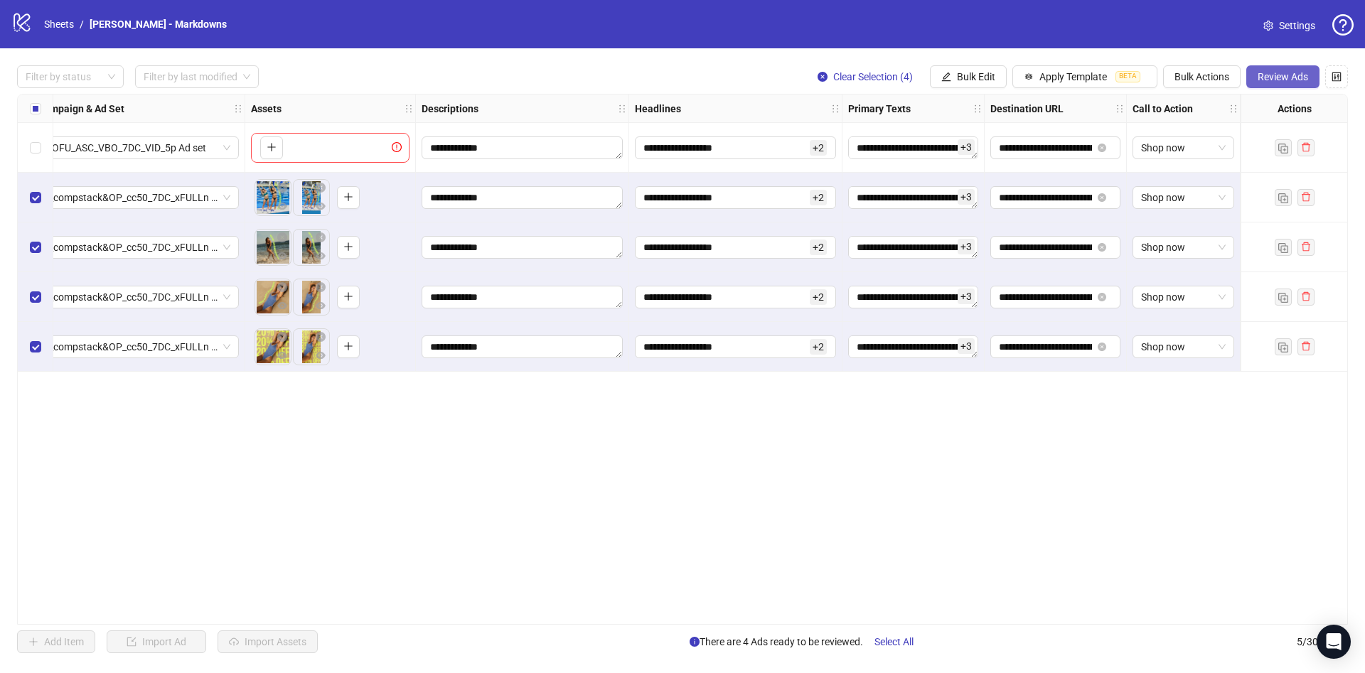
click at [1264, 73] on span "Review Ads" at bounding box center [1283, 76] width 50 height 11
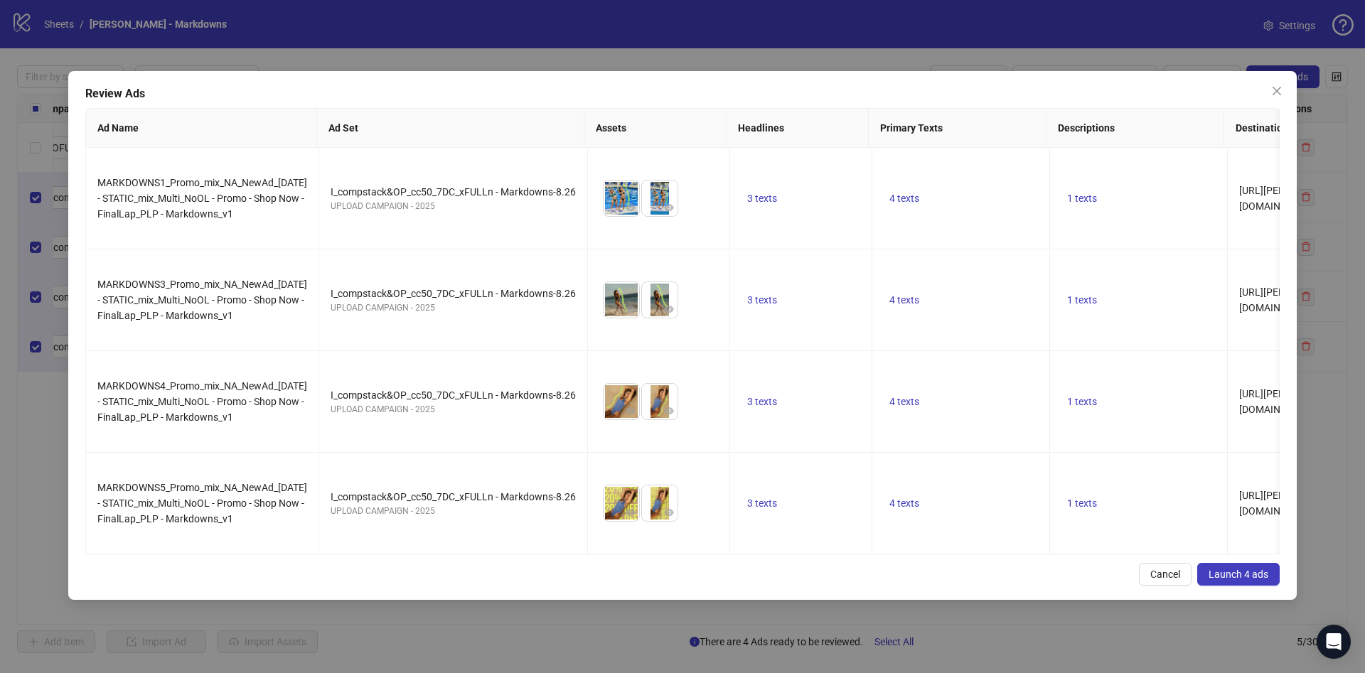
click at [1231, 569] on span "Launch 4 ads" at bounding box center [1239, 574] width 60 height 11
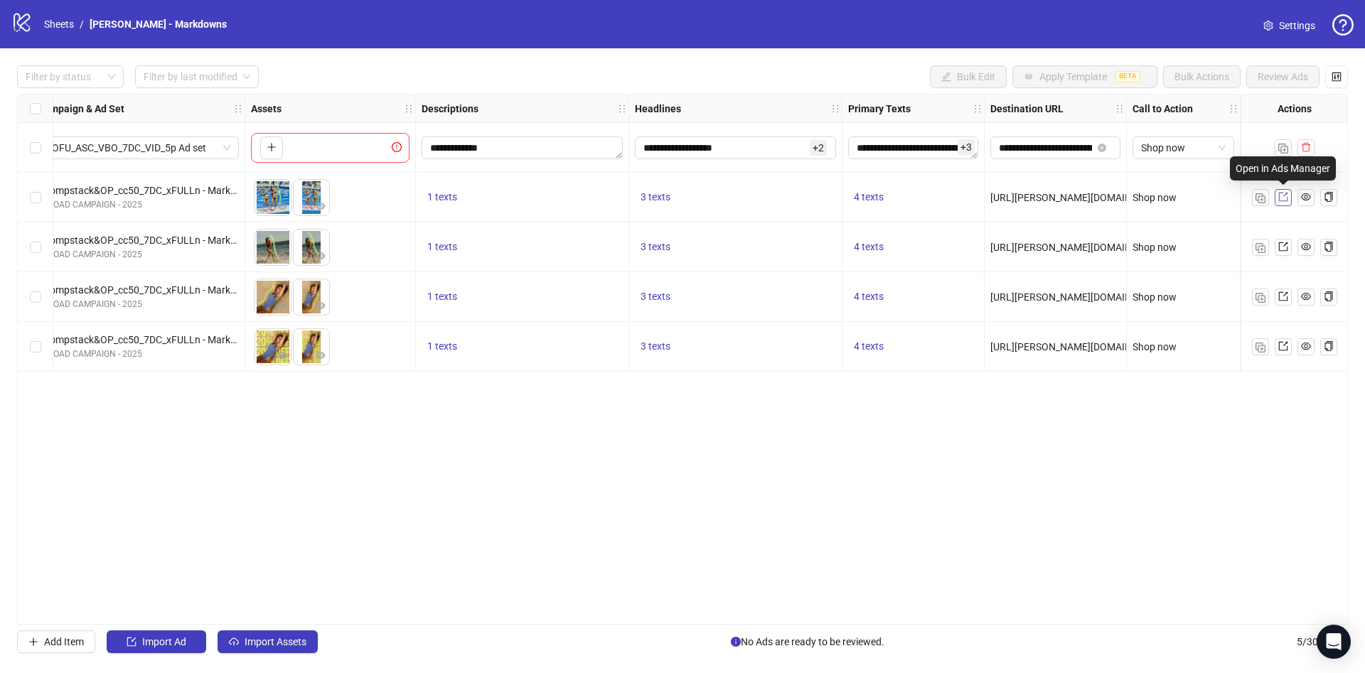
click at [1278, 196] on icon "export" at bounding box center [1283, 197] width 10 height 10
